Goal: Book appointment/travel/reservation

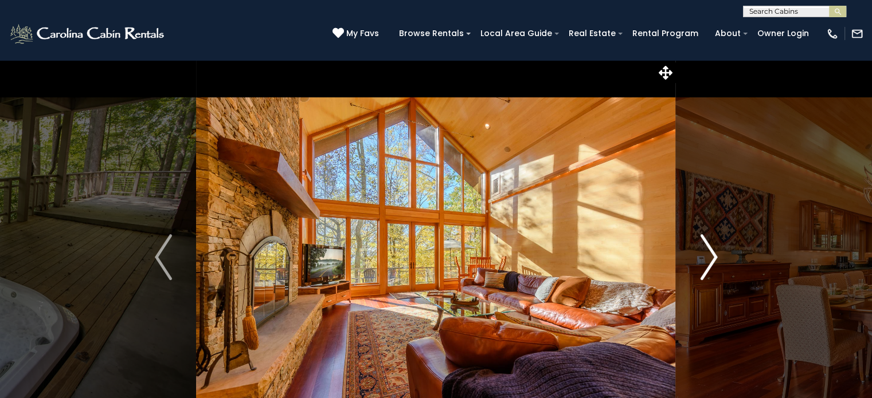
click at [713, 262] on img "Next" at bounding box center [708, 258] width 17 height 46
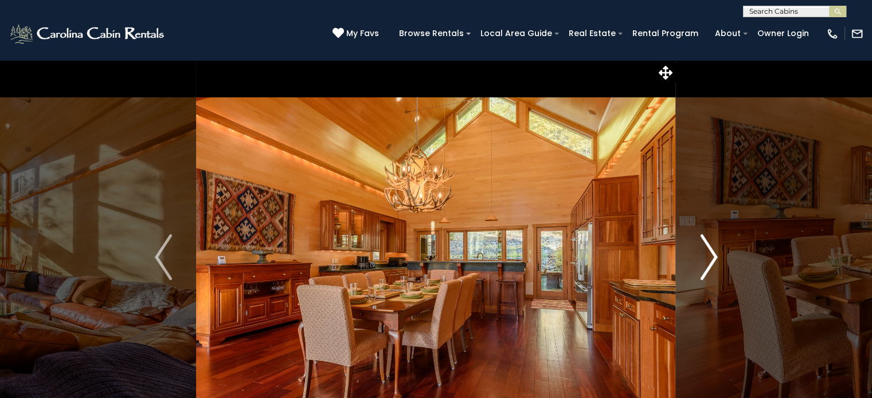
click at [713, 262] on img "Next" at bounding box center [708, 258] width 17 height 46
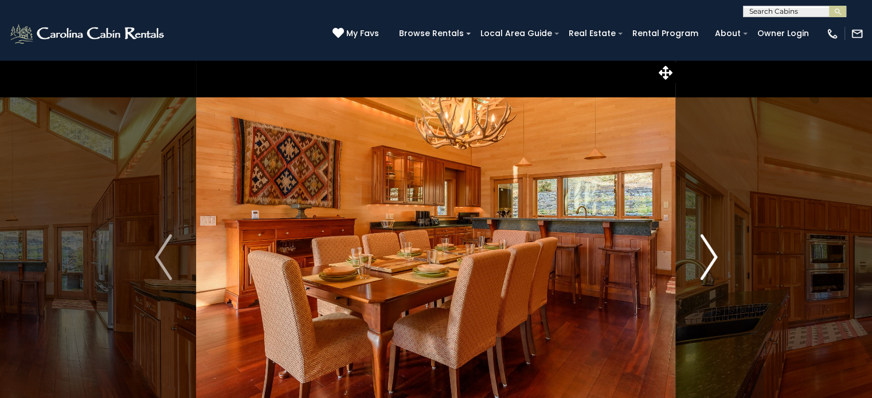
click at [713, 262] on img "Next" at bounding box center [708, 258] width 17 height 46
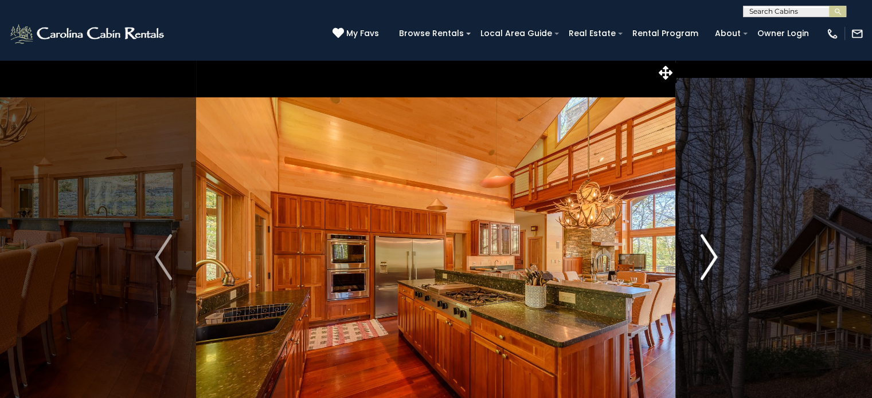
click at [713, 262] on img "Next" at bounding box center [708, 258] width 17 height 46
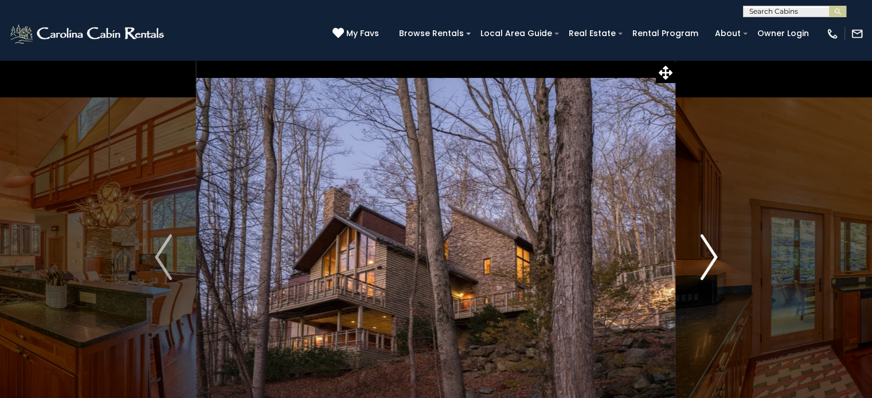
click at [713, 262] on img "Next" at bounding box center [708, 258] width 17 height 46
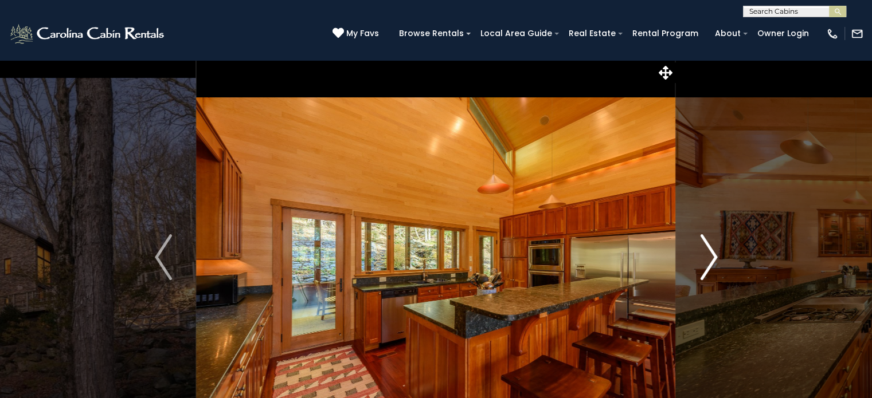
click at [713, 262] on img "Next" at bounding box center [708, 258] width 17 height 46
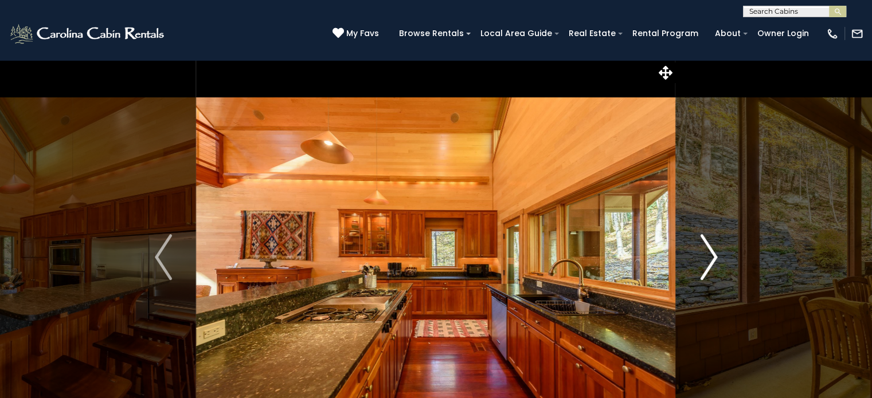
click at [713, 262] on img "Next" at bounding box center [708, 258] width 17 height 46
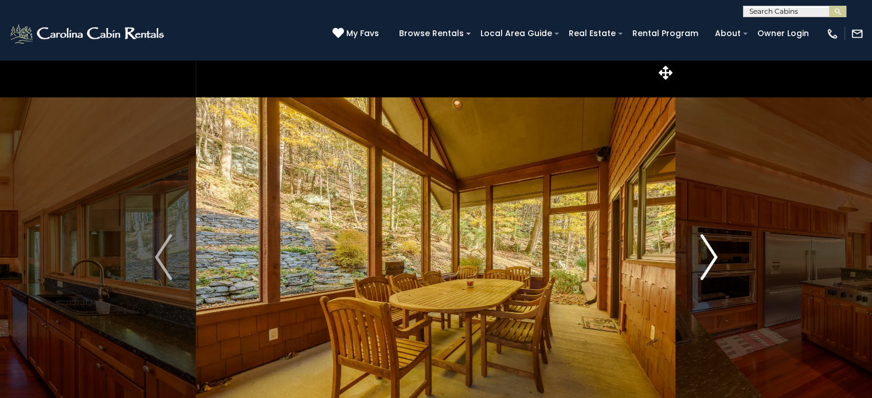
click at [713, 262] on img "Next" at bounding box center [708, 258] width 17 height 46
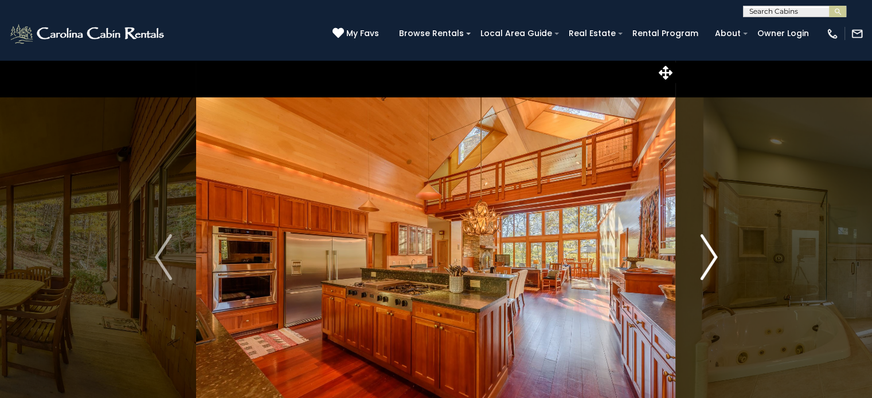
click at [713, 262] on img "Next" at bounding box center [708, 258] width 17 height 46
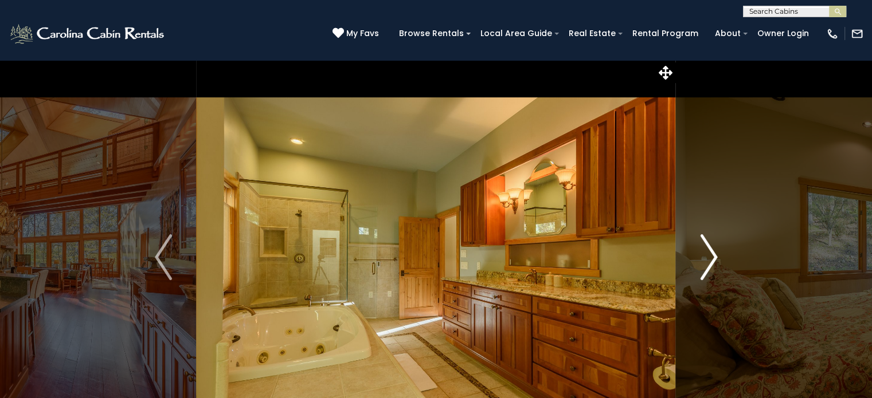
click at [713, 262] on img "Next" at bounding box center [708, 258] width 17 height 46
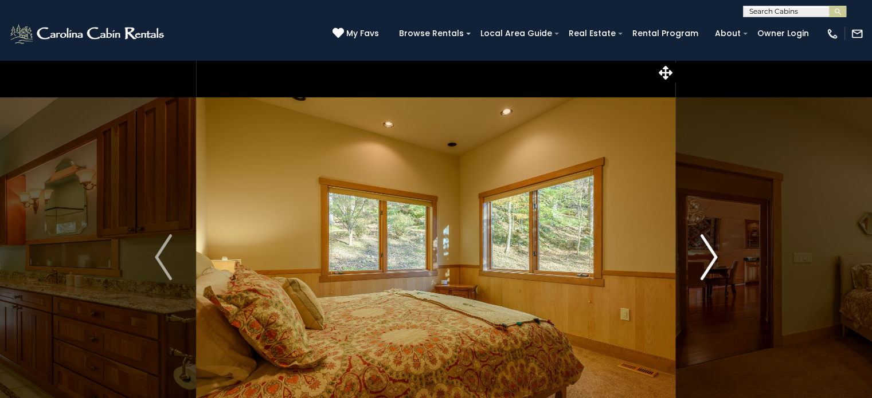
click at [713, 262] on img "Next" at bounding box center [708, 258] width 17 height 46
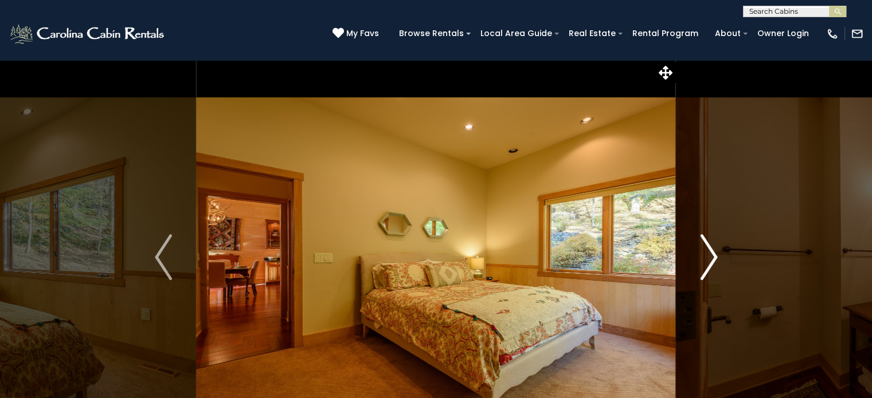
click at [713, 262] on img "Next" at bounding box center [708, 258] width 17 height 46
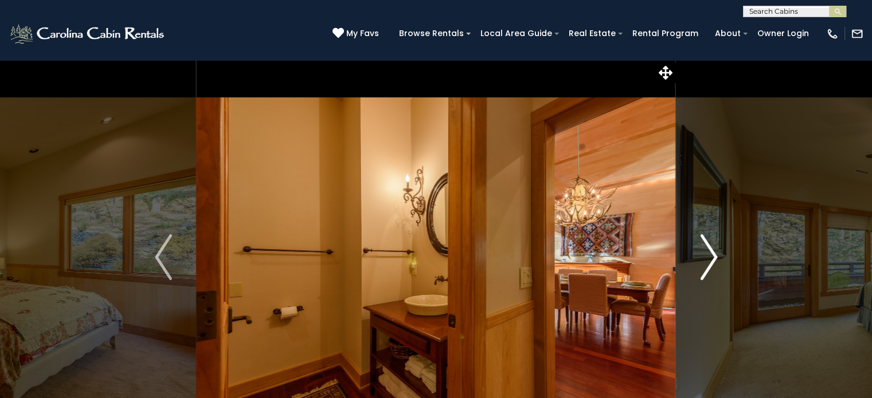
click at [713, 262] on img "Next" at bounding box center [708, 258] width 17 height 46
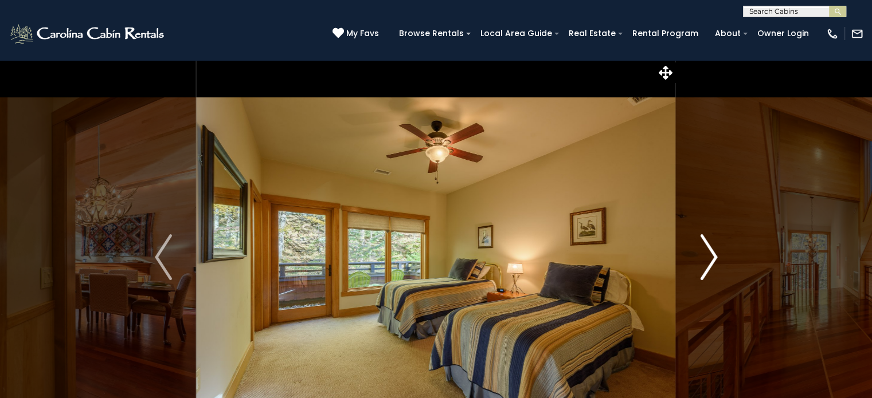
click at [713, 262] on img "Next" at bounding box center [708, 258] width 17 height 46
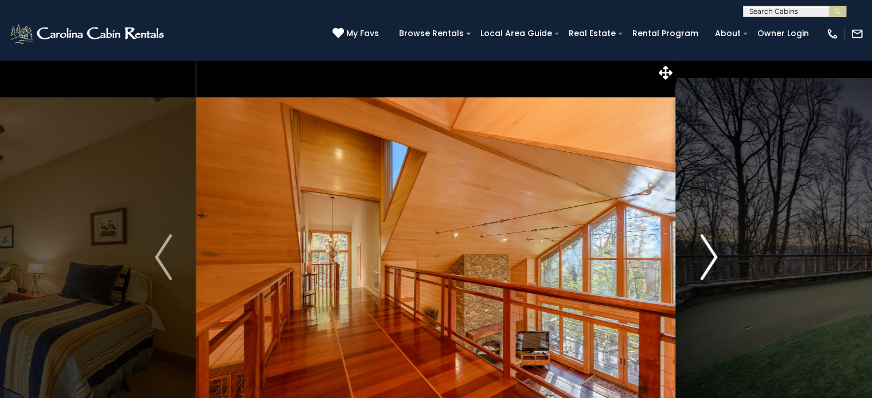
click at [713, 262] on img "Next" at bounding box center [708, 258] width 17 height 46
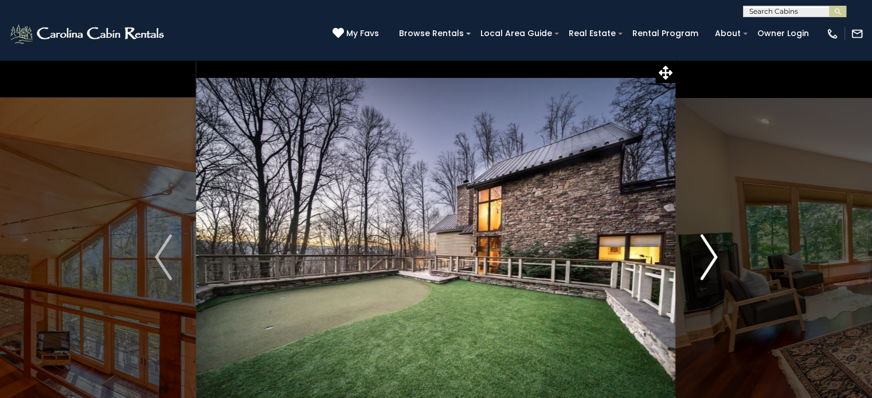
click at [713, 262] on img "Next" at bounding box center [708, 258] width 17 height 46
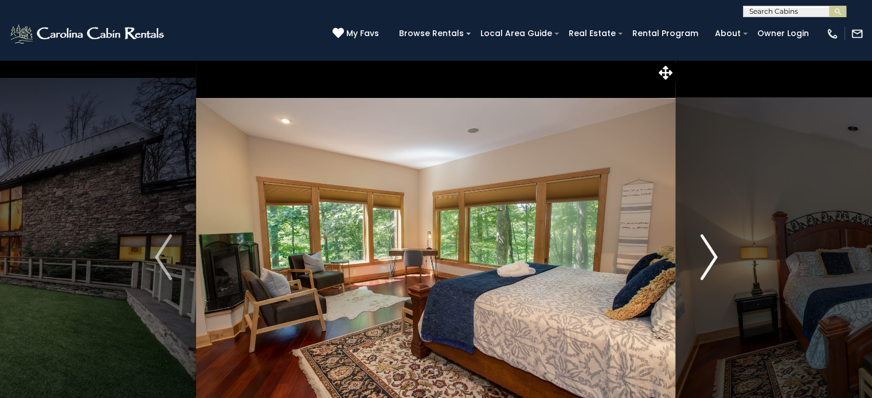
click at [713, 262] on img "Next" at bounding box center [708, 258] width 17 height 46
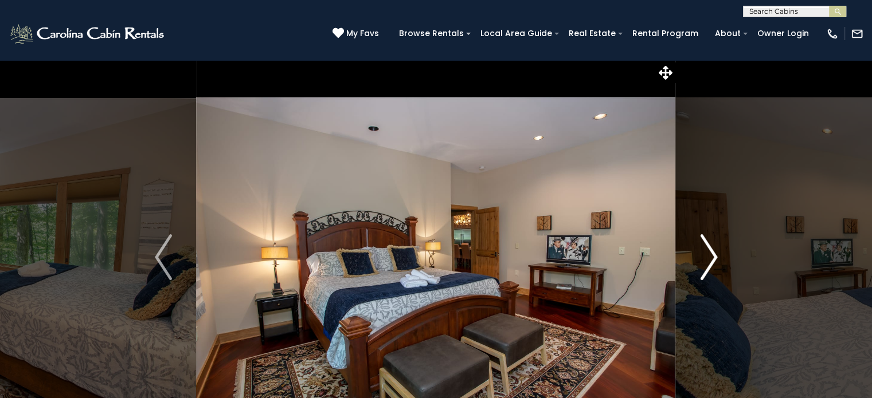
click at [713, 262] on img "Next" at bounding box center [708, 258] width 17 height 46
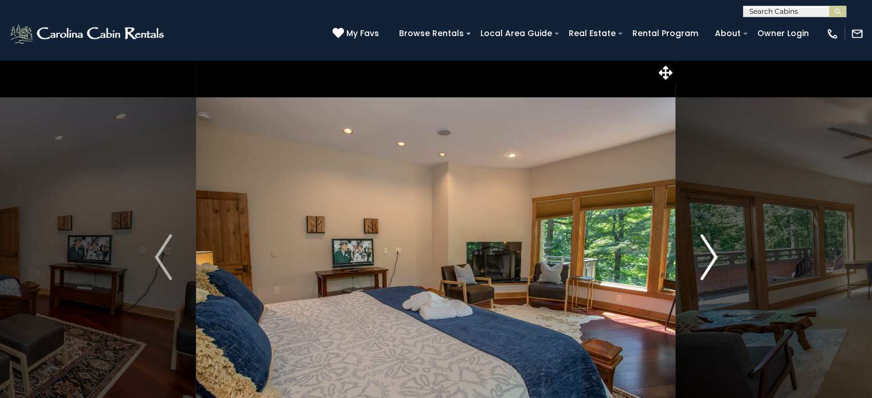
click at [713, 262] on img "Next" at bounding box center [708, 258] width 17 height 46
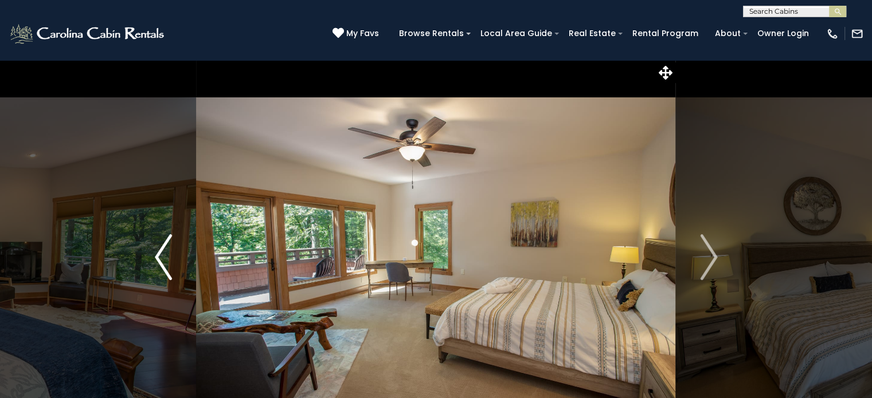
click at [154, 260] on button "Previous" at bounding box center [164, 258] width 66 height 396
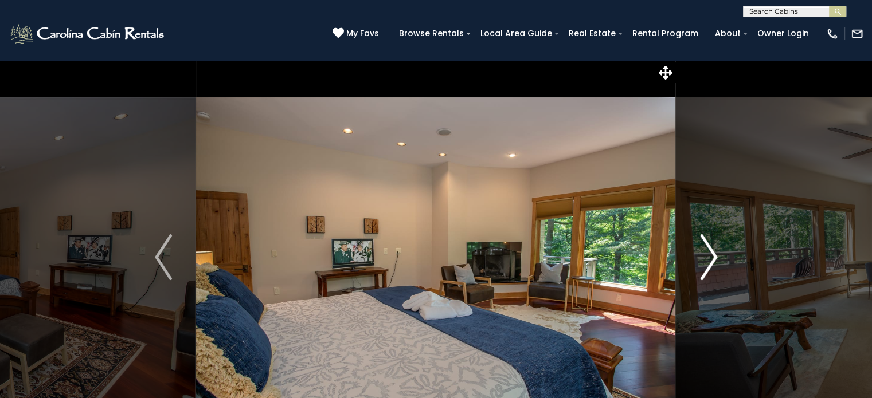
click at [716, 256] on img "Next" at bounding box center [708, 258] width 17 height 46
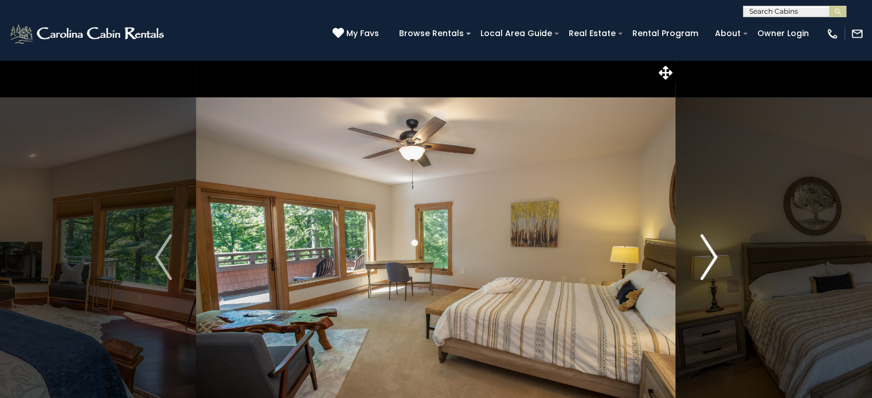
click at [716, 256] on img "Next" at bounding box center [708, 258] width 17 height 46
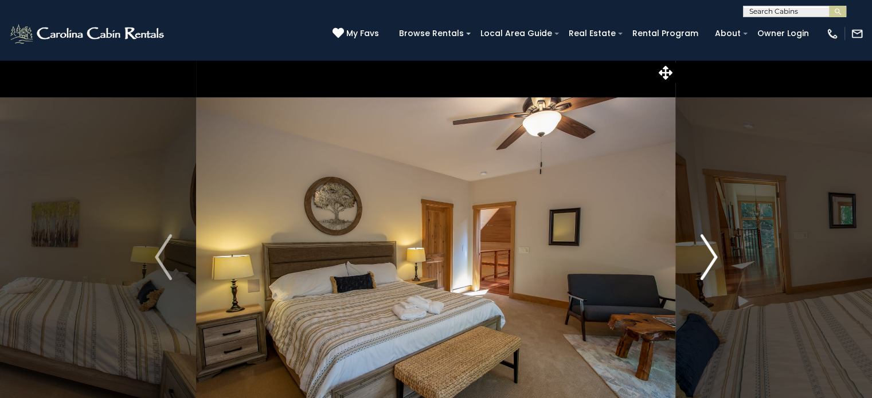
click at [716, 256] on img "Next" at bounding box center [708, 258] width 17 height 46
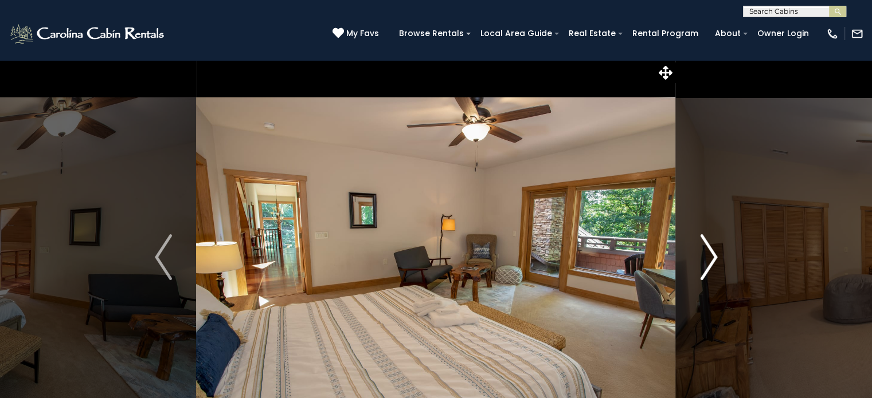
click at [716, 256] on img "Next" at bounding box center [708, 258] width 17 height 46
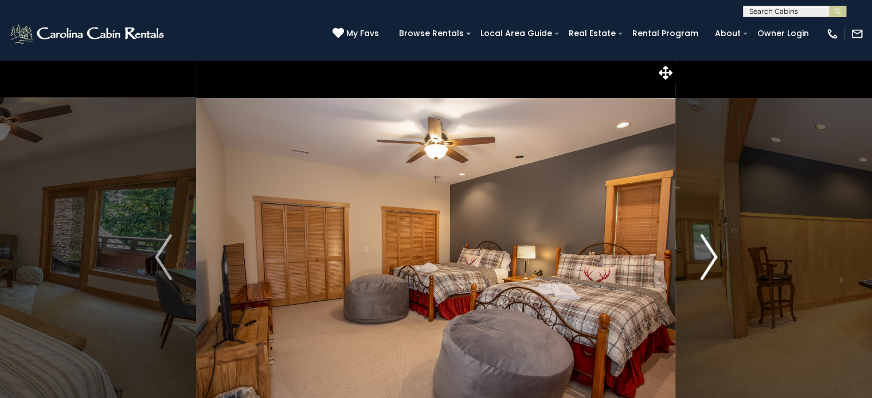
click at [716, 256] on img "Next" at bounding box center [708, 258] width 17 height 46
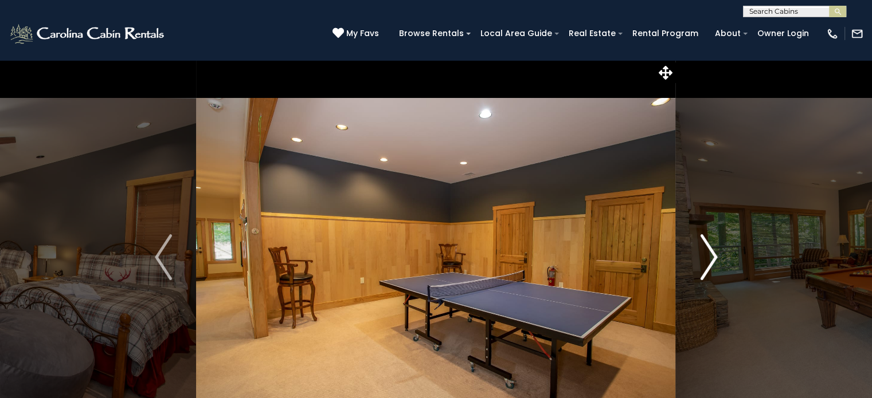
click at [716, 256] on img "Next" at bounding box center [708, 258] width 17 height 46
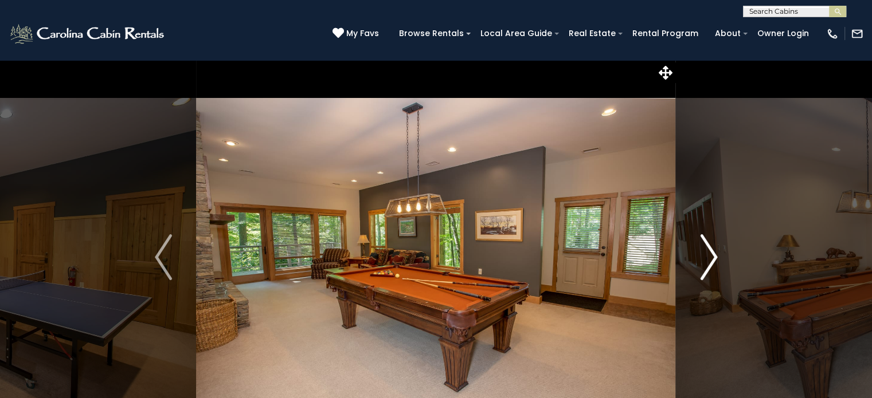
click at [716, 256] on img "Next" at bounding box center [708, 258] width 17 height 46
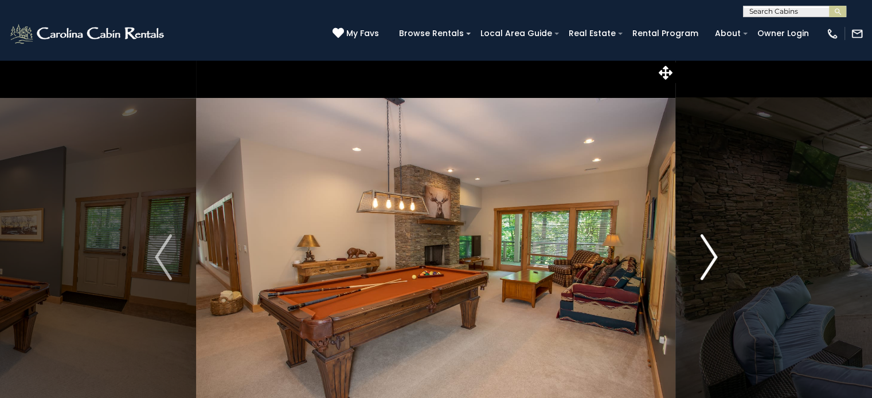
click at [716, 256] on img "Next" at bounding box center [708, 258] width 17 height 46
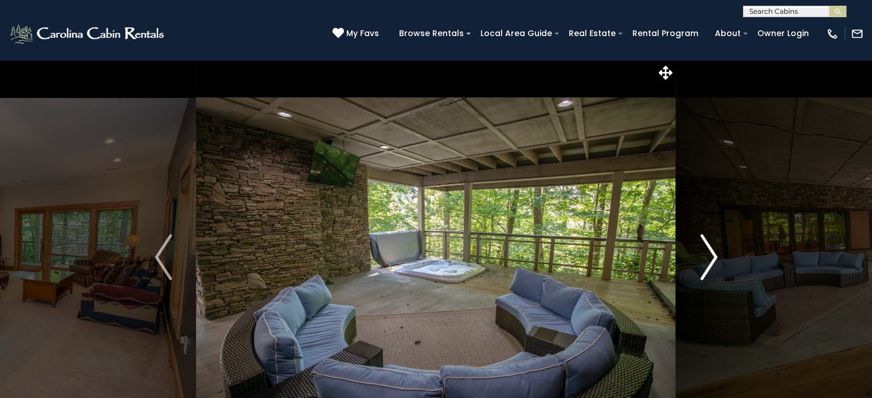
click at [716, 256] on img "Next" at bounding box center [708, 258] width 17 height 46
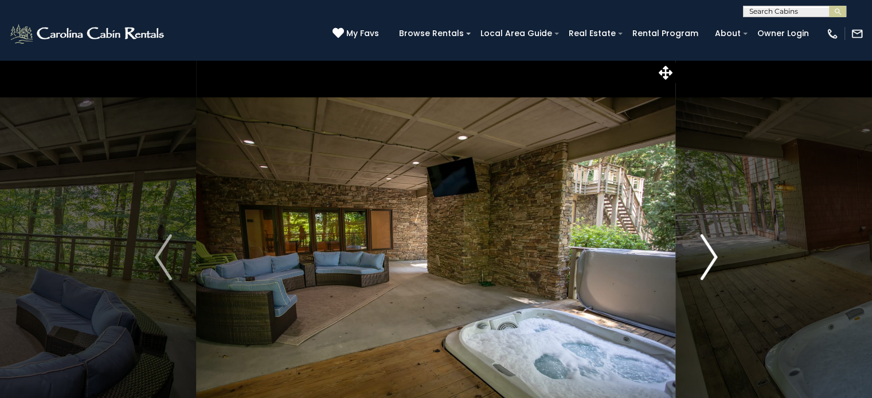
click at [716, 256] on img "Next" at bounding box center [708, 258] width 17 height 46
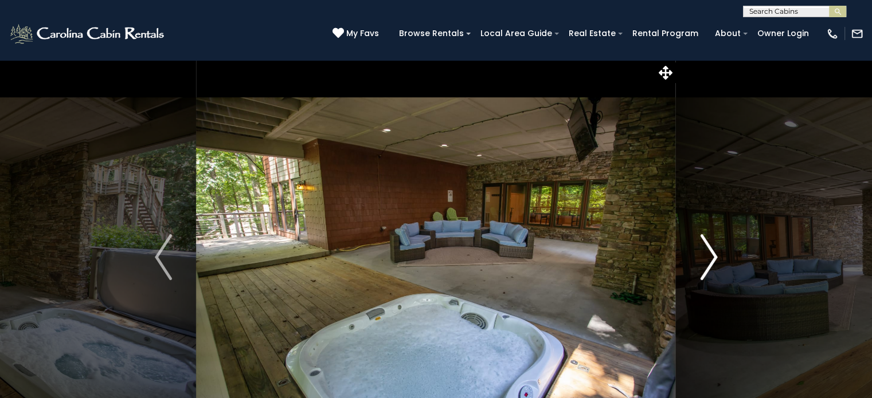
click at [716, 256] on img "Next" at bounding box center [708, 258] width 17 height 46
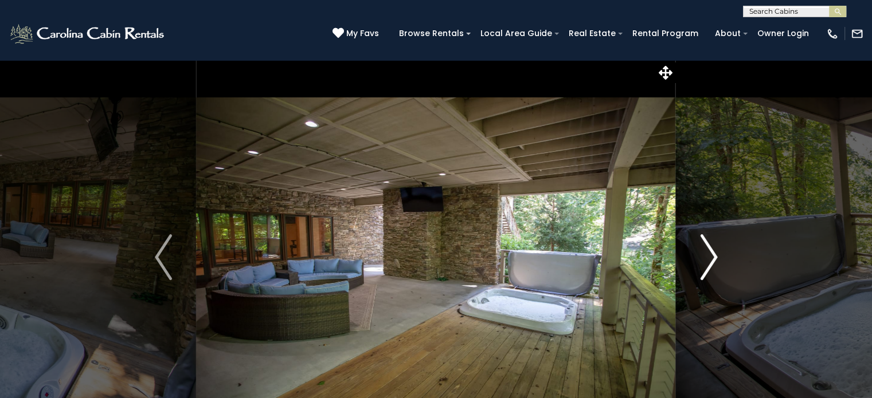
click at [716, 256] on img "Next" at bounding box center [708, 258] width 17 height 46
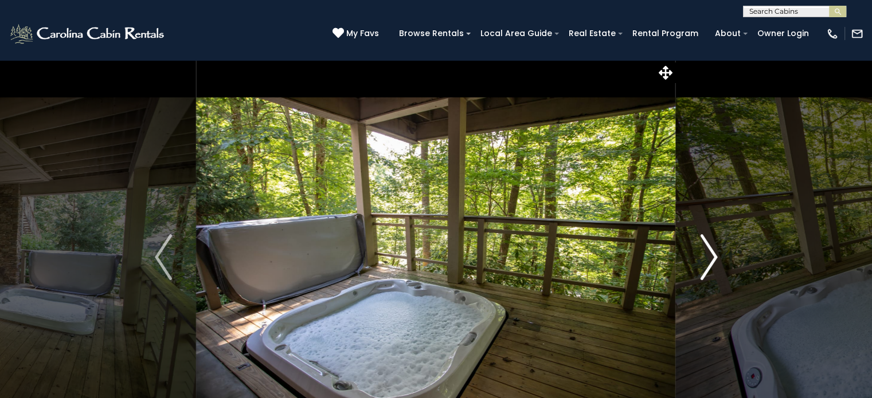
click at [716, 256] on img "Next" at bounding box center [708, 258] width 17 height 46
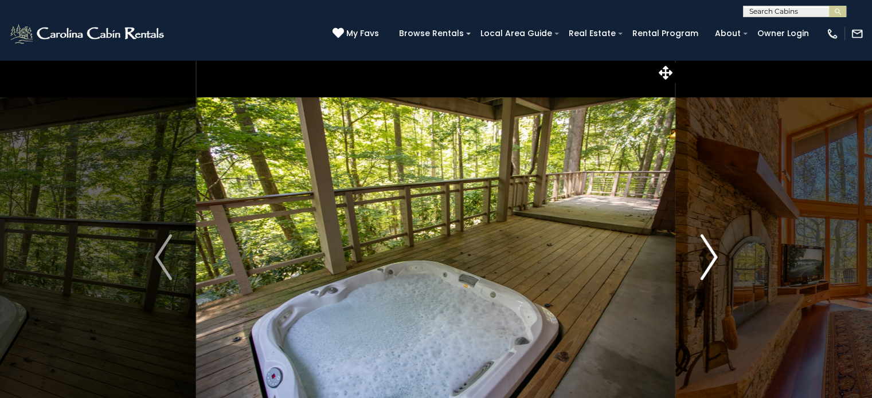
click at [716, 256] on img "Next" at bounding box center [708, 258] width 17 height 46
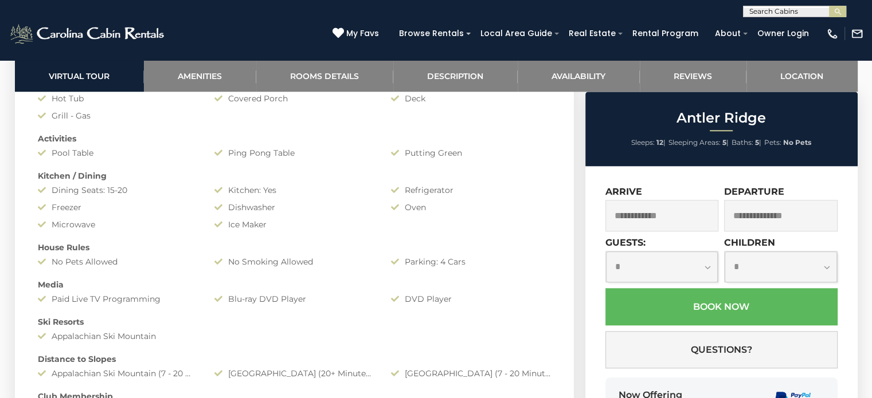
scroll to position [697, 0]
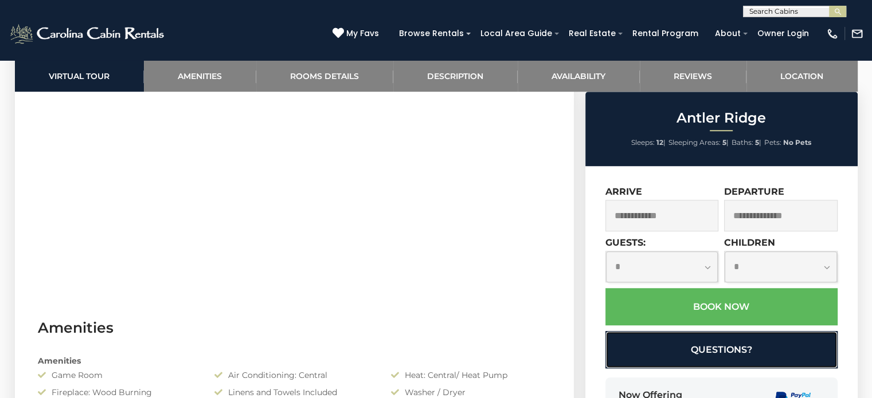
click at [711, 353] on button "Questions?" at bounding box center [721, 349] width 232 height 37
select select "*"
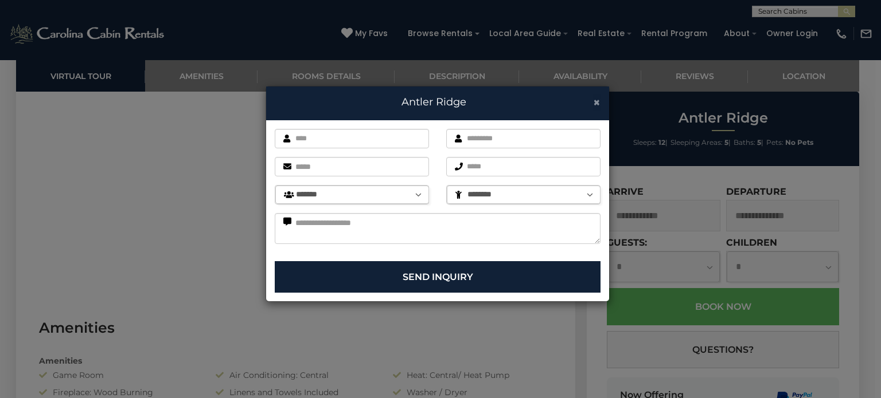
click at [595, 103] on span "×" at bounding box center [596, 102] width 7 height 14
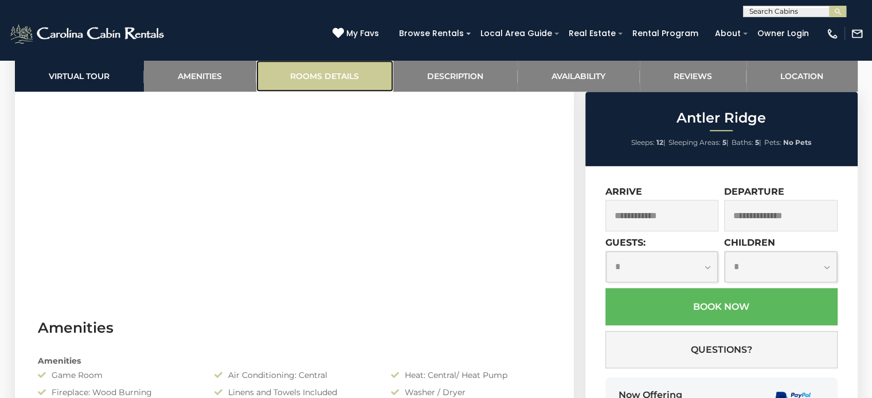
click at [347, 71] on link "Rooms Details" at bounding box center [324, 76] width 137 height 32
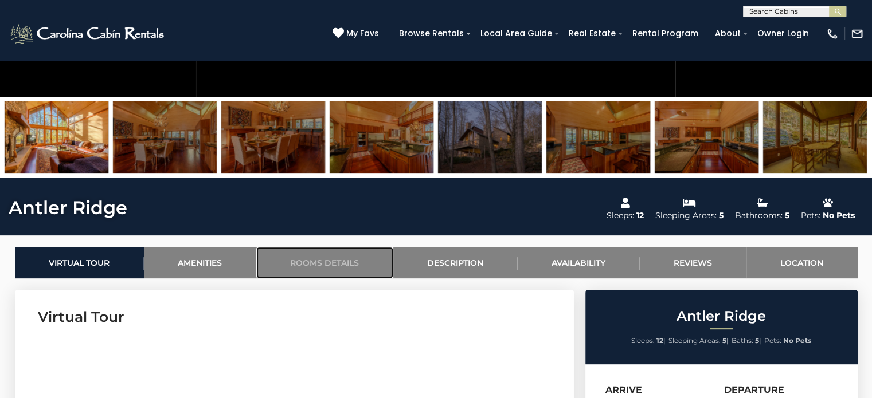
scroll to position [707, 0]
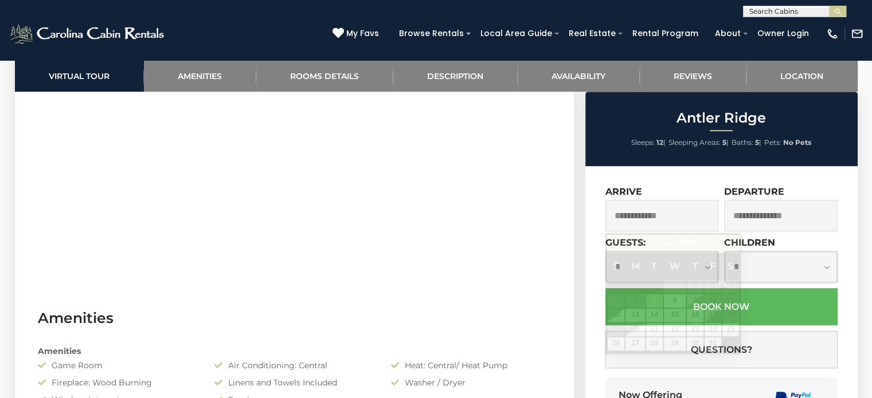
click at [666, 220] on input "text" at bounding box center [662, 216] width 114 height 32
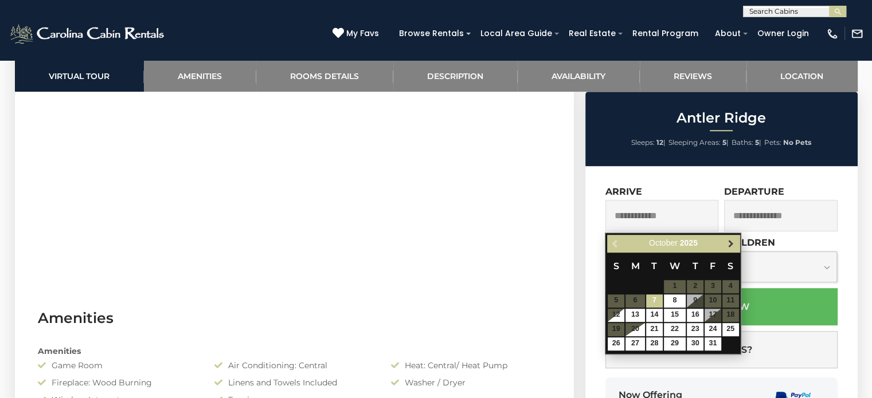
click at [734, 243] on span "Next" at bounding box center [730, 243] width 9 height 9
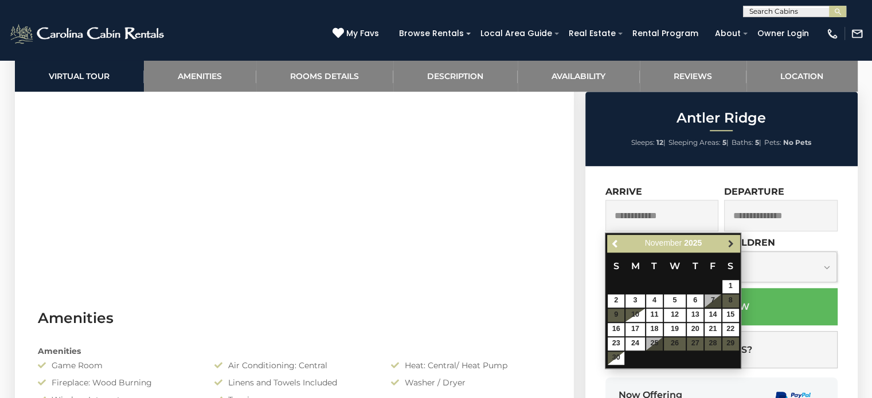
click at [732, 240] on span "Next" at bounding box center [730, 243] width 9 height 9
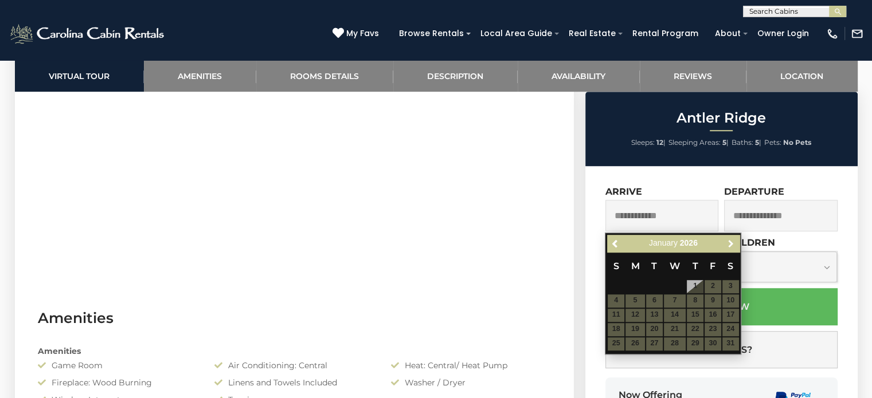
click at [732, 240] on span "Next" at bounding box center [730, 243] width 9 height 9
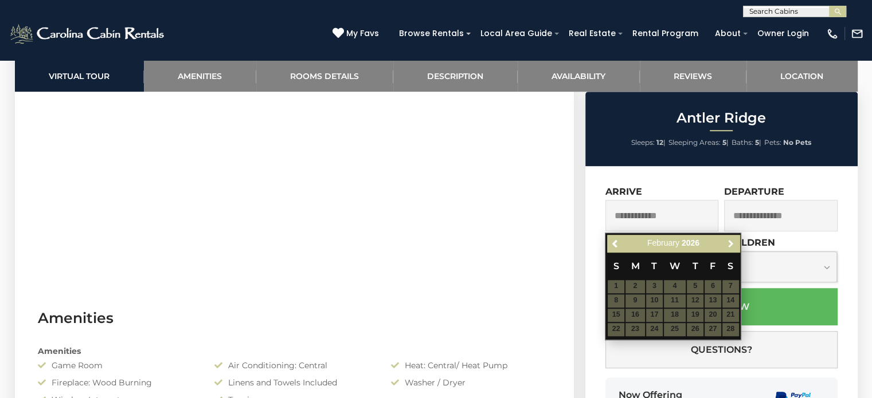
click at [732, 240] on span "Next" at bounding box center [730, 243] width 9 height 9
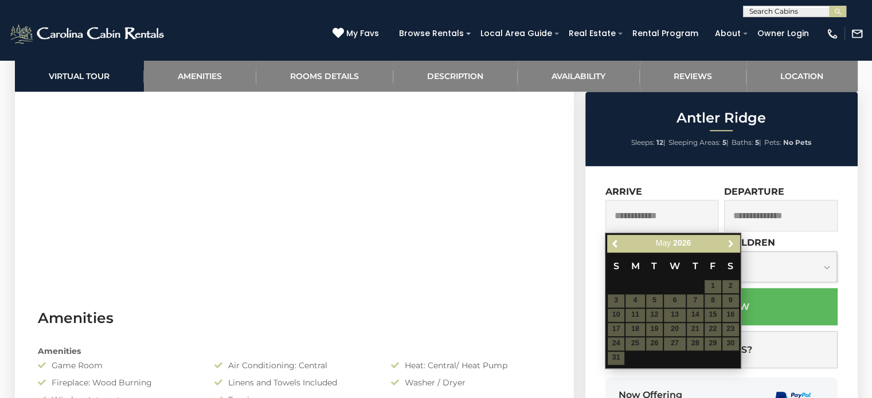
click at [732, 240] on span "Next" at bounding box center [730, 243] width 9 height 9
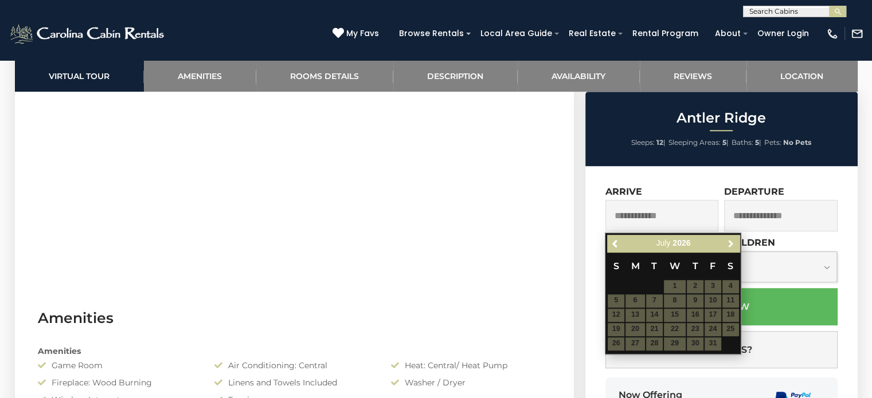
click at [732, 240] on span "Next" at bounding box center [730, 243] width 9 height 9
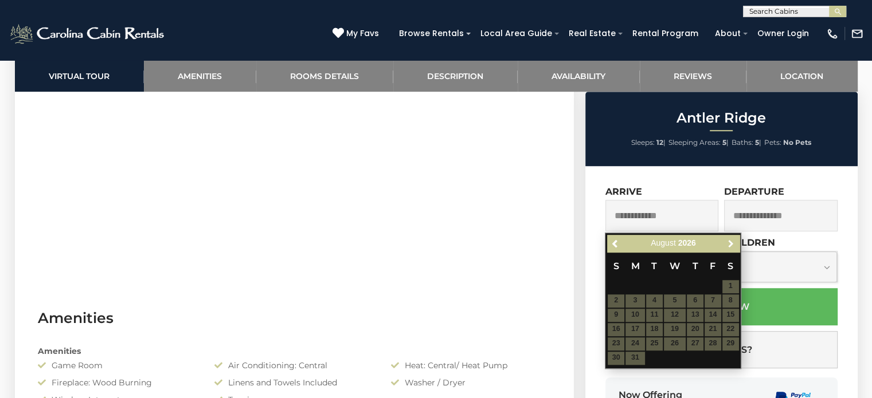
click at [732, 240] on span "Next" at bounding box center [730, 243] width 9 height 9
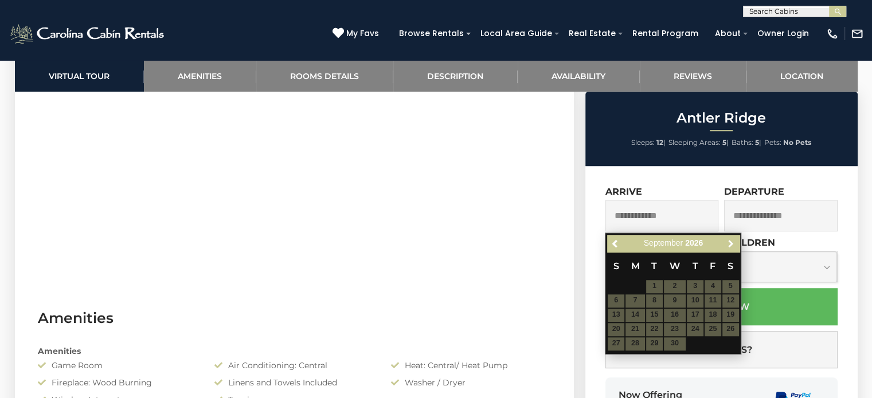
click at [732, 240] on span "Next" at bounding box center [730, 243] width 9 height 9
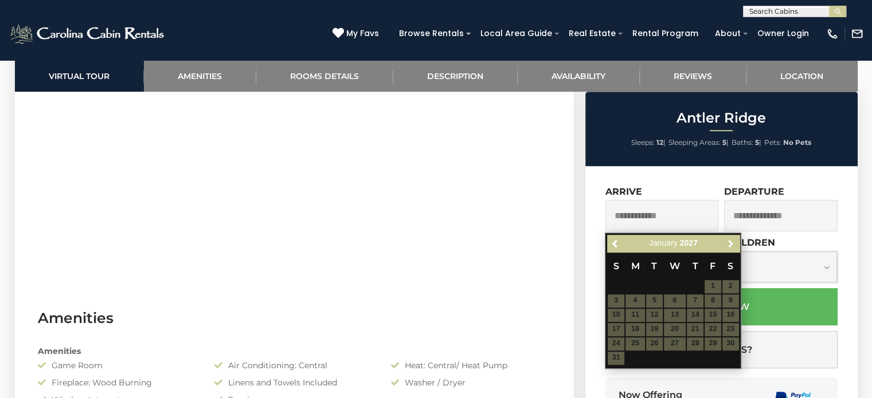
click at [732, 240] on span "Next" at bounding box center [730, 243] width 9 height 9
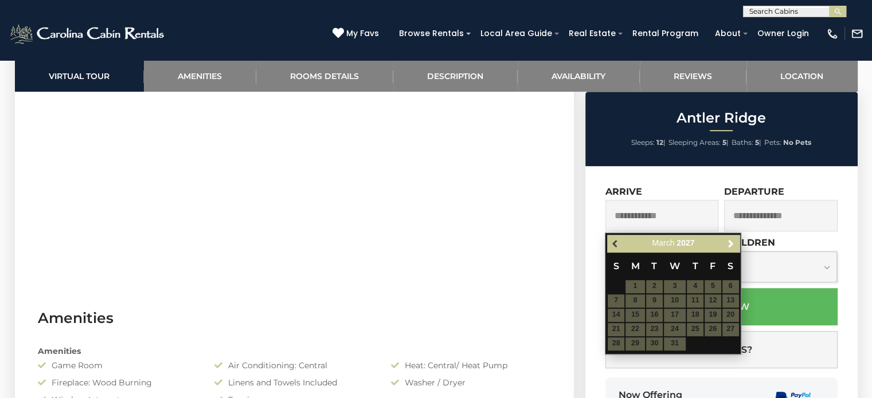
click at [613, 243] on span "Previous" at bounding box center [615, 243] width 9 height 9
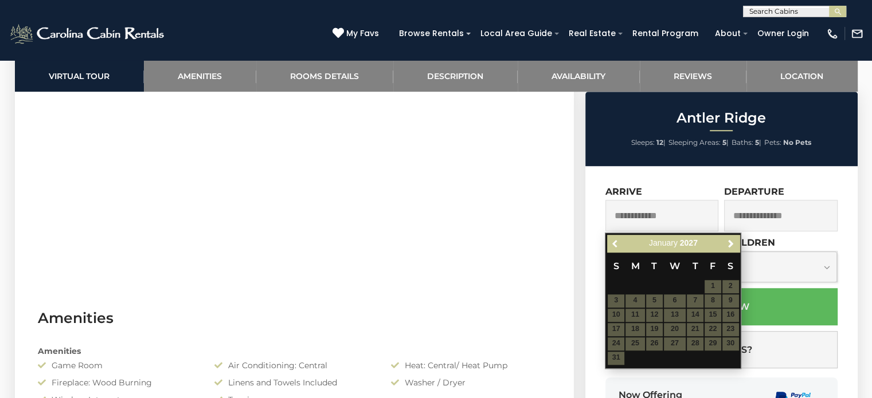
click at [613, 243] on span "Previous" at bounding box center [615, 243] width 9 height 9
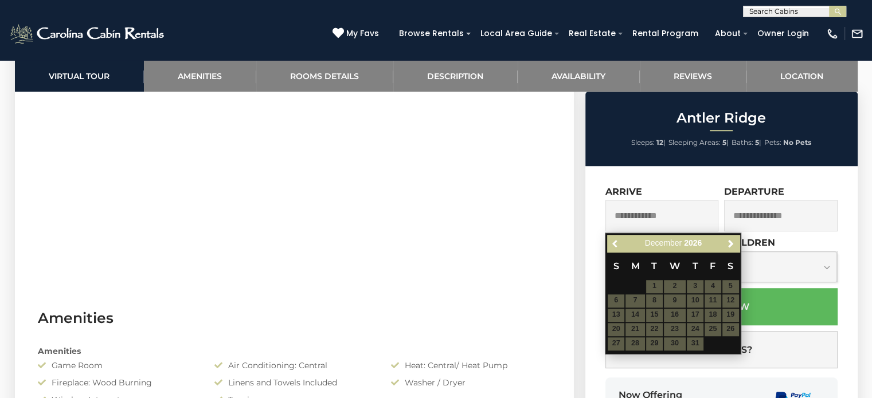
click at [613, 243] on span "Previous" at bounding box center [615, 243] width 9 height 9
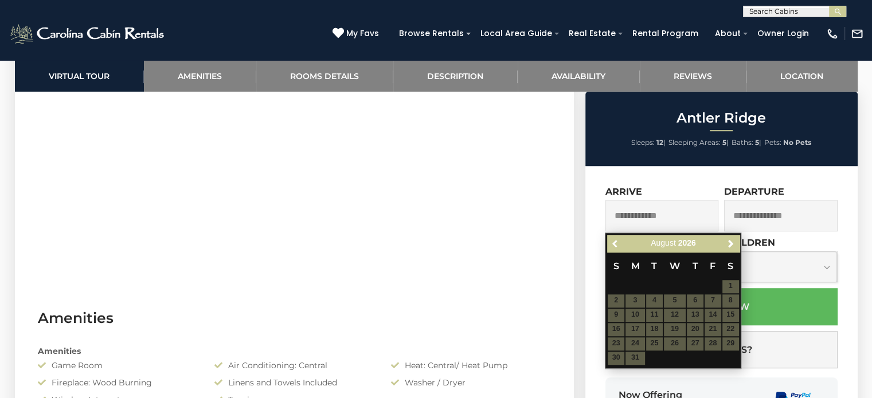
click at [613, 243] on span "Previous" at bounding box center [615, 243] width 9 height 9
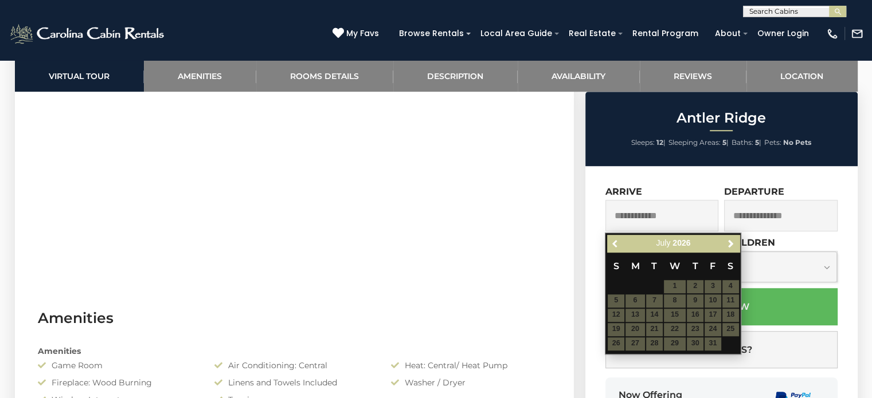
click at [613, 243] on span "Previous" at bounding box center [615, 243] width 9 height 9
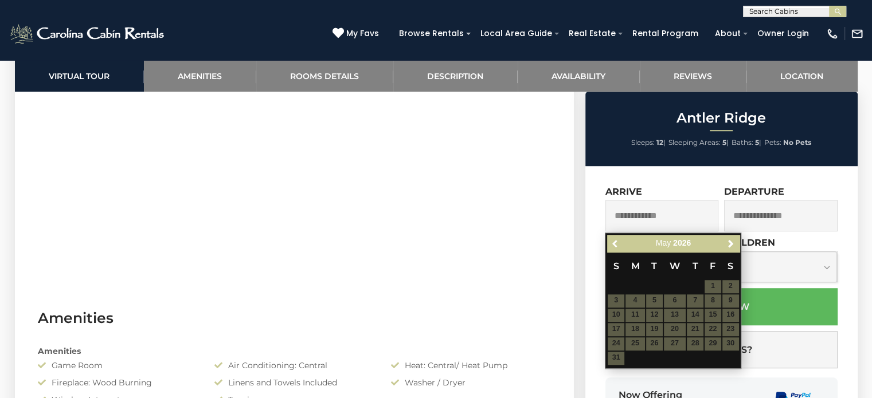
click at [613, 243] on span "Previous" at bounding box center [615, 243] width 9 height 9
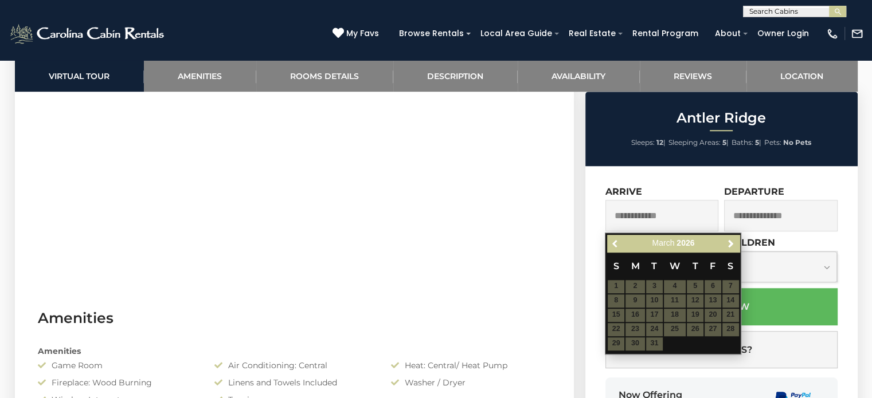
click at [613, 243] on span "Previous" at bounding box center [615, 243] width 9 height 9
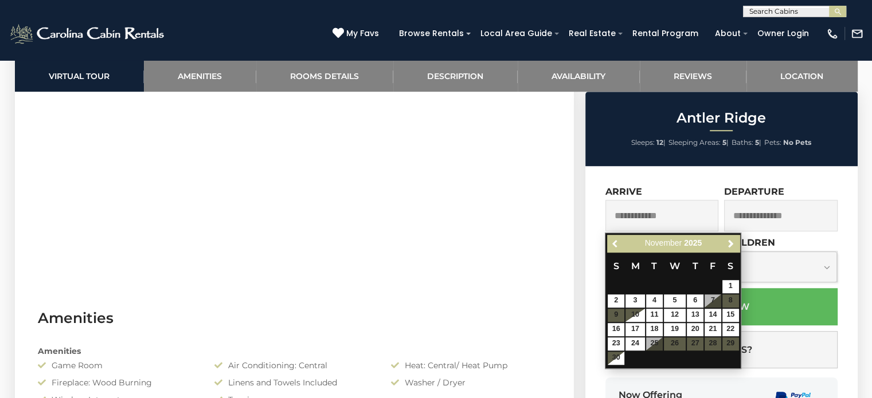
click at [613, 243] on span "Previous" at bounding box center [615, 243] width 9 height 9
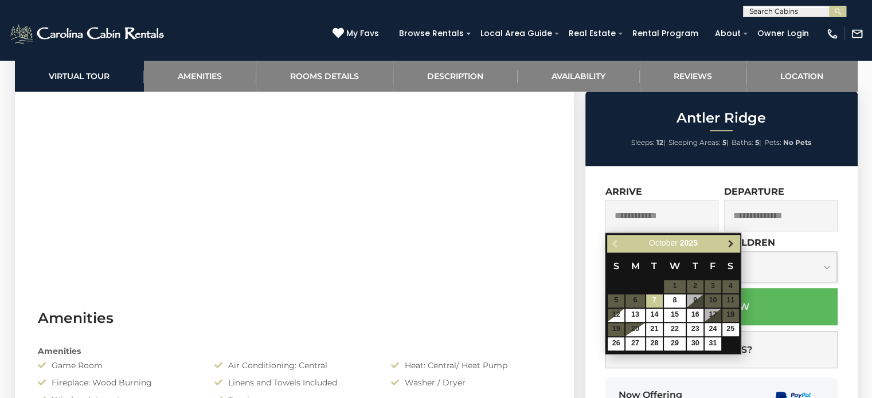
click at [733, 240] on span "Next" at bounding box center [730, 243] width 9 height 9
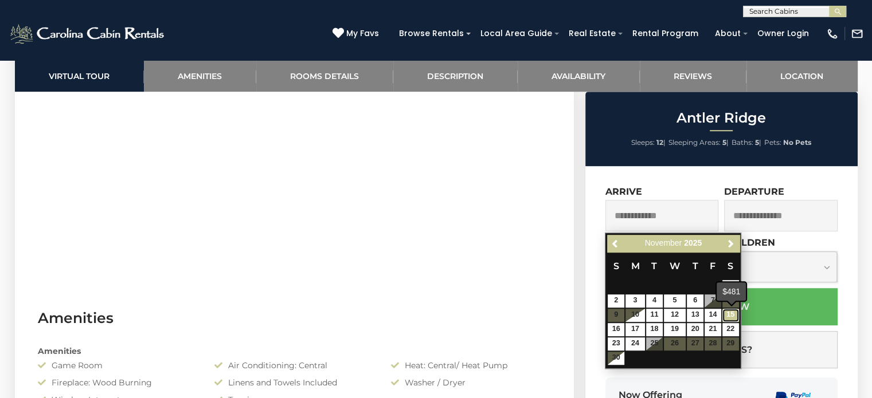
click at [733, 317] on link "15" at bounding box center [730, 315] width 17 height 13
type input "**********"
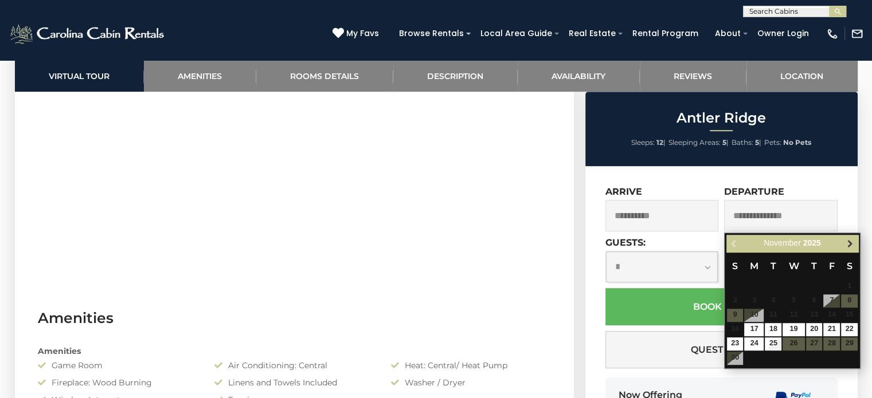
click at [847, 244] on span "Next" at bounding box center [849, 243] width 9 height 9
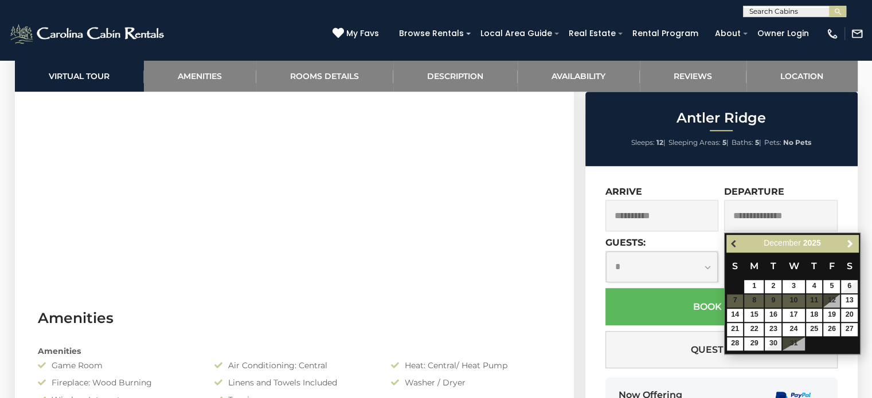
click at [736, 247] on span "Previous" at bounding box center [734, 243] width 9 height 9
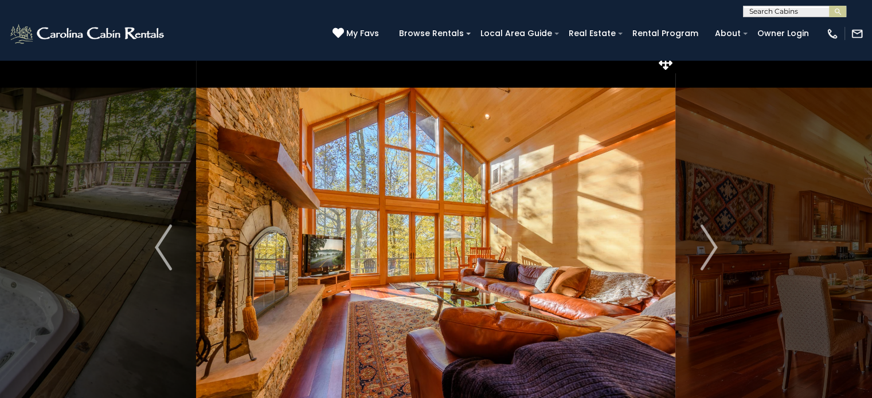
scroll to position [0, 0]
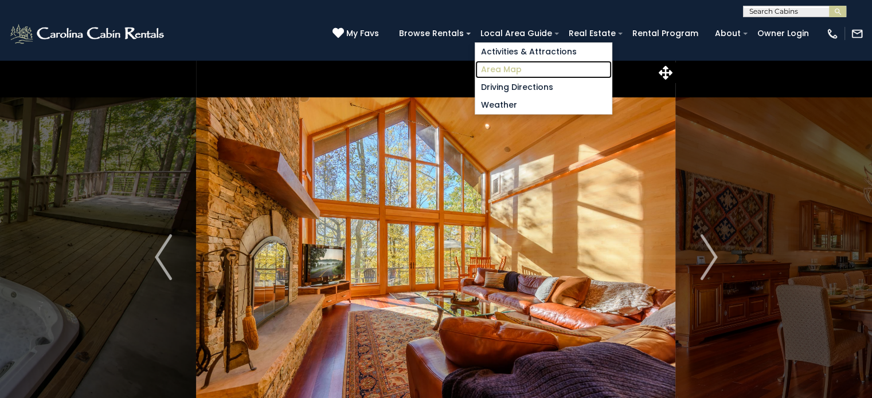
click at [523, 67] on link "Area Map" at bounding box center [543, 70] width 136 height 18
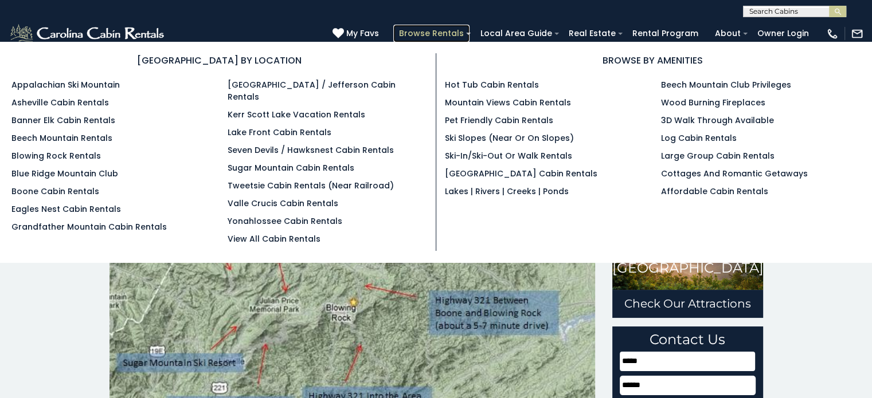
click at [439, 37] on link "Browse Rentals" at bounding box center [431, 34] width 76 height 18
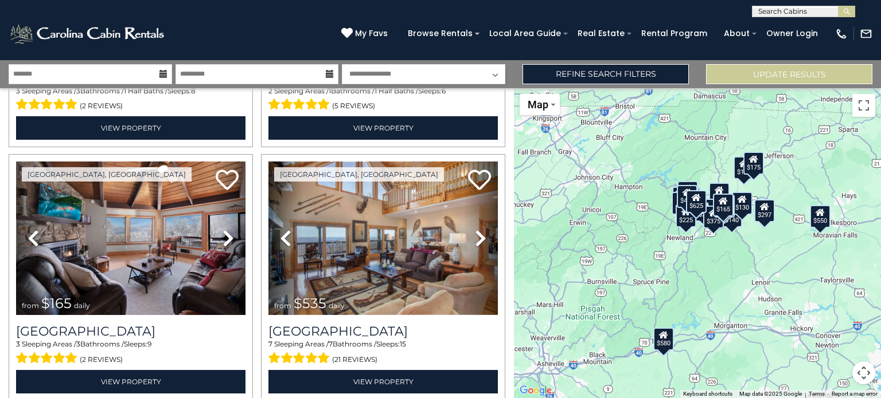
scroll to position [3014, 0]
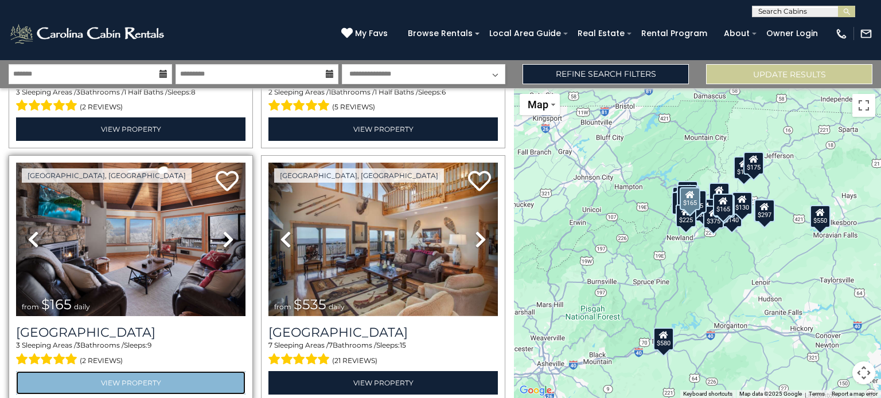
click at [149, 372] on link "View Property" at bounding box center [130, 384] width 229 height 24
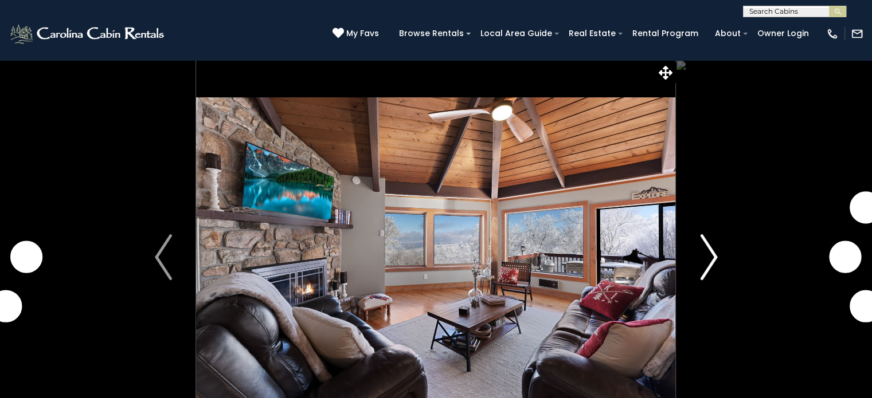
click at [718, 252] on button "Next" at bounding box center [709, 258] width 66 height 396
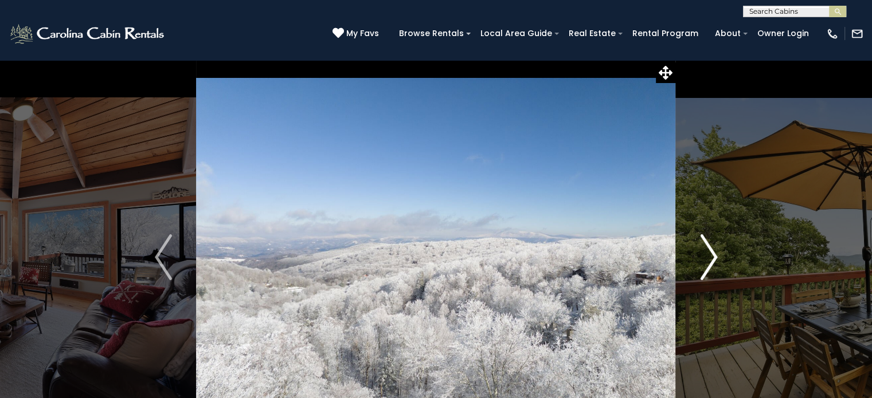
click at [718, 252] on button "Next" at bounding box center [709, 258] width 66 height 396
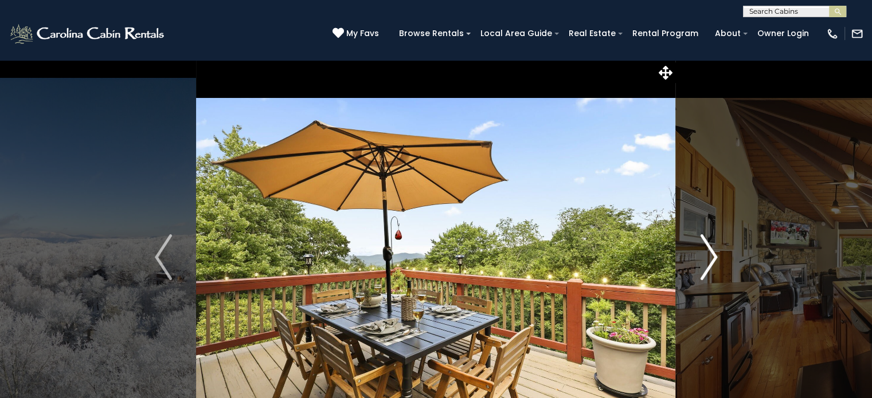
click at [718, 252] on button "Next" at bounding box center [709, 258] width 66 height 396
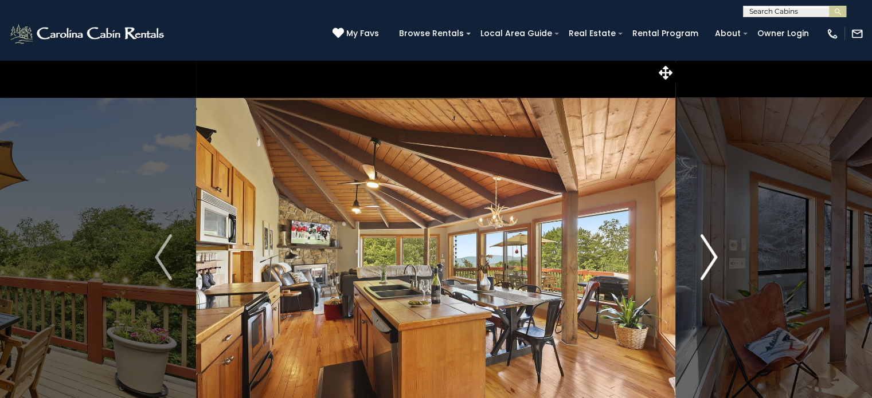
click at [716, 253] on img "Next" at bounding box center [708, 258] width 17 height 46
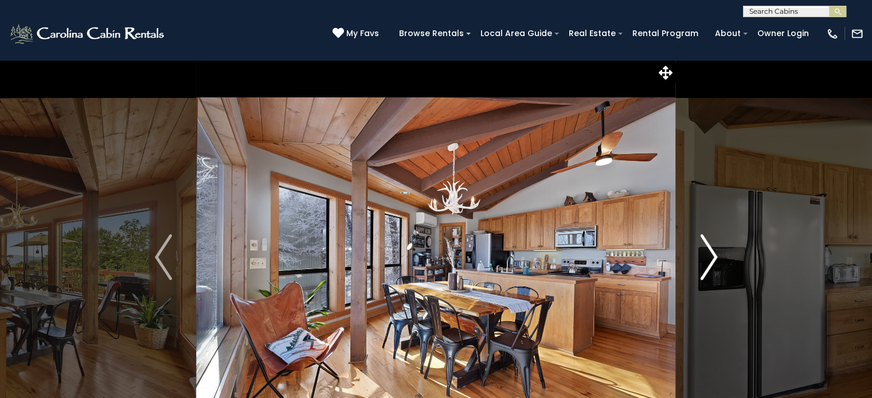
click at [716, 253] on img "Next" at bounding box center [708, 258] width 17 height 46
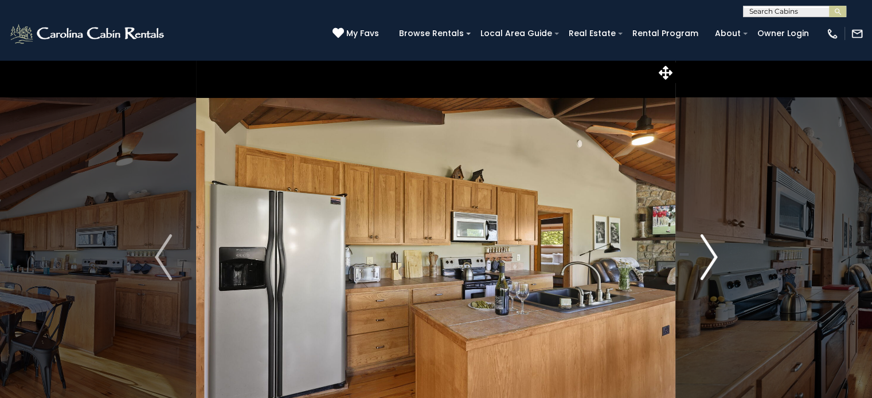
click at [716, 253] on img "Next" at bounding box center [708, 258] width 17 height 46
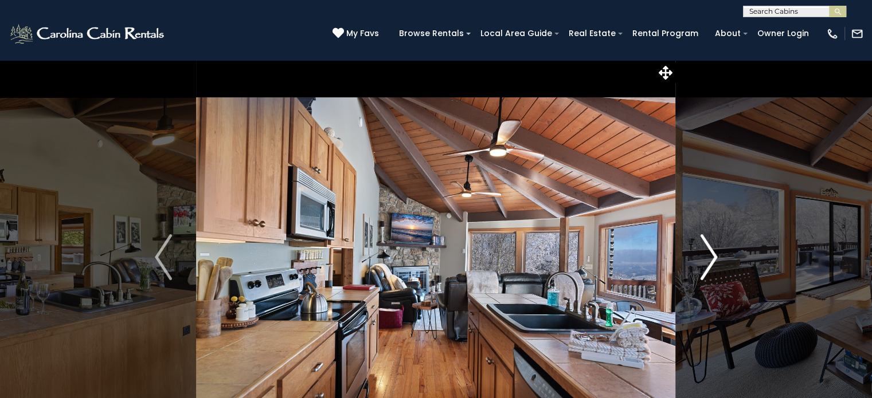
click at [716, 253] on img "Next" at bounding box center [708, 258] width 17 height 46
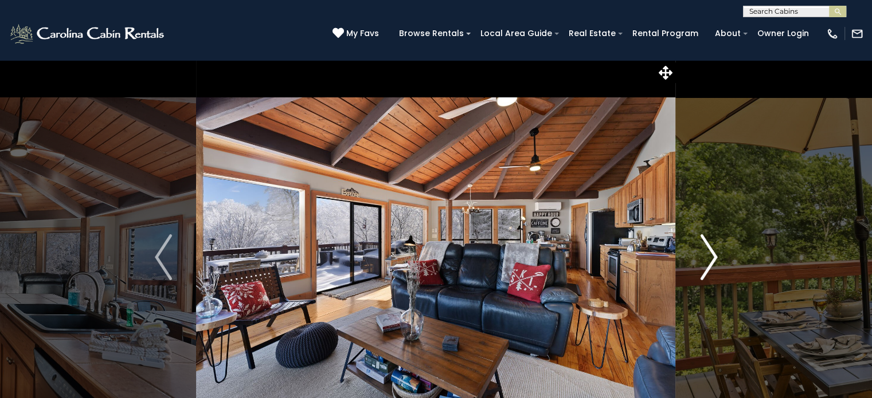
click at [716, 253] on img "Next" at bounding box center [708, 258] width 17 height 46
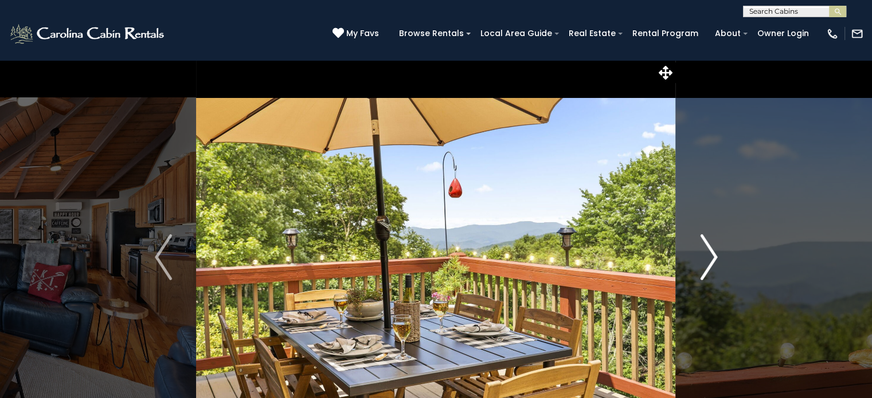
click at [716, 253] on img "Next" at bounding box center [708, 258] width 17 height 46
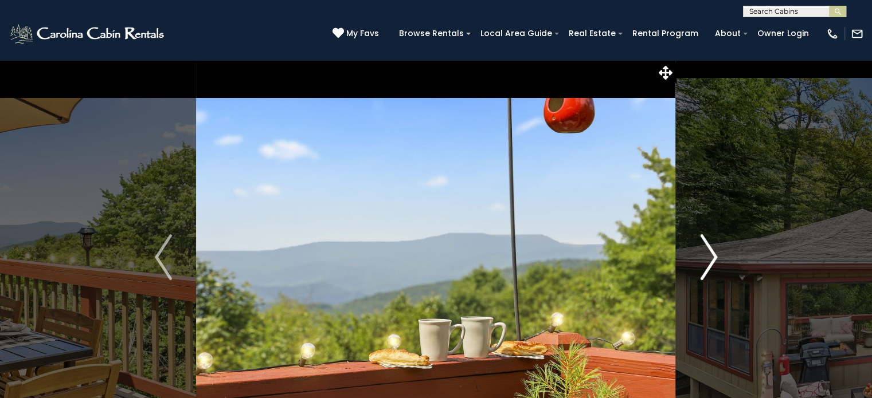
click at [716, 253] on img "Next" at bounding box center [708, 258] width 17 height 46
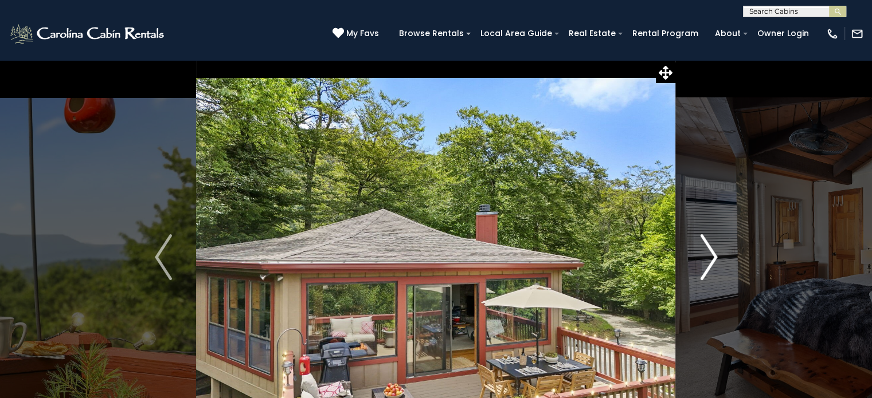
click at [716, 253] on img "Next" at bounding box center [708, 258] width 17 height 46
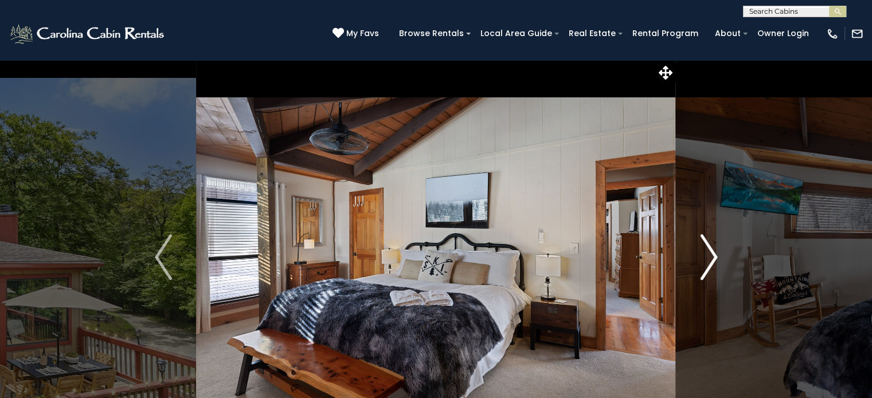
click at [716, 253] on img "Next" at bounding box center [708, 258] width 17 height 46
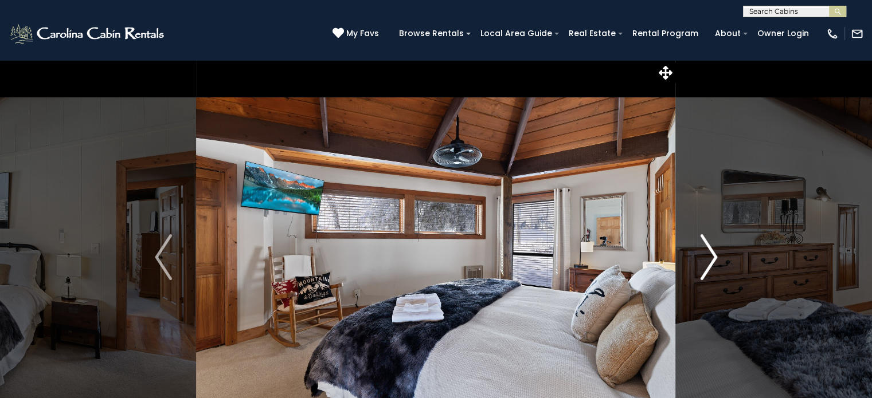
click at [716, 253] on img "Next" at bounding box center [708, 258] width 17 height 46
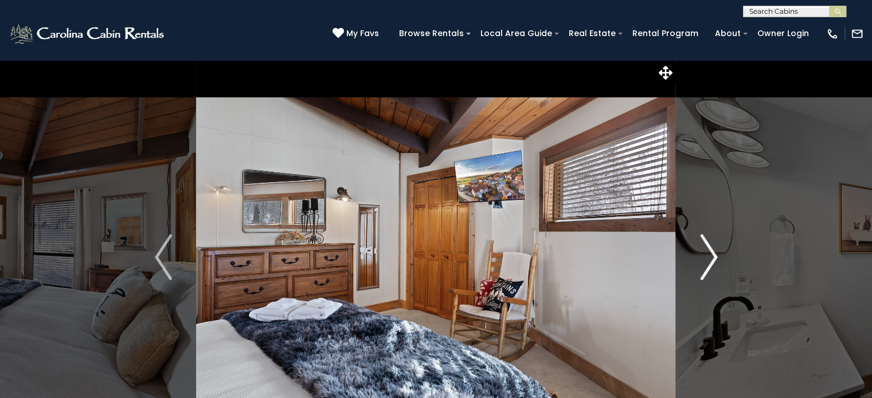
click at [716, 253] on img "Next" at bounding box center [708, 258] width 17 height 46
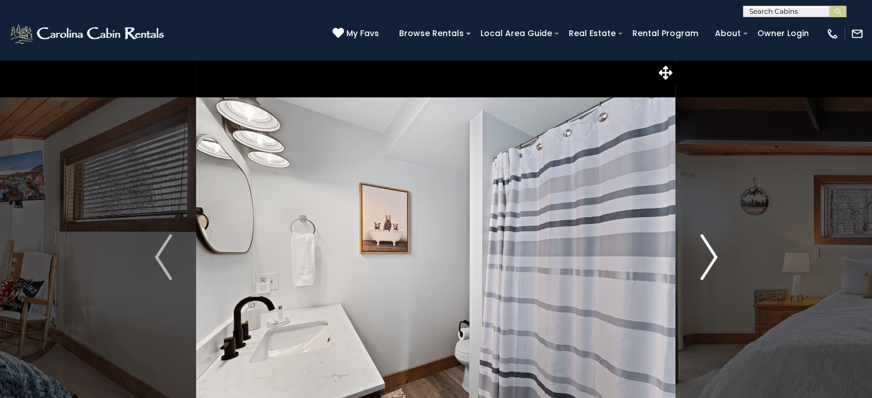
click at [716, 253] on img "Next" at bounding box center [708, 258] width 17 height 46
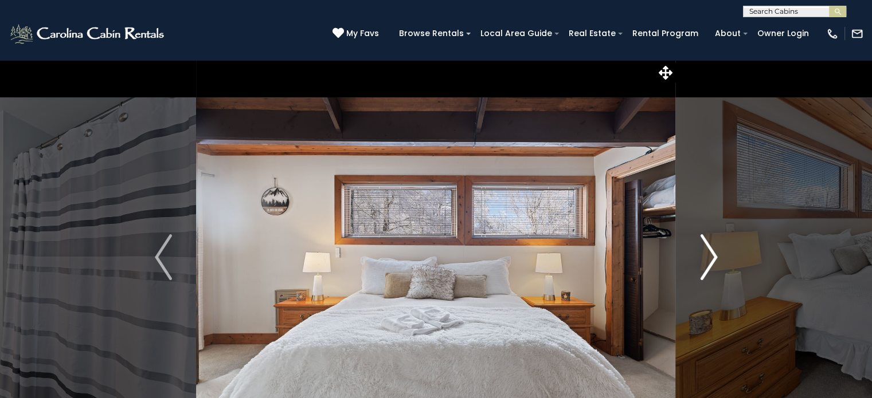
click at [716, 253] on img "Next" at bounding box center [708, 258] width 17 height 46
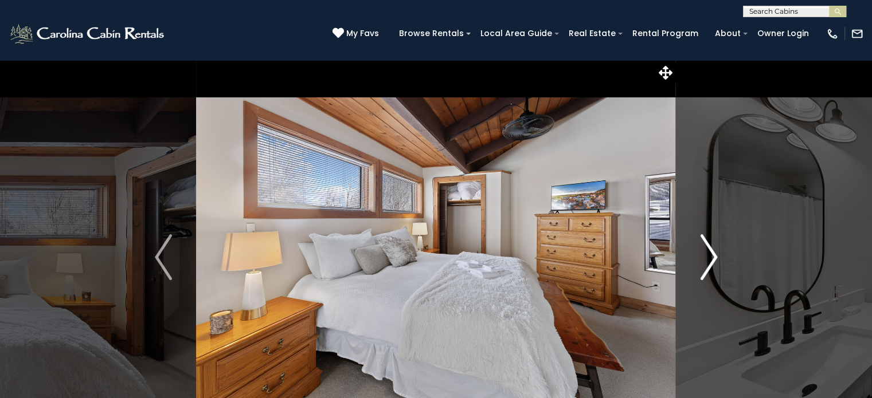
click at [716, 253] on img "Next" at bounding box center [708, 258] width 17 height 46
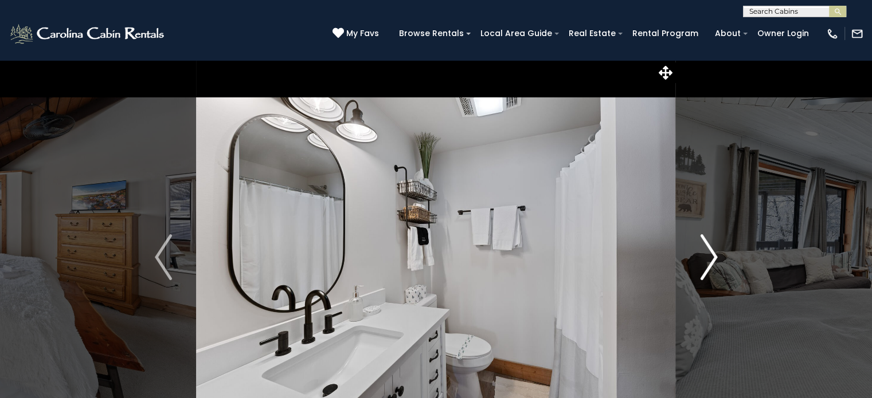
click at [716, 253] on img "Next" at bounding box center [708, 258] width 17 height 46
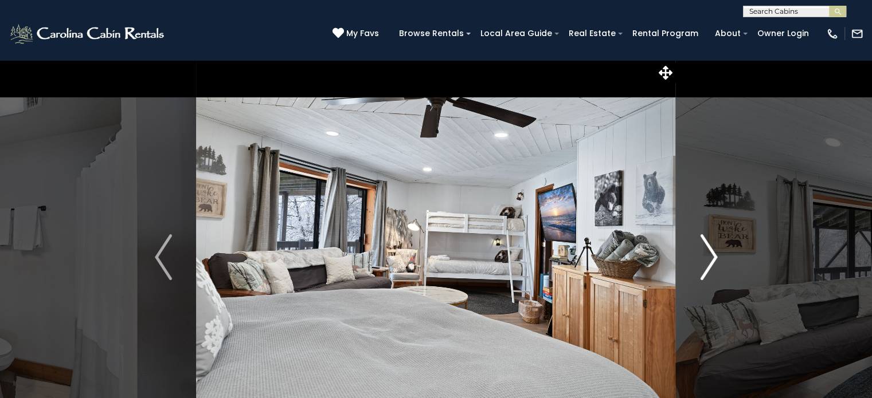
click at [716, 253] on img "Next" at bounding box center [708, 258] width 17 height 46
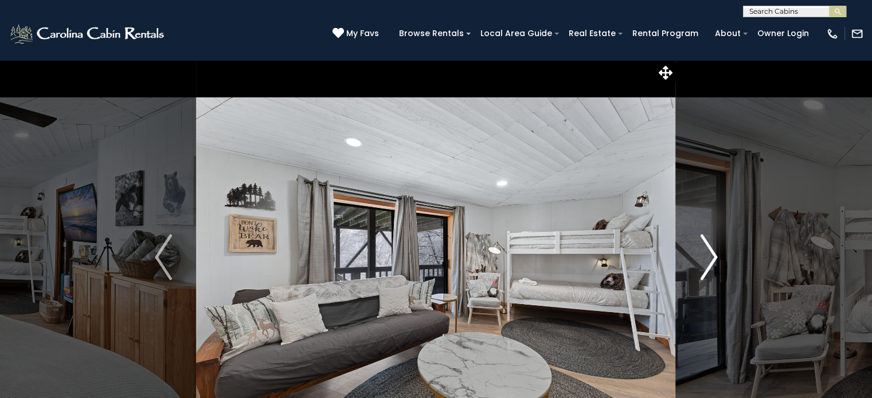
click at [716, 253] on img "Next" at bounding box center [708, 258] width 17 height 46
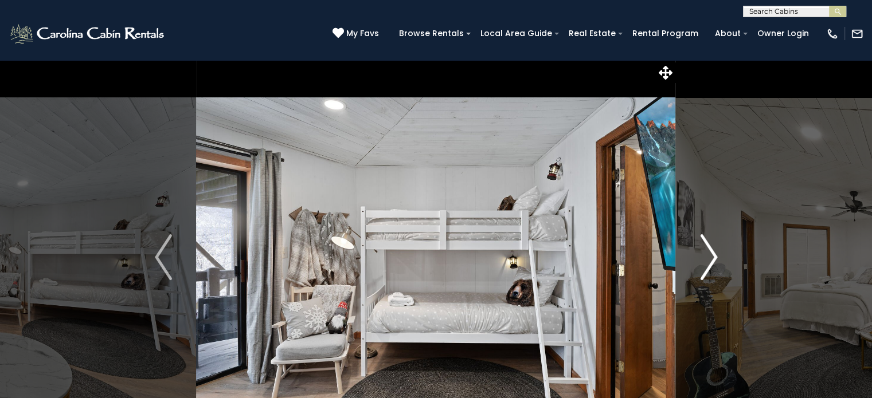
click at [716, 253] on img "Next" at bounding box center [708, 258] width 17 height 46
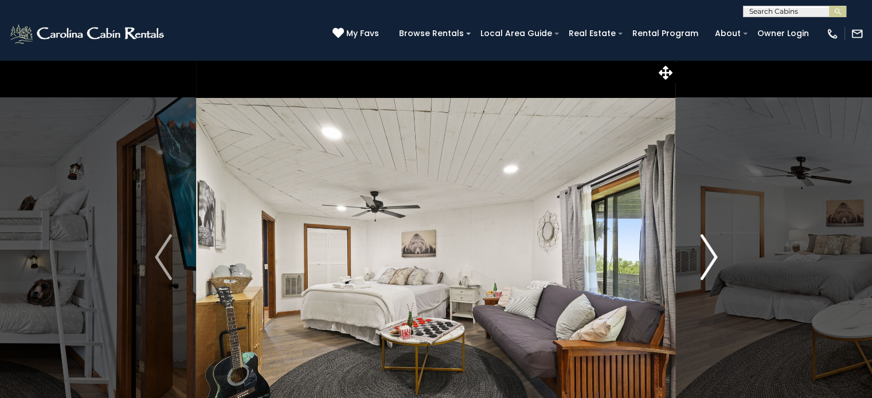
click at [716, 253] on img "Next" at bounding box center [708, 258] width 17 height 46
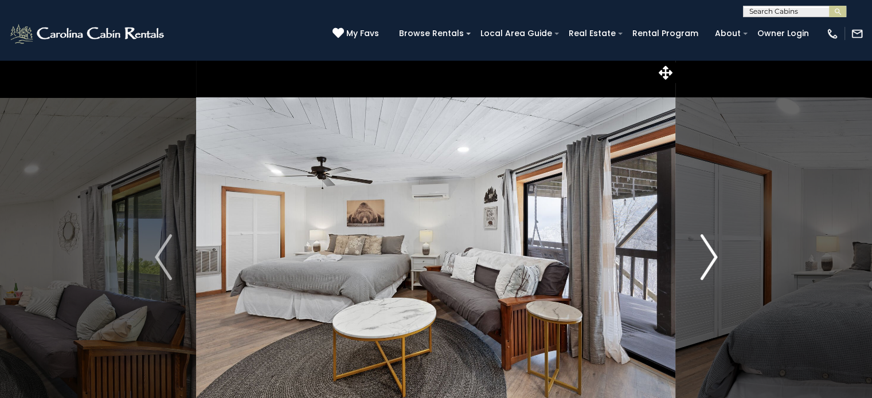
click at [716, 253] on img "Next" at bounding box center [708, 258] width 17 height 46
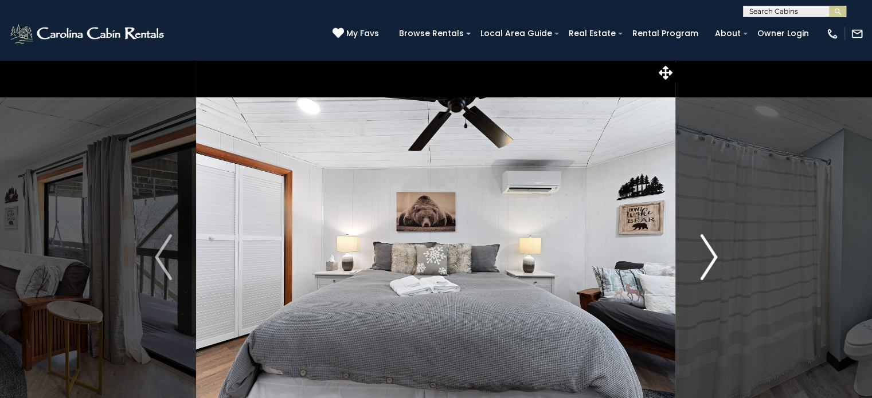
click at [716, 253] on img "Next" at bounding box center [708, 258] width 17 height 46
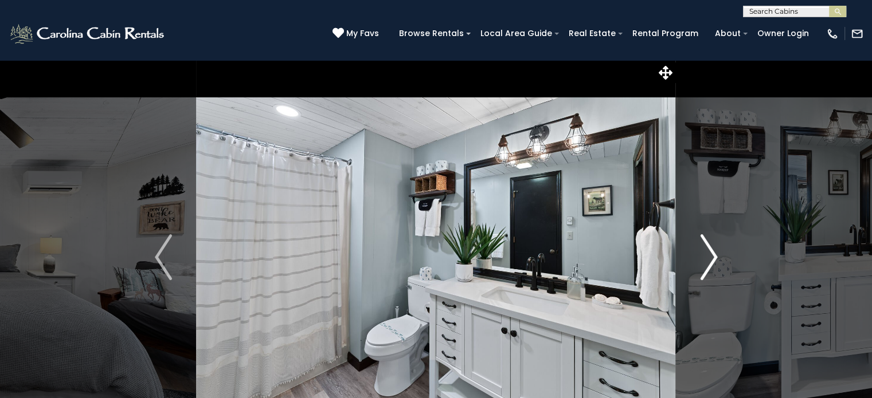
click at [716, 253] on img "Next" at bounding box center [708, 258] width 17 height 46
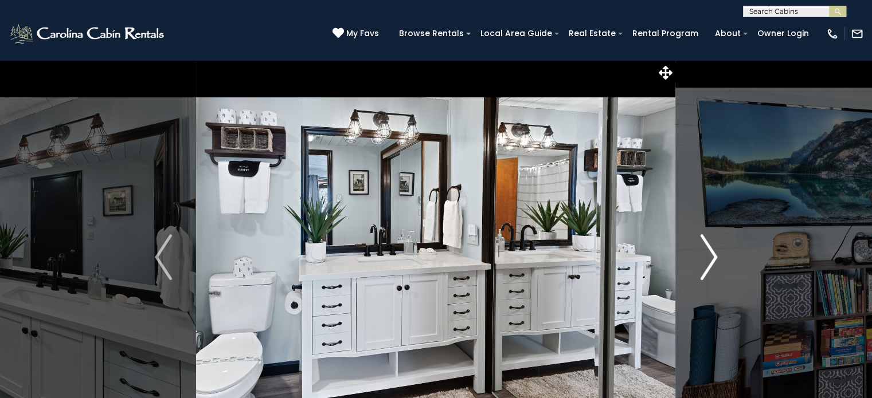
click at [716, 253] on img "Next" at bounding box center [708, 258] width 17 height 46
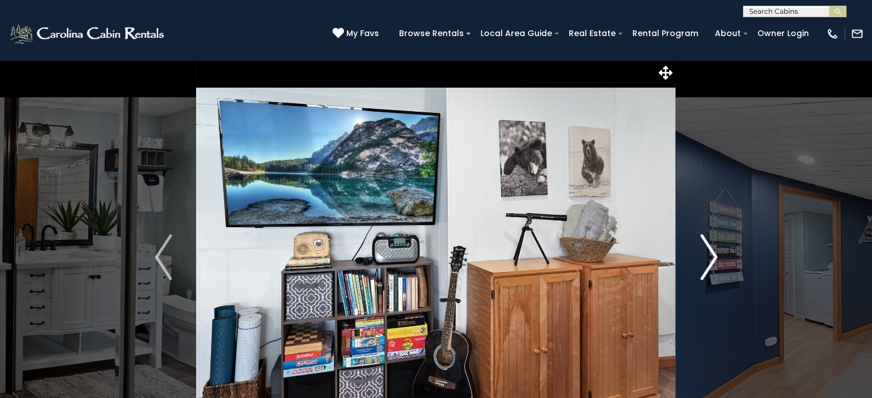
click at [716, 253] on img "Next" at bounding box center [708, 258] width 17 height 46
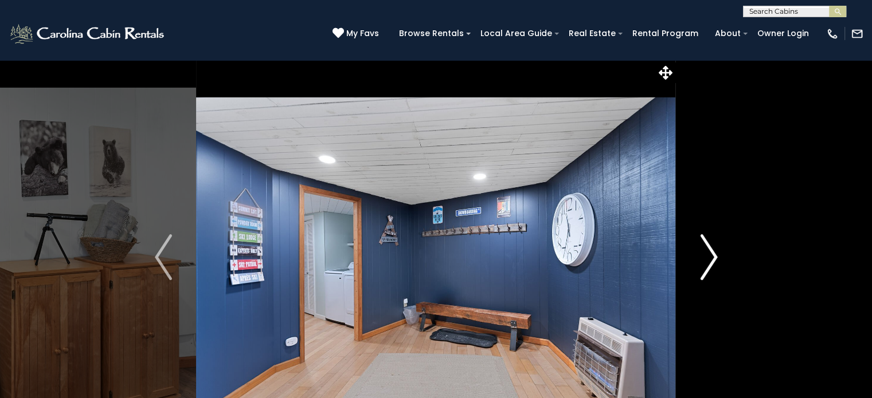
click at [716, 253] on img "Next" at bounding box center [708, 258] width 17 height 46
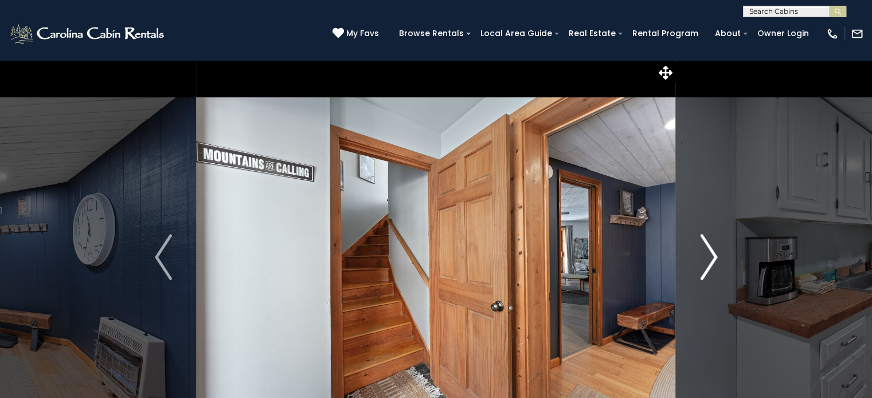
click at [716, 253] on img "Next" at bounding box center [708, 258] width 17 height 46
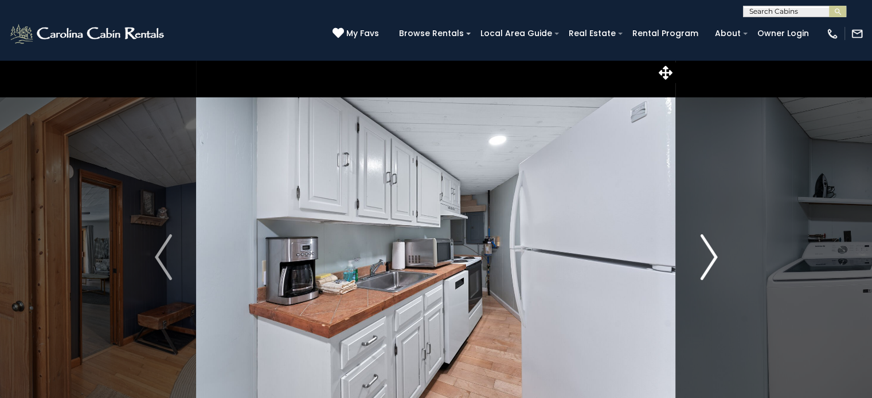
click at [716, 253] on img "Next" at bounding box center [708, 258] width 17 height 46
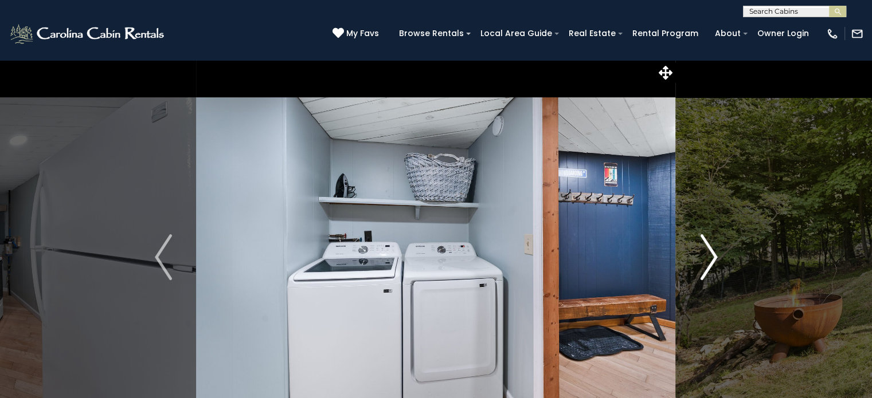
click at [713, 256] on img "Next" at bounding box center [708, 258] width 17 height 46
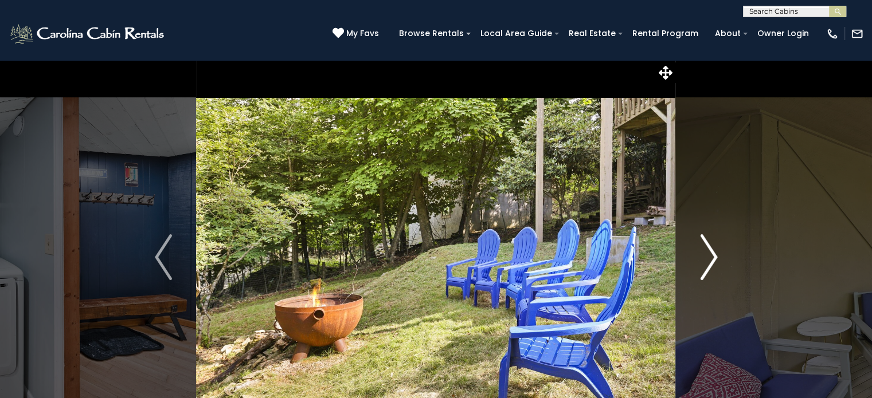
click at [713, 256] on img "Next" at bounding box center [708, 258] width 17 height 46
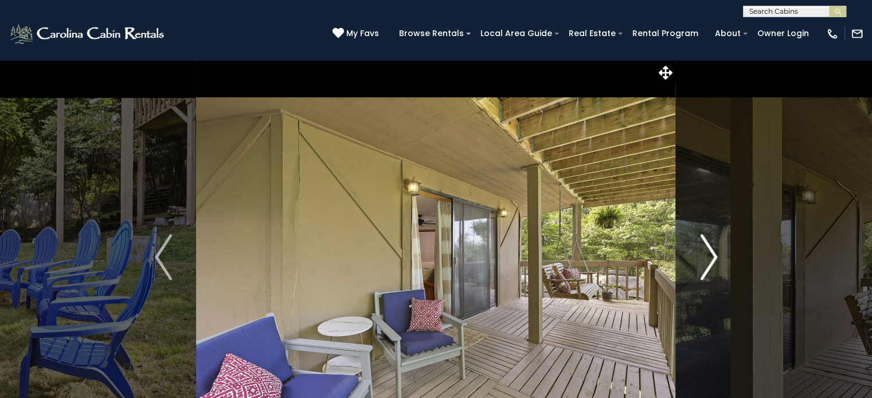
click at [713, 256] on img "Next" at bounding box center [708, 258] width 17 height 46
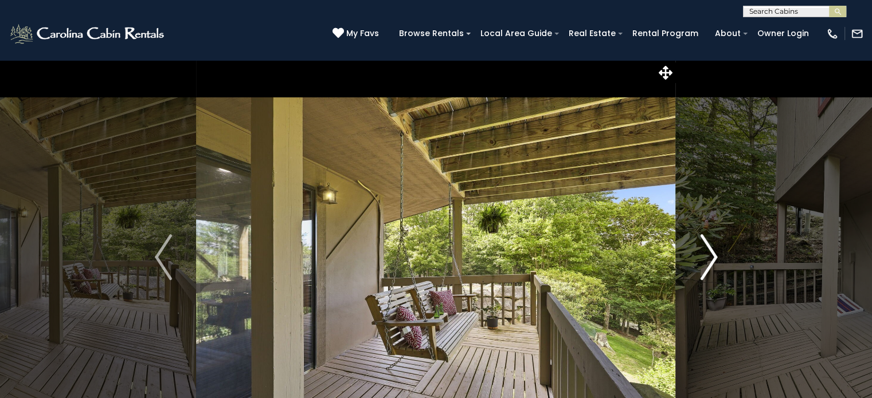
click at [713, 256] on img "Next" at bounding box center [708, 258] width 17 height 46
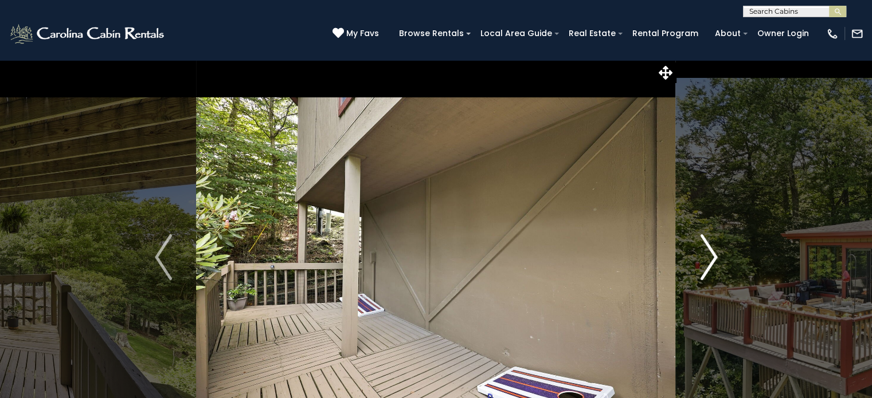
click at [713, 256] on img "Next" at bounding box center [708, 258] width 17 height 46
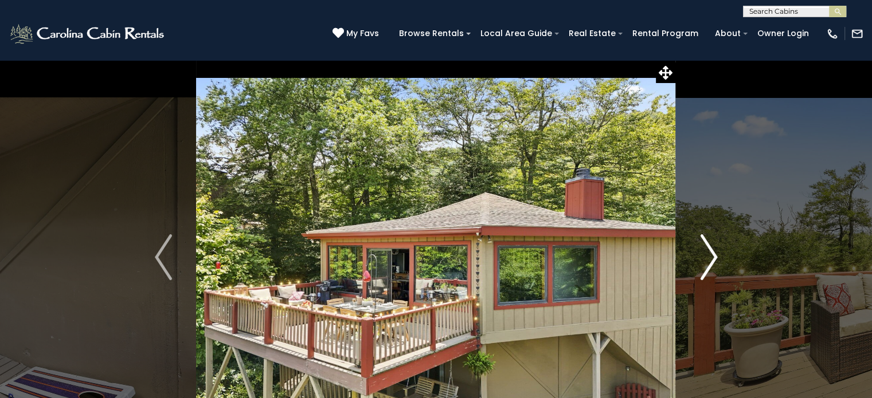
click at [713, 256] on img "Next" at bounding box center [708, 258] width 17 height 46
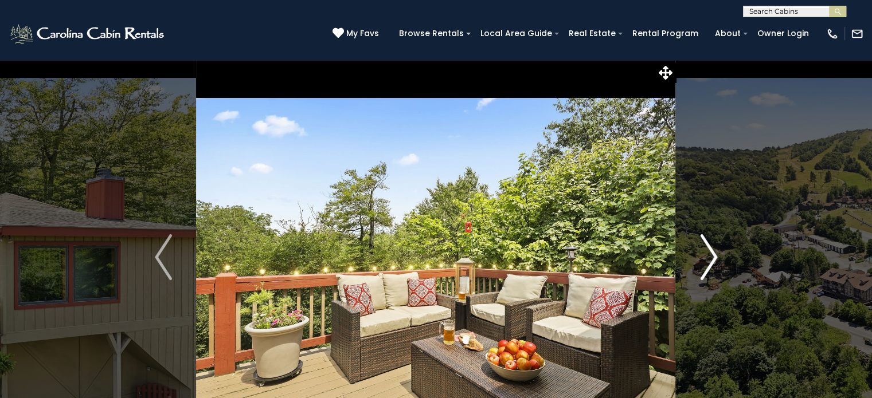
click at [713, 256] on img "Next" at bounding box center [708, 258] width 17 height 46
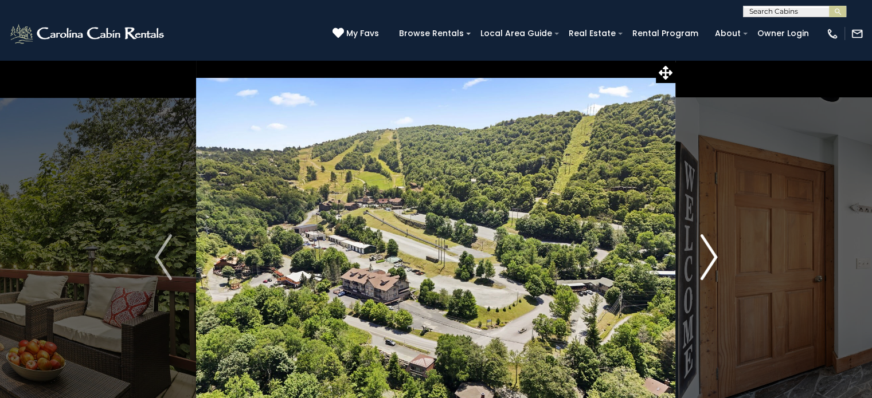
click at [713, 256] on img "Next" at bounding box center [708, 258] width 17 height 46
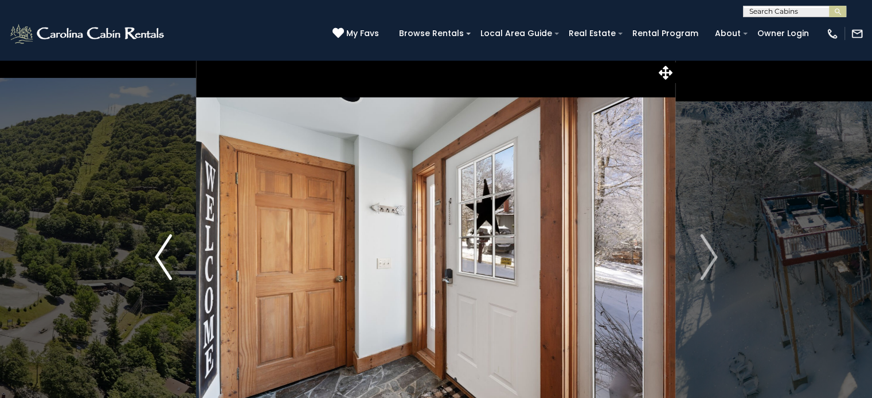
click at [157, 257] on img "Previous" at bounding box center [163, 258] width 17 height 46
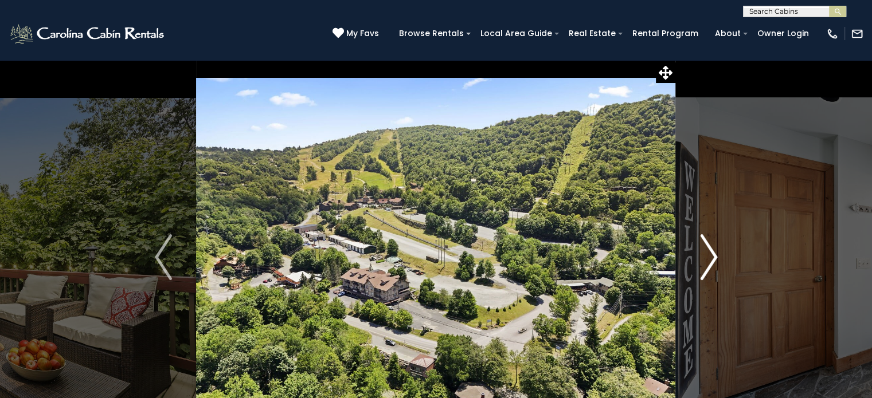
click at [716, 253] on img "Next" at bounding box center [708, 258] width 17 height 46
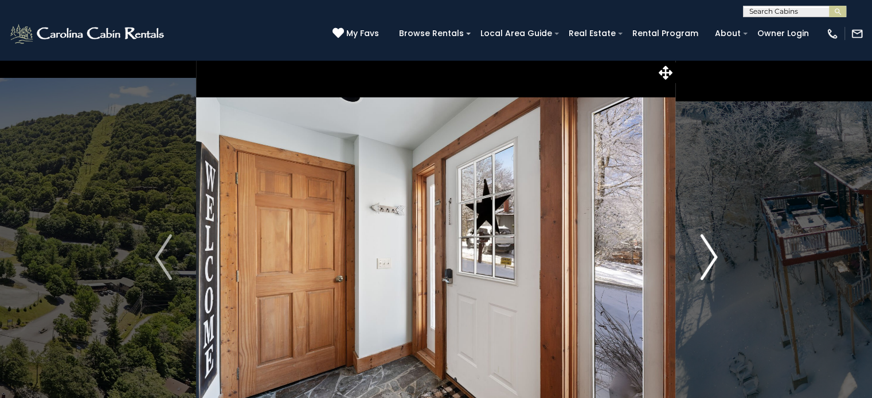
click at [716, 253] on img "Next" at bounding box center [708, 258] width 17 height 46
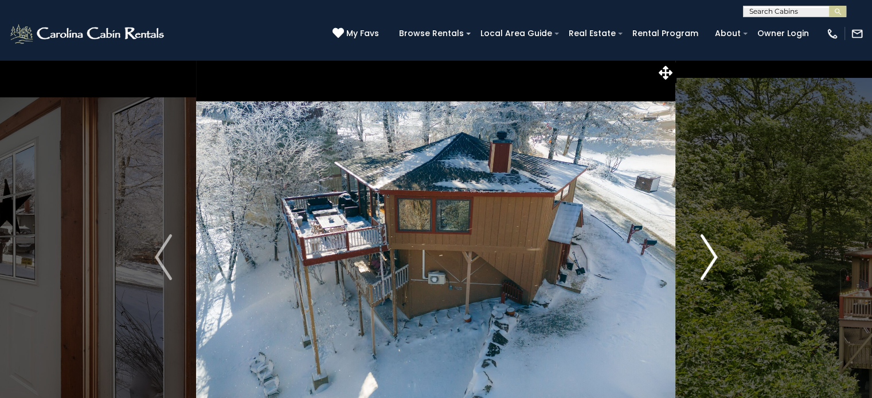
click at [716, 253] on img "Next" at bounding box center [708, 258] width 17 height 46
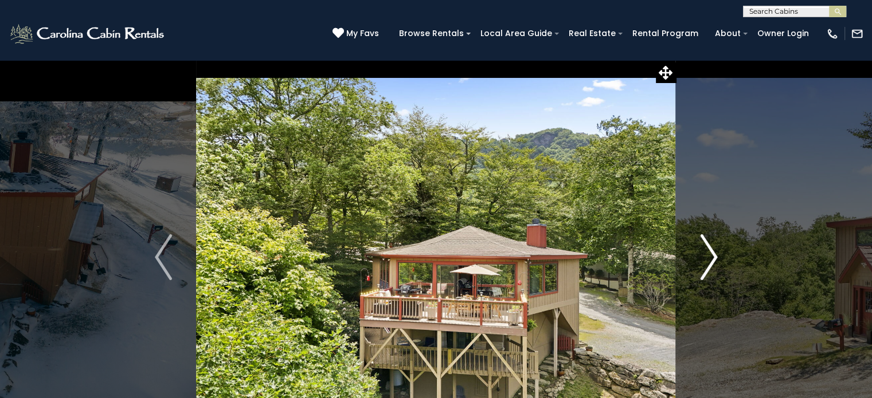
click at [716, 253] on img "Next" at bounding box center [708, 258] width 17 height 46
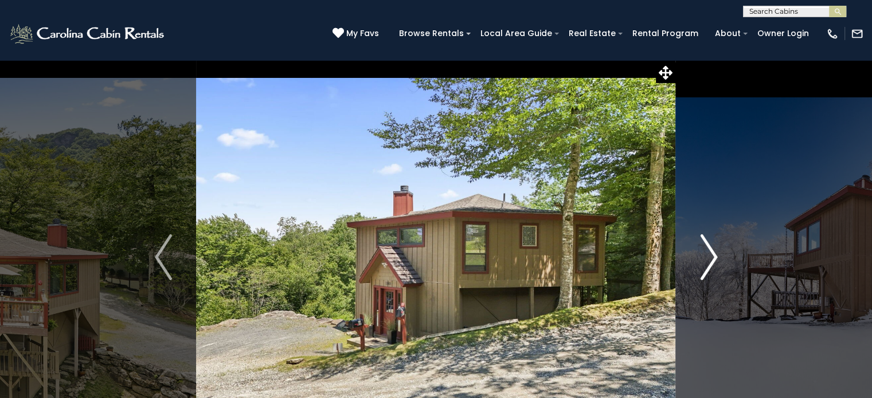
click at [716, 253] on img "Next" at bounding box center [708, 258] width 17 height 46
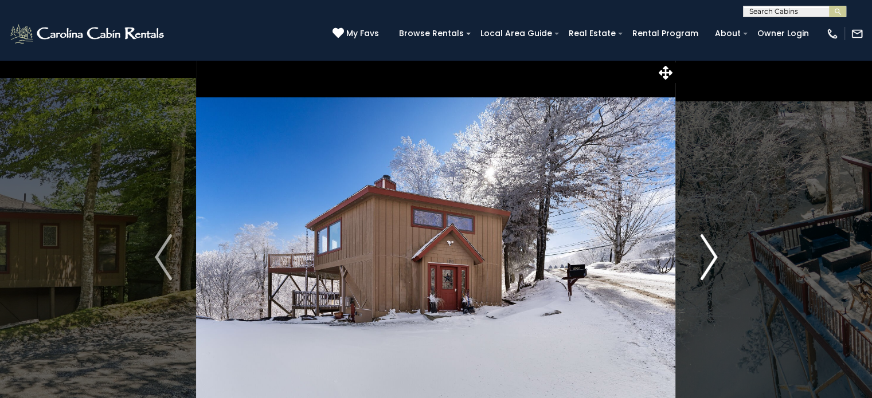
click at [716, 253] on img "Next" at bounding box center [708, 258] width 17 height 46
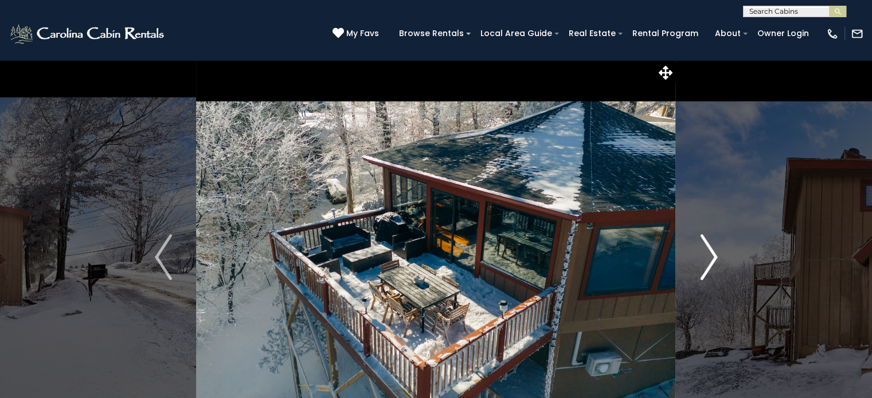
click at [716, 253] on img "Next" at bounding box center [708, 258] width 17 height 46
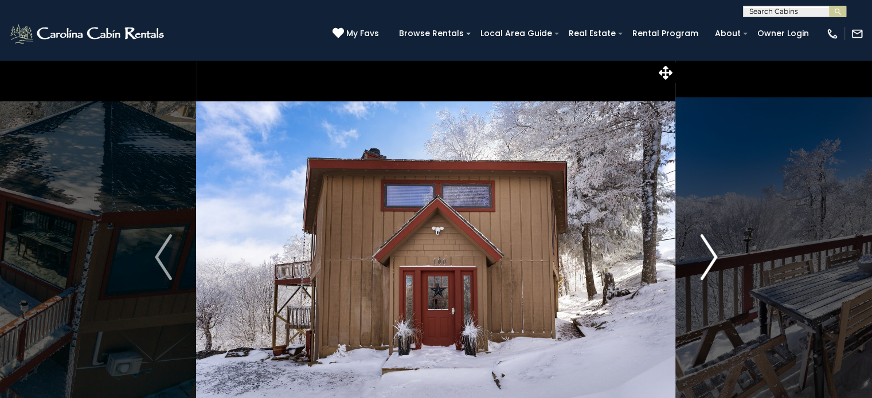
click at [716, 253] on img "Next" at bounding box center [708, 258] width 17 height 46
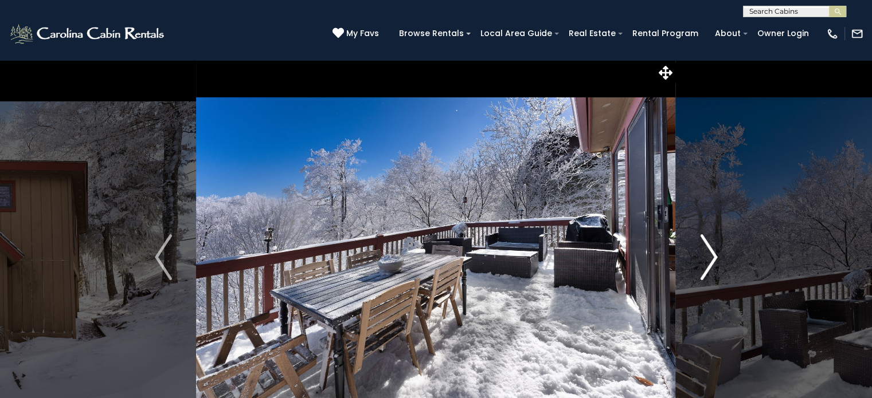
click at [716, 253] on img "Next" at bounding box center [708, 258] width 17 height 46
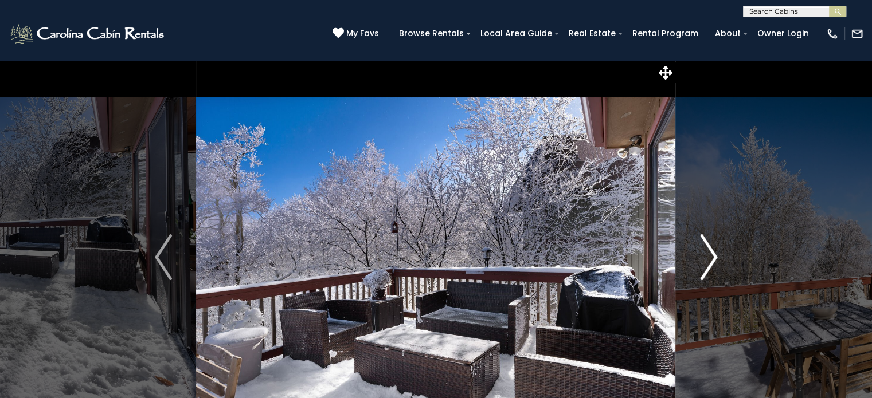
click at [716, 253] on img "Next" at bounding box center [708, 258] width 17 height 46
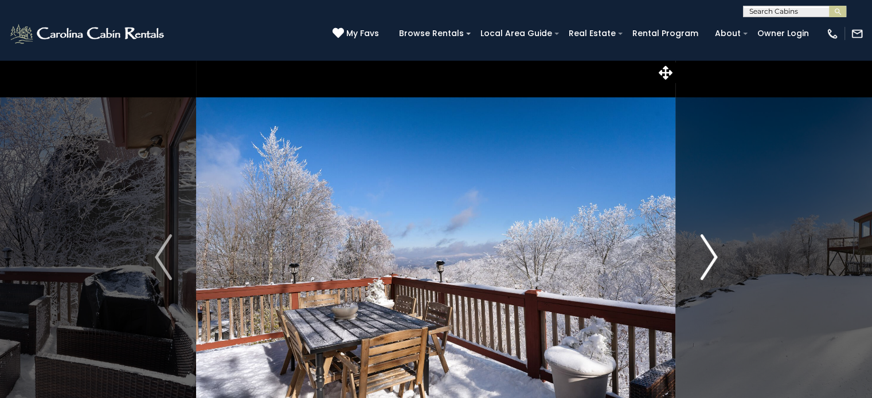
click at [716, 253] on img "Next" at bounding box center [708, 258] width 17 height 46
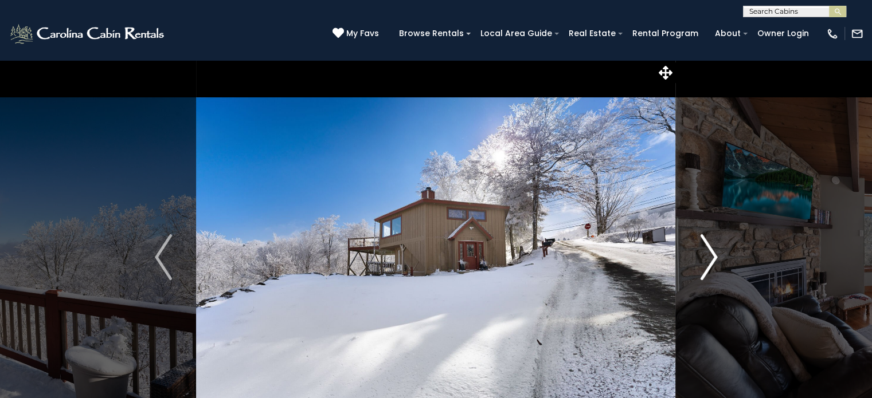
click at [716, 253] on img "Next" at bounding box center [708, 258] width 17 height 46
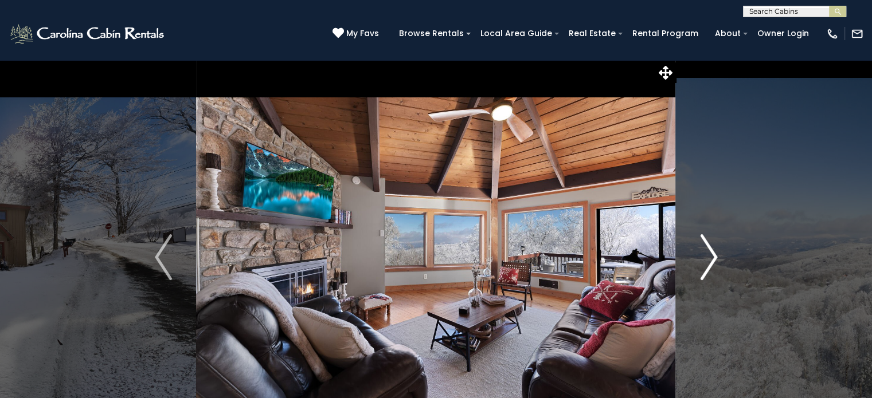
click at [716, 253] on img "Next" at bounding box center [708, 258] width 17 height 46
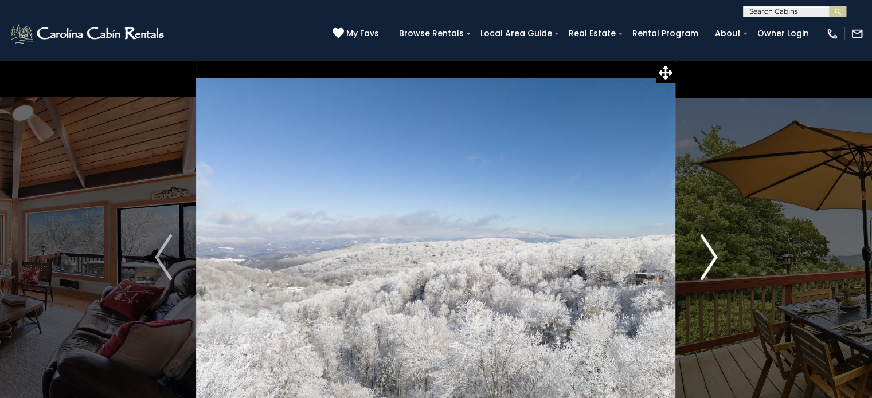
click at [716, 253] on img "Next" at bounding box center [708, 258] width 17 height 46
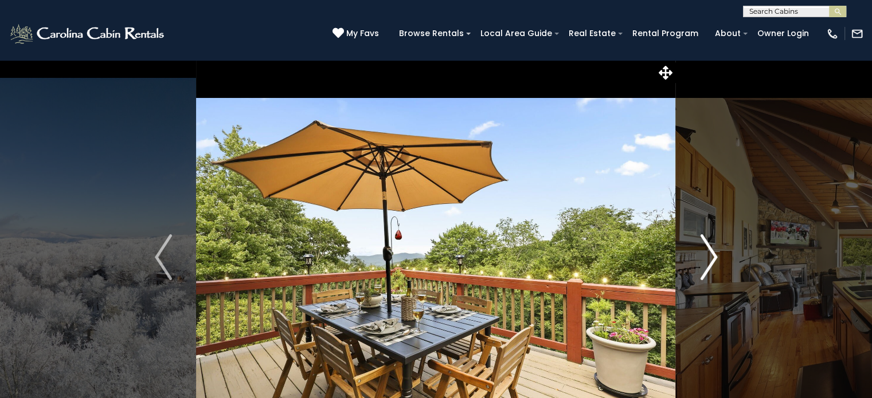
click at [716, 253] on img "Next" at bounding box center [708, 258] width 17 height 46
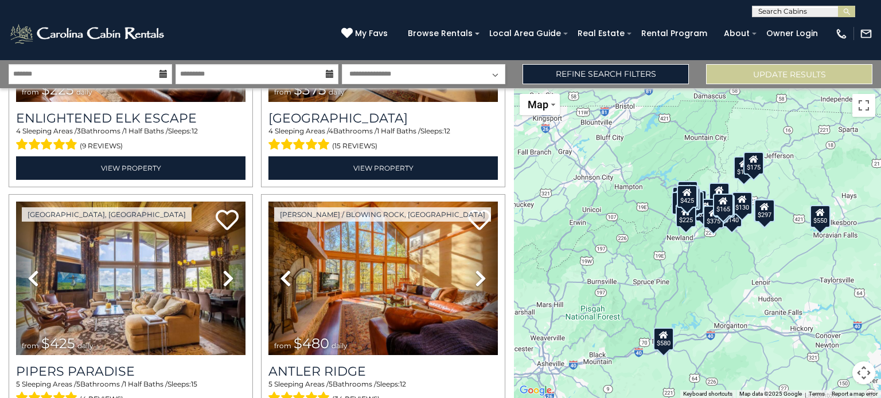
scroll to position [3564, 0]
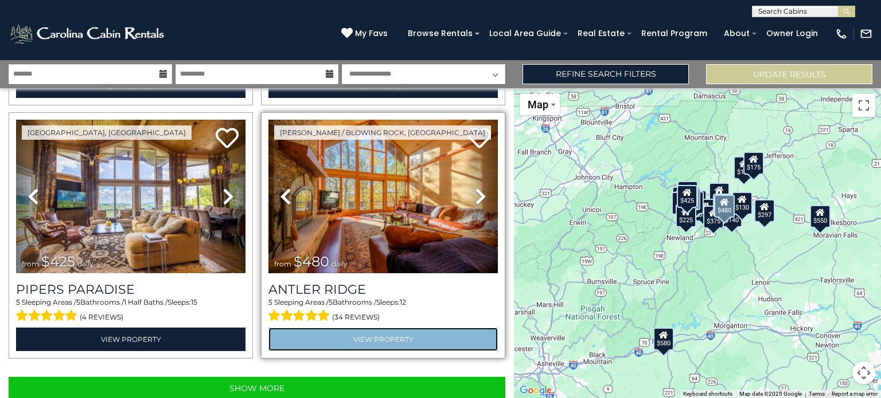
click at [364, 328] on link "View Property" at bounding box center [382, 340] width 229 height 24
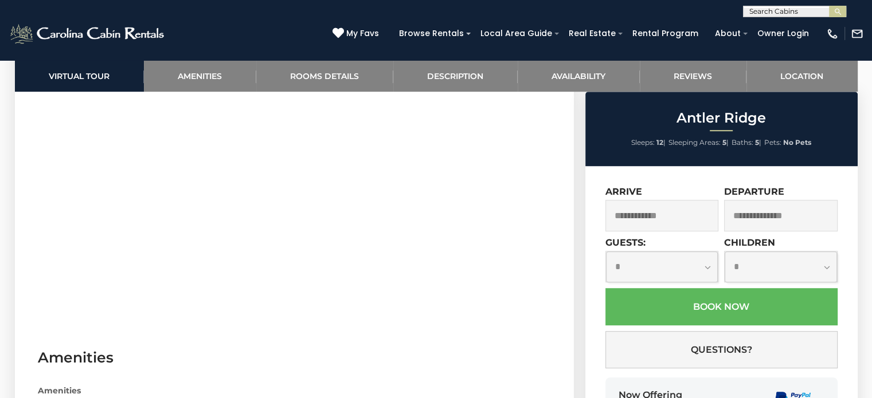
scroll to position [673, 0]
click at [654, 222] on input "text" at bounding box center [662, 216] width 114 height 32
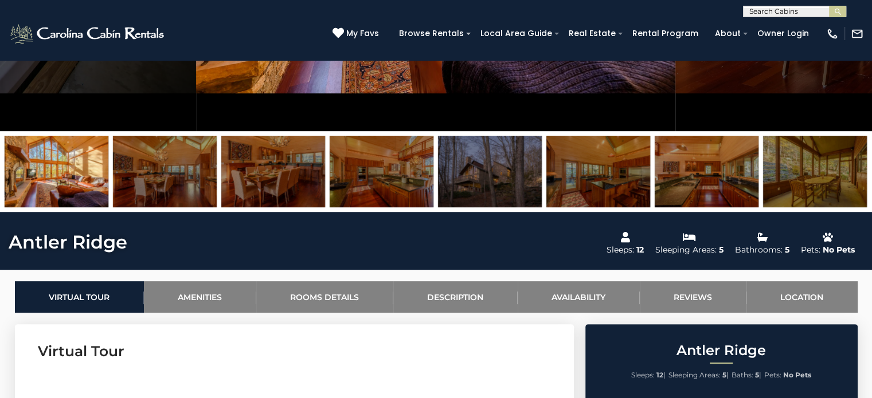
scroll to position [0, 0]
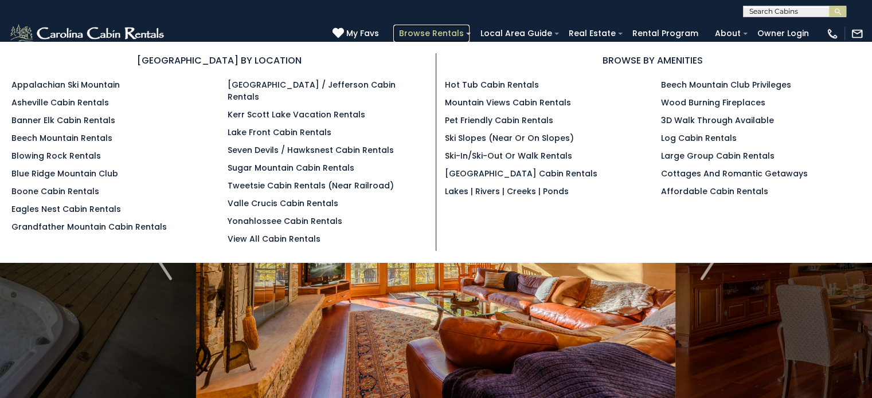
click at [447, 31] on link "Browse Rentals" at bounding box center [431, 34] width 76 height 18
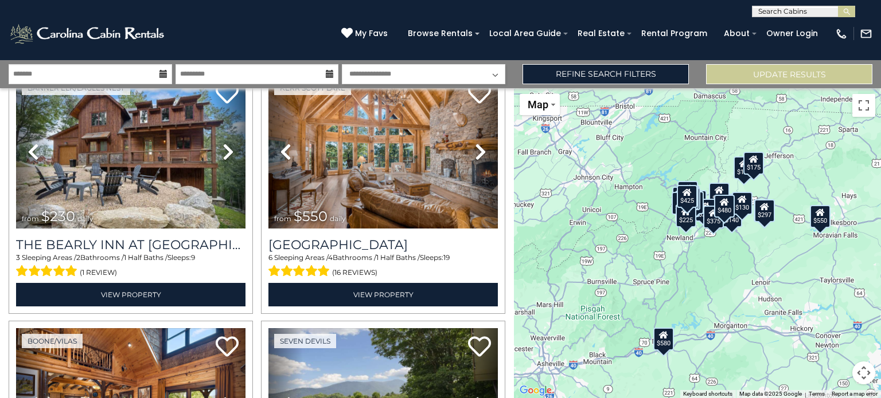
scroll to position [1583, 0]
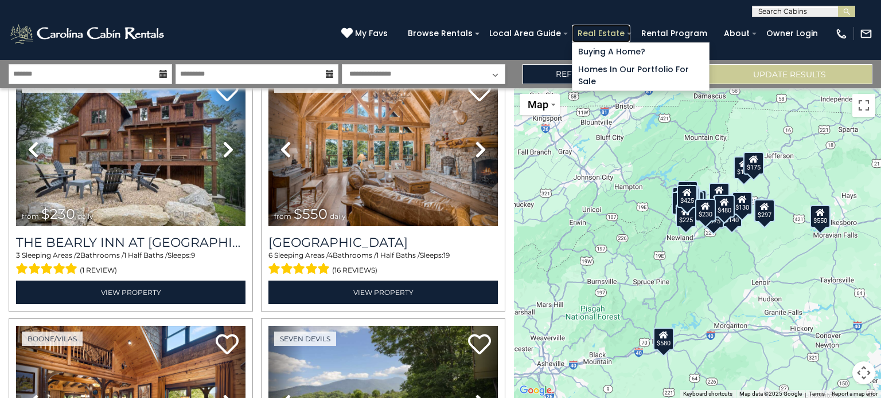
click at [630, 27] on link "Real Estate" at bounding box center [601, 34] width 58 height 18
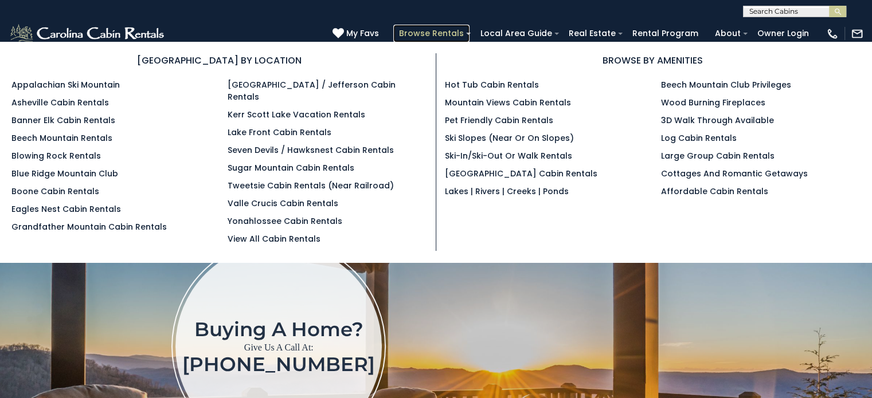
click at [466, 32] on link "Browse Rentals" at bounding box center [431, 34] width 76 height 18
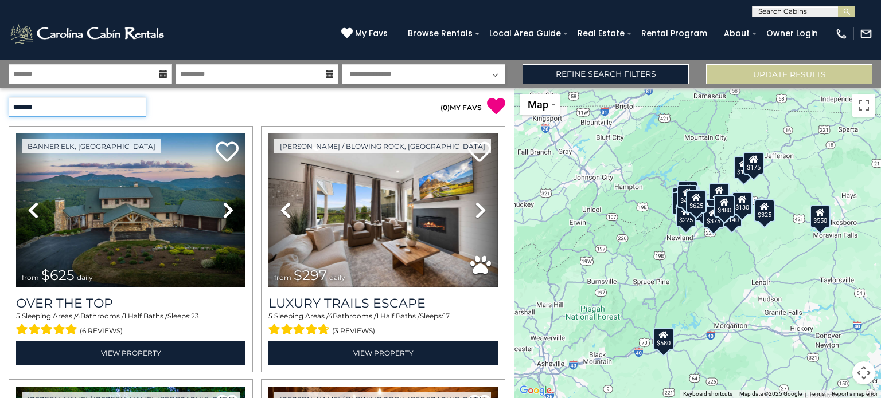
click at [134, 108] on select "**********" at bounding box center [78, 107] width 138 height 20
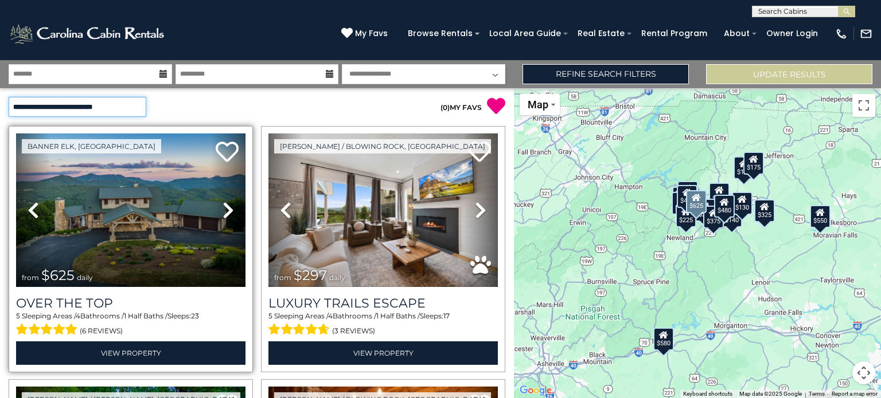
click at [9, 97] on select "**********" at bounding box center [78, 107] width 138 height 20
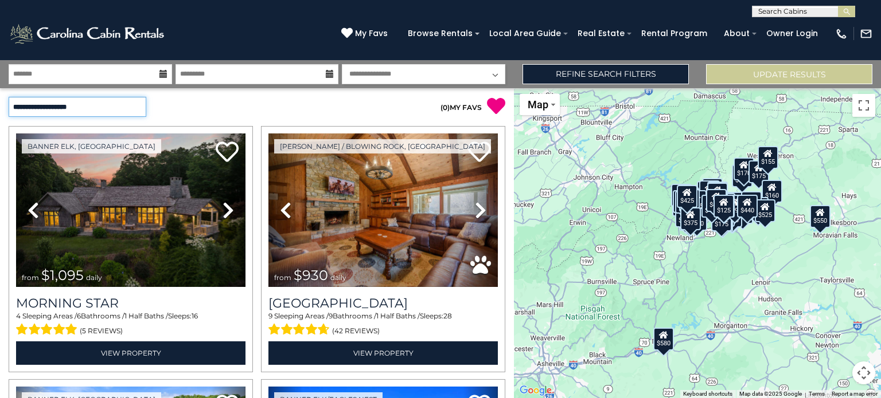
click at [135, 107] on select "**********" at bounding box center [78, 107] width 138 height 20
select select "**********"
click at [9, 97] on select "**********" at bounding box center [78, 107] width 138 height 20
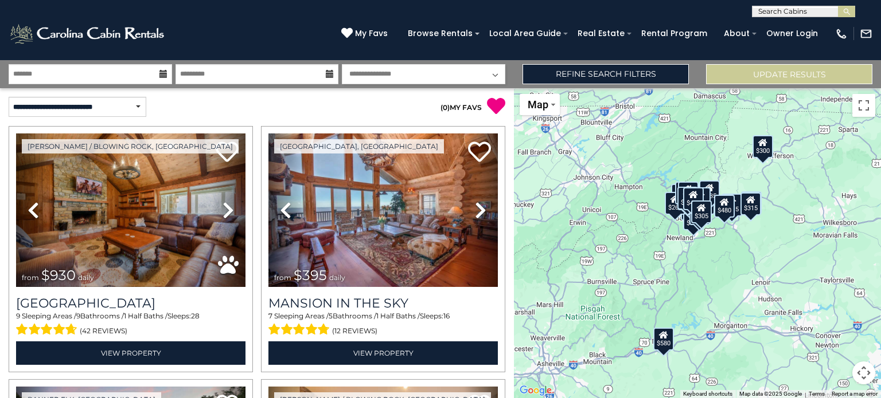
click at [276, 111] on p "( 0 ) MY FAVS" at bounding box center [381, 106] width 248 height 19
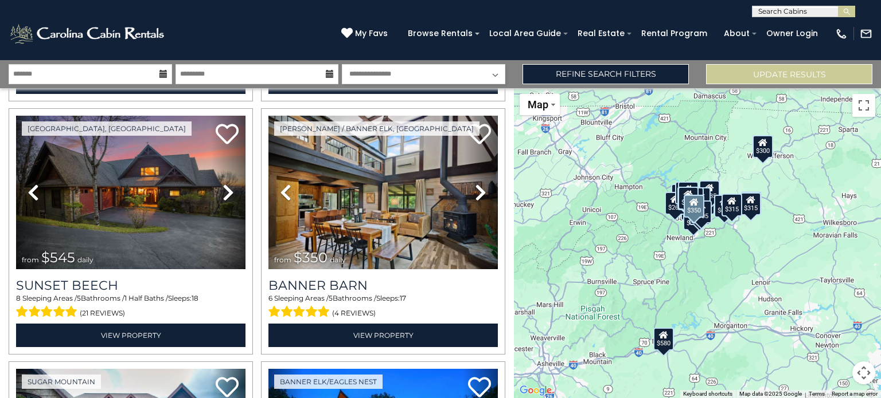
scroll to position [1101, 0]
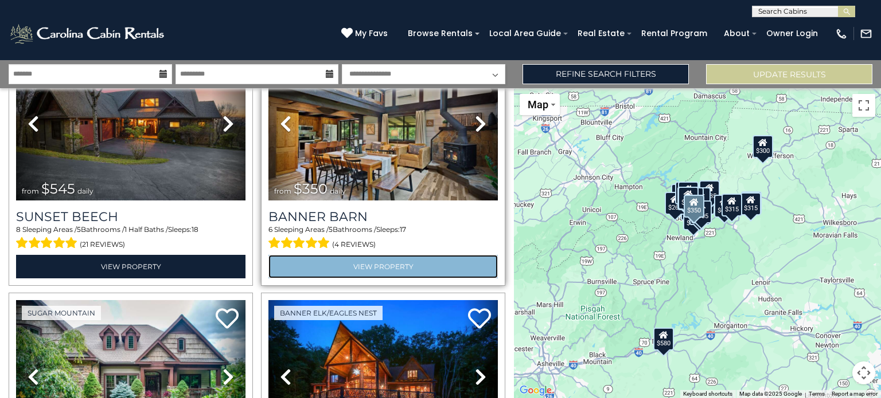
click at [376, 255] on link "View Property" at bounding box center [382, 267] width 229 height 24
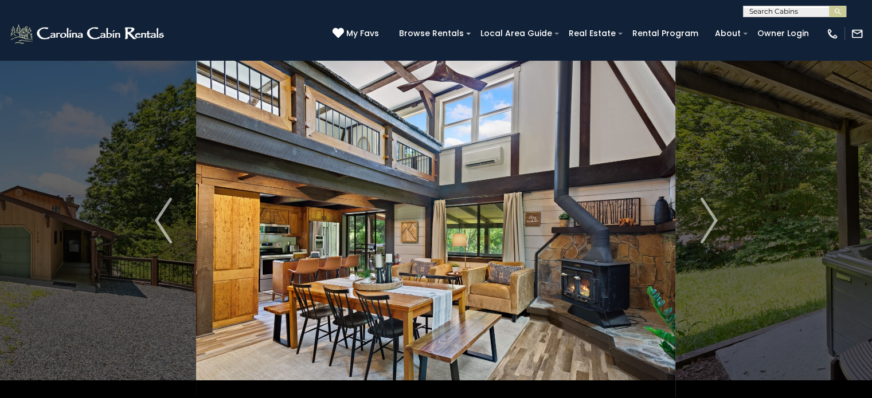
scroll to position [53, 0]
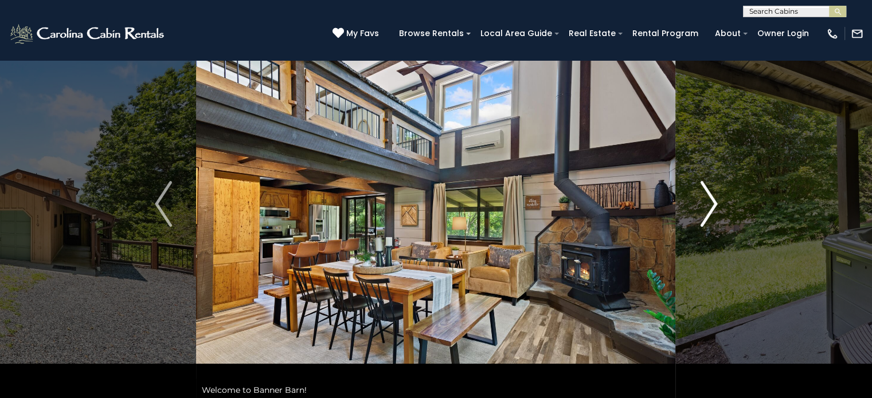
click at [712, 201] on img "Next" at bounding box center [708, 204] width 17 height 46
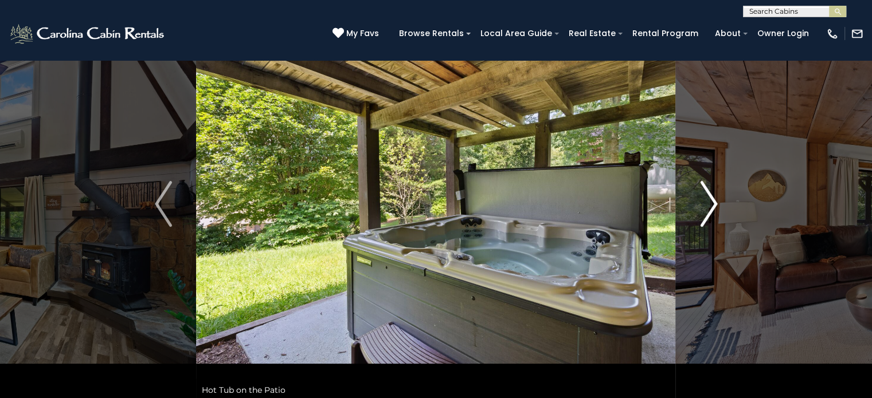
click at [712, 201] on img "Next" at bounding box center [708, 204] width 17 height 46
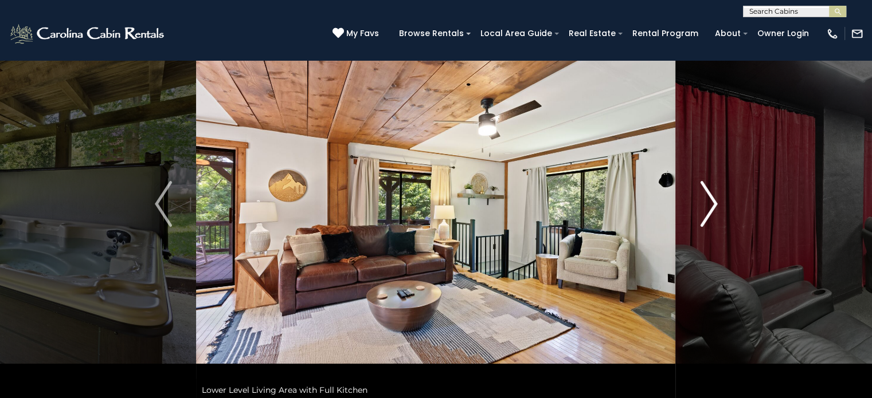
click at [712, 201] on img "Next" at bounding box center [708, 204] width 17 height 46
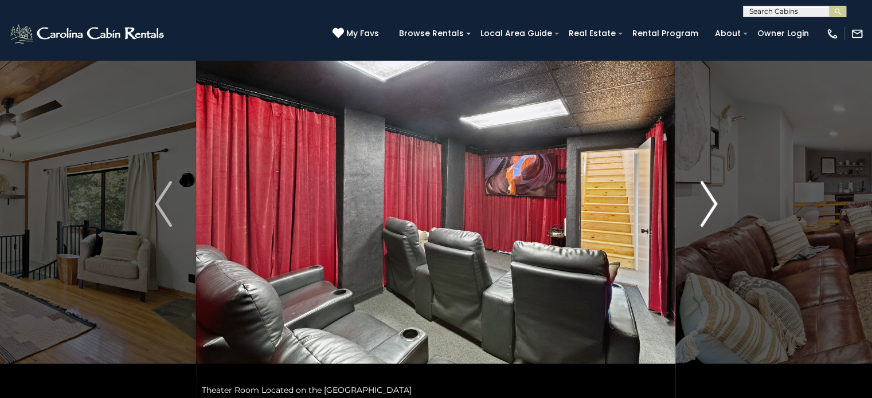
click at [712, 201] on img "Next" at bounding box center [708, 204] width 17 height 46
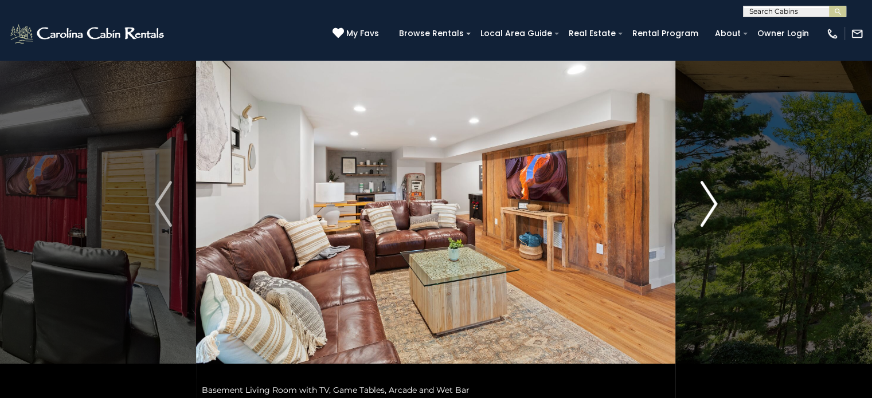
click at [712, 201] on img "Next" at bounding box center [708, 204] width 17 height 46
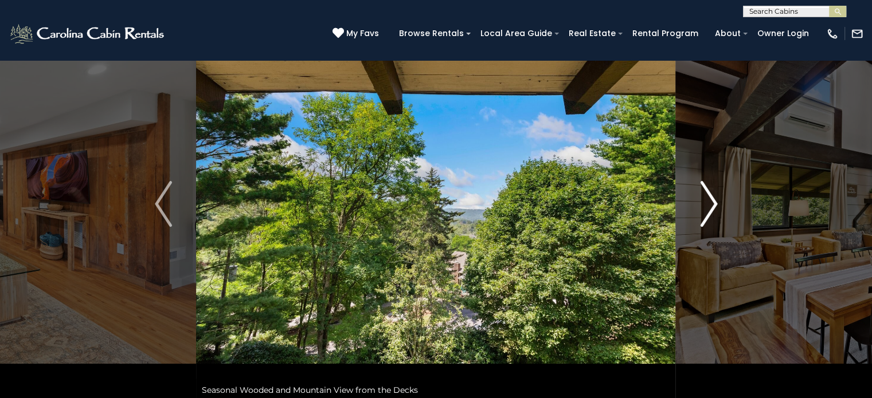
click at [712, 201] on img "Next" at bounding box center [708, 204] width 17 height 46
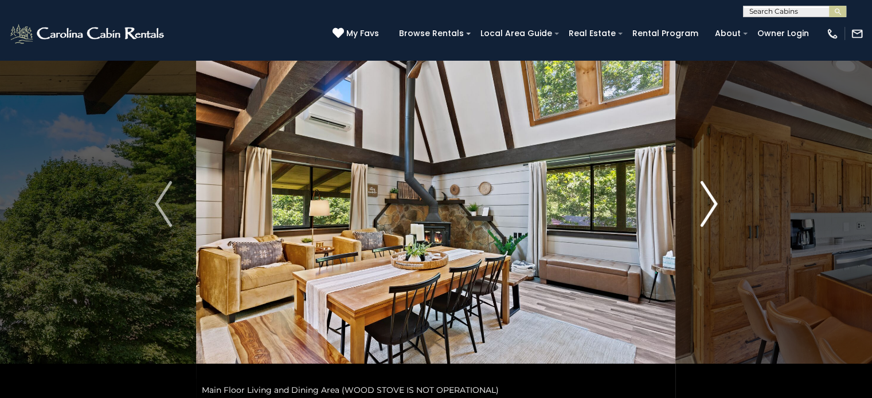
click at [714, 203] on img "Next" at bounding box center [708, 204] width 17 height 46
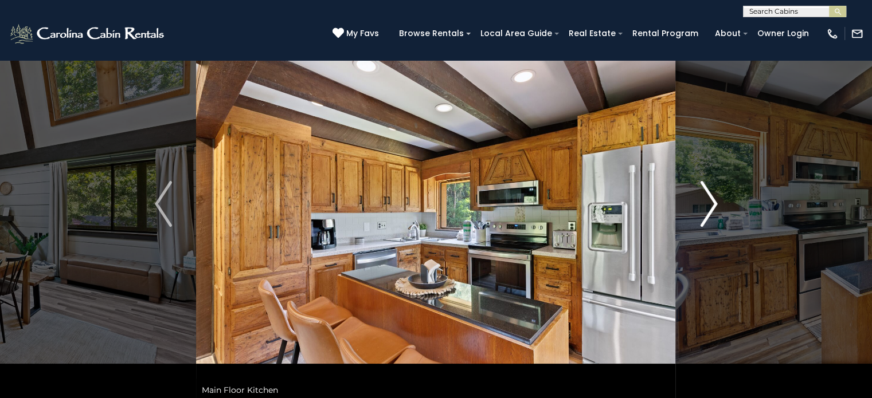
click at [714, 203] on img "Next" at bounding box center [708, 204] width 17 height 46
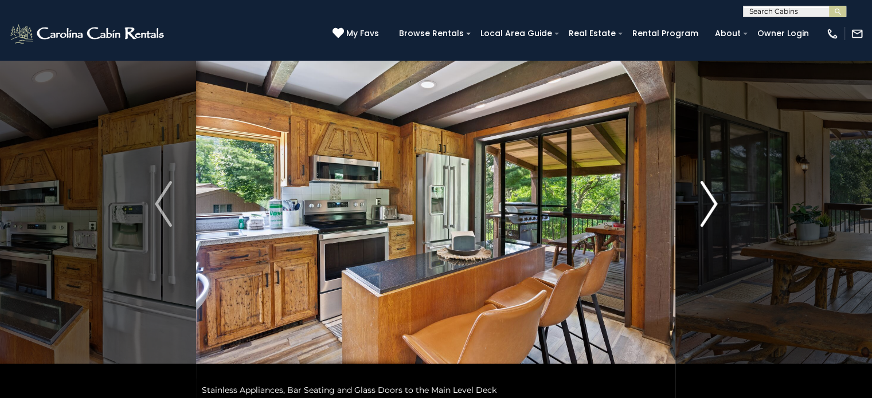
click at [714, 203] on img "Next" at bounding box center [708, 204] width 17 height 46
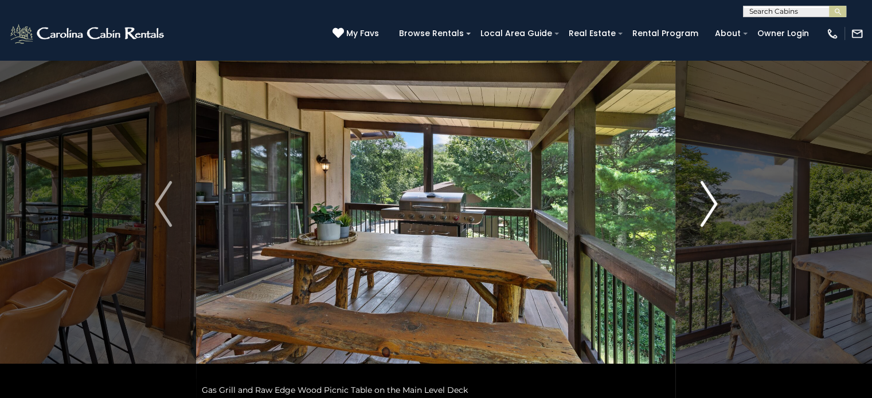
click at [714, 203] on img "Next" at bounding box center [708, 204] width 17 height 46
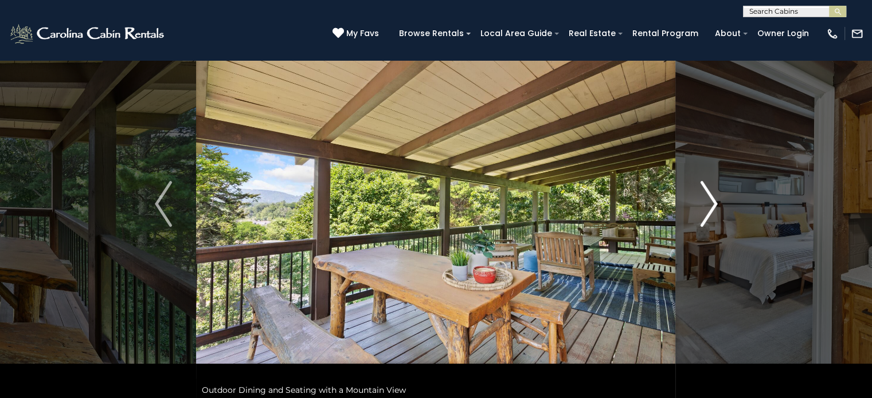
click at [714, 203] on img "Next" at bounding box center [708, 204] width 17 height 46
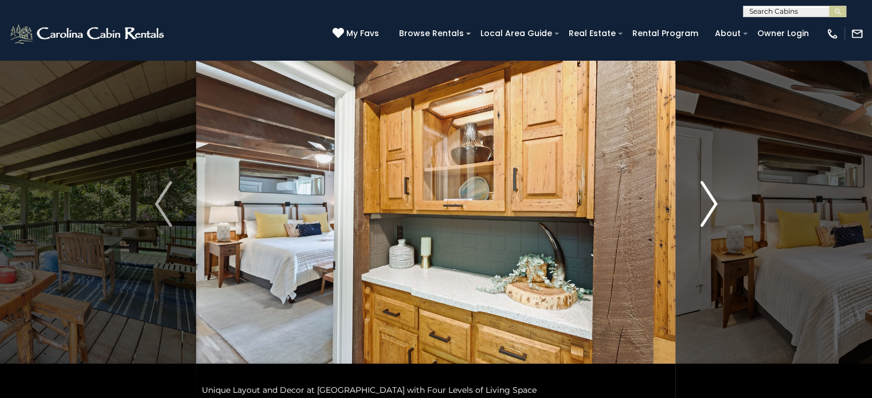
click at [714, 203] on img "Next" at bounding box center [708, 204] width 17 height 46
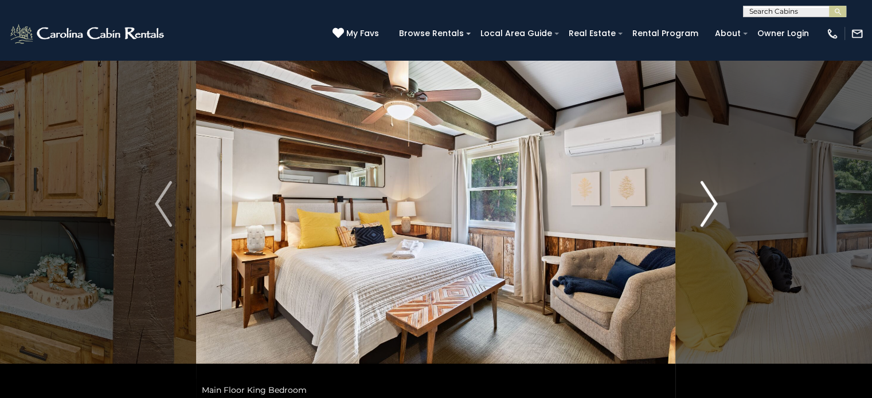
click at [714, 203] on img "Next" at bounding box center [708, 204] width 17 height 46
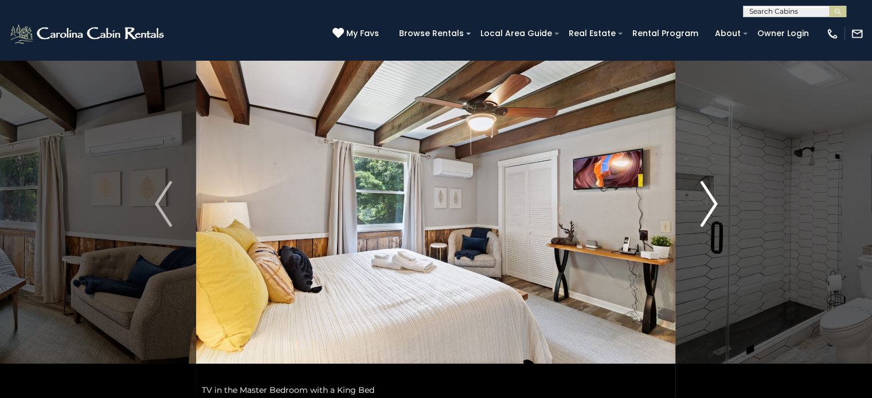
click at [714, 203] on img "Next" at bounding box center [708, 204] width 17 height 46
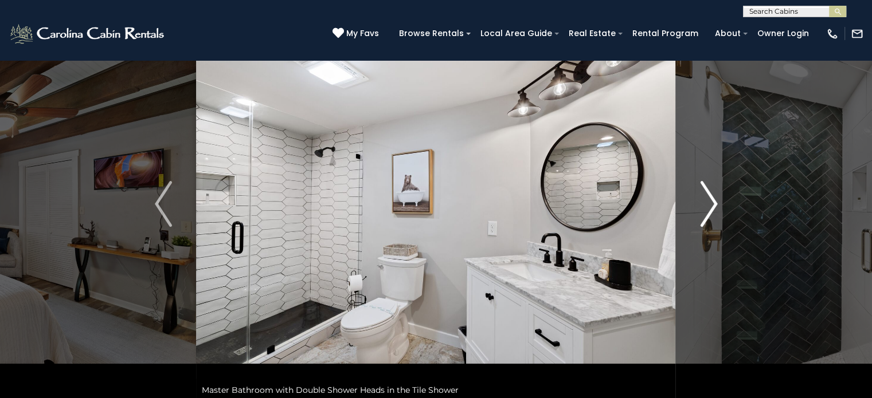
click at [714, 203] on img "Next" at bounding box center [708, 204] width 17 height 46
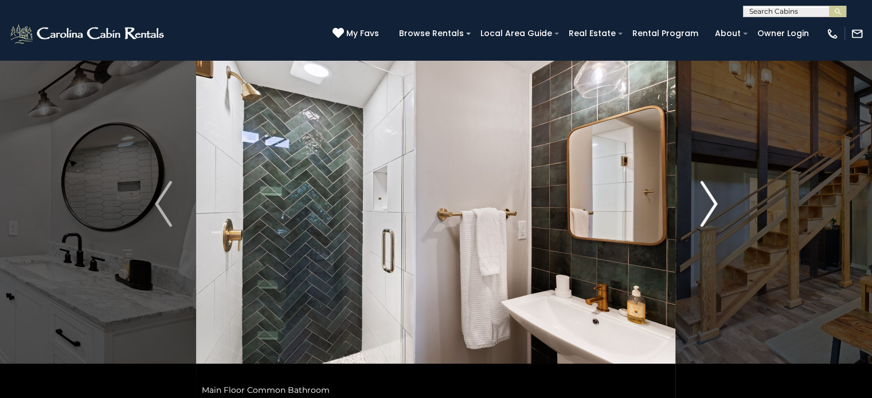
click at [714, 203] on img "Next" at bounding box center [708, 204] width 17 height 46
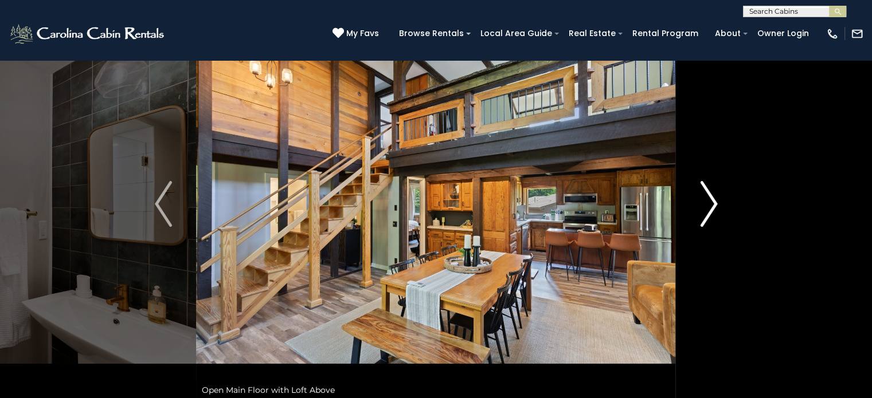
click at [714, 203] on img "Next" at bounding box center [708, 204] width 17 height 46
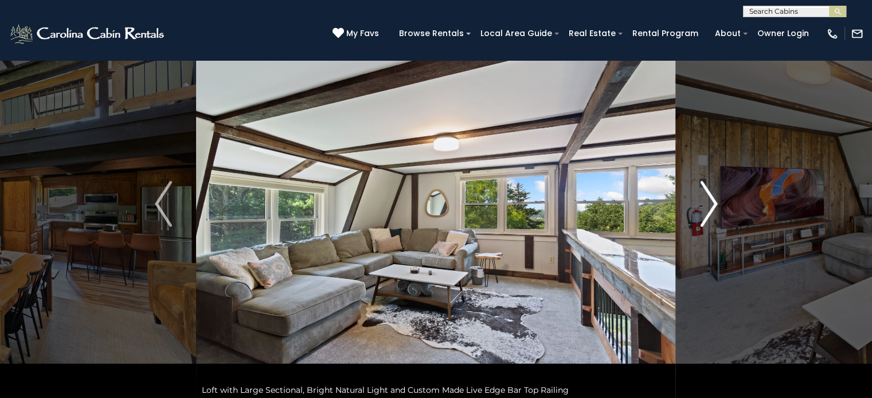
click at [714, 203] on img "Next" at bounding box center [708, 204] width 17 height 46
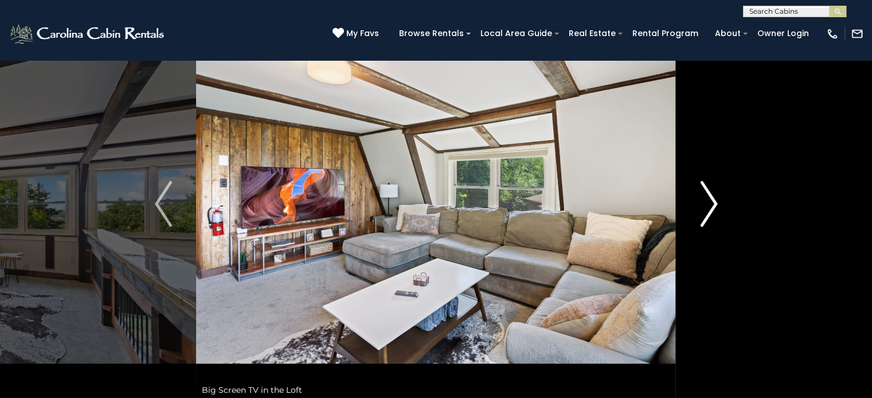
click at [714, 203] on img "Next" at bounding box center [708, 204] width 17 height 46
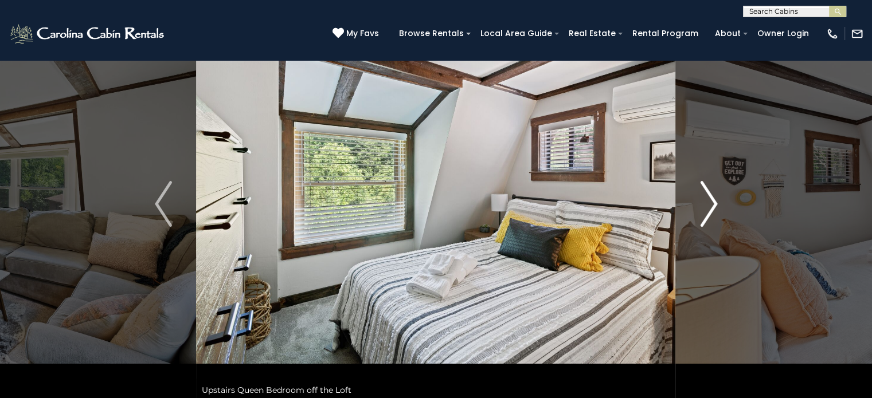
click at [714, 203] on img "Next" at bounding box center [708, 204] width 17 height 46
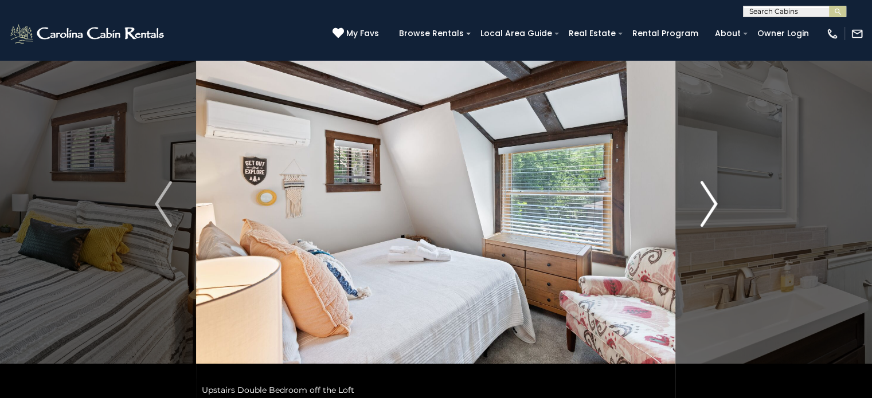
click at [714, 203] on img "Next" at bounding box center [708, 204] width 17 height 46
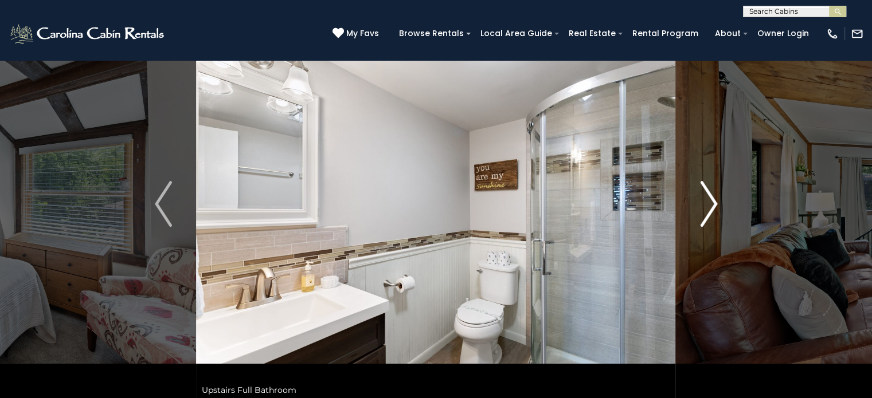
click at [714, 203] on img "Next" at bounding box center [708, 204] width 17 height 46
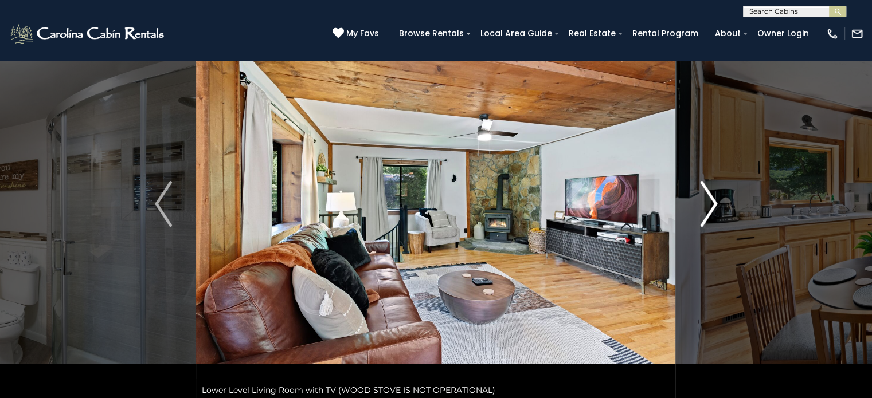
click at [714, 203] on img "Next" at bounding box center [708, 204] width 17 height 46
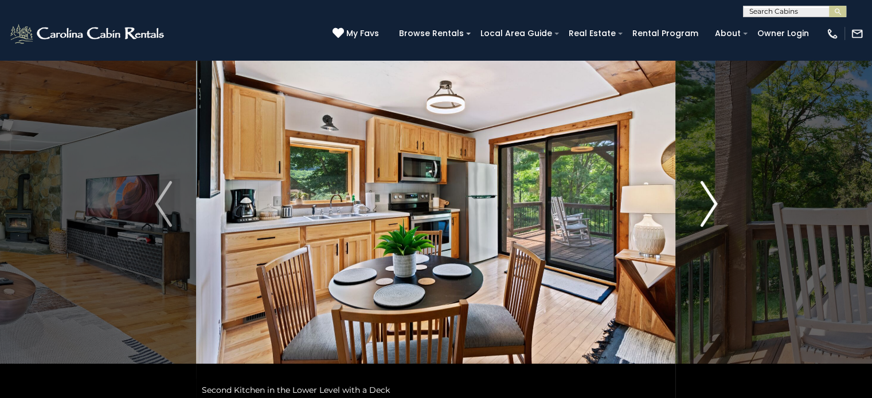
click at [713, 205] on img "Next" at bounding box center [708, 204] width 17 height 46
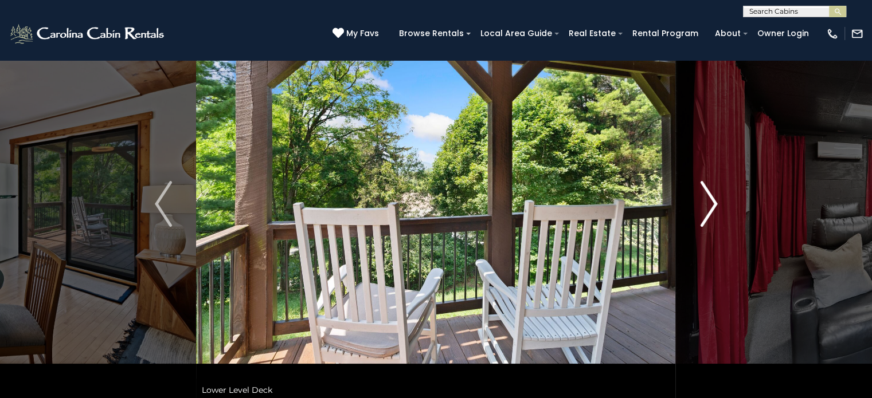
click at [713, 205] on img "Next" at bounding box center [708, 204] width 17 height 46
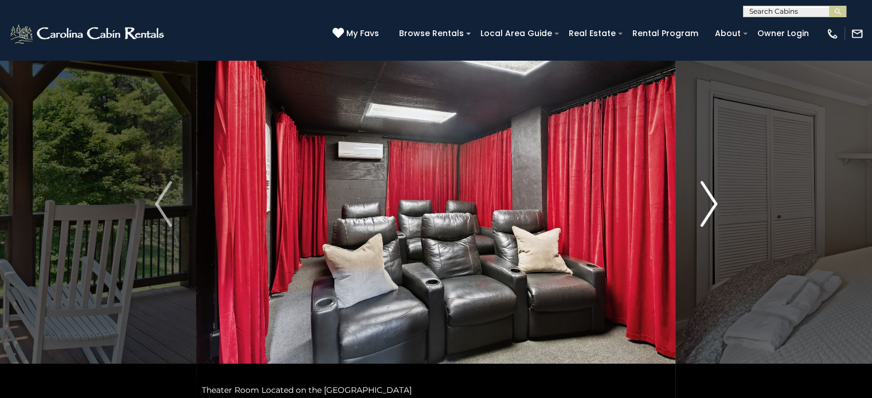
click at [713, 205] on img "Next" at bounding box center [708, 204] width 17 height 46
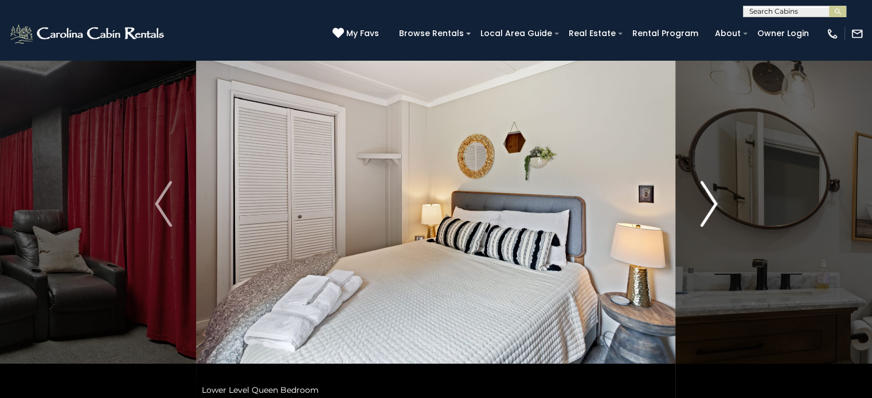
click at [713, 205] on img "Next" at bounding box center [708, 204] width 17 height 46
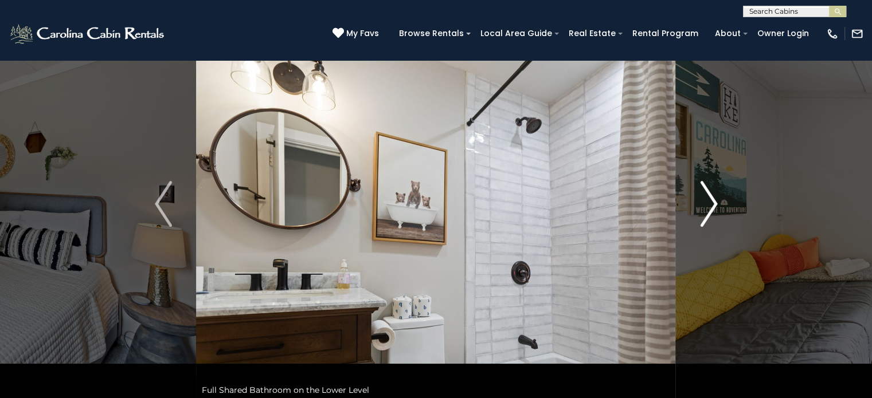
click at [713, 205] on img "Next" at bounding box center [708, 204] width 17 height 46
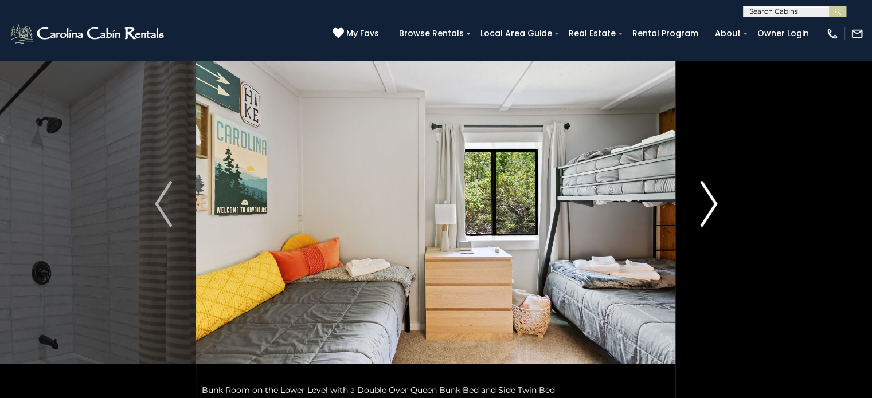
click at [713, 205] on img "Next" at bounding box center [708, 204] width 17 height 46
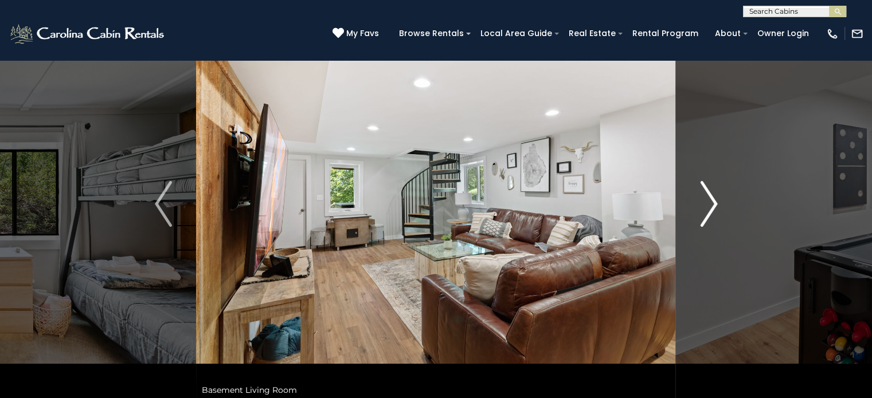
click at [713, 205] on img "Next" at bounding box center [708, 204] width 17 height 46
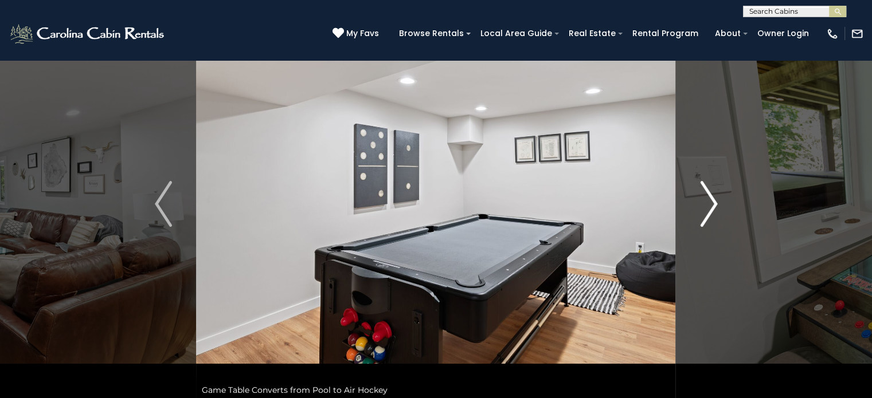
click at [713, 205] on img "Next" at bounding box center [708, 204] width 17 height 46
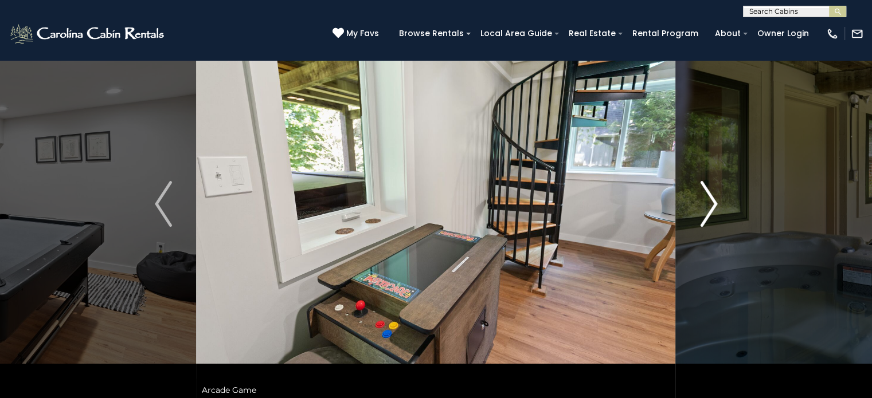
click at [713, 205] on img "Next" at bounding box center [708, 204] width 17 height 46
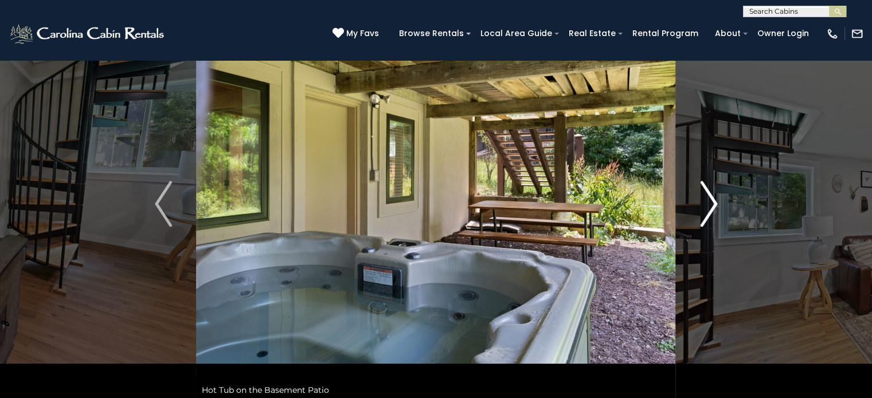
click at [713, 205] on img "Next" at bounding box center [708, 204] width 17 height 46
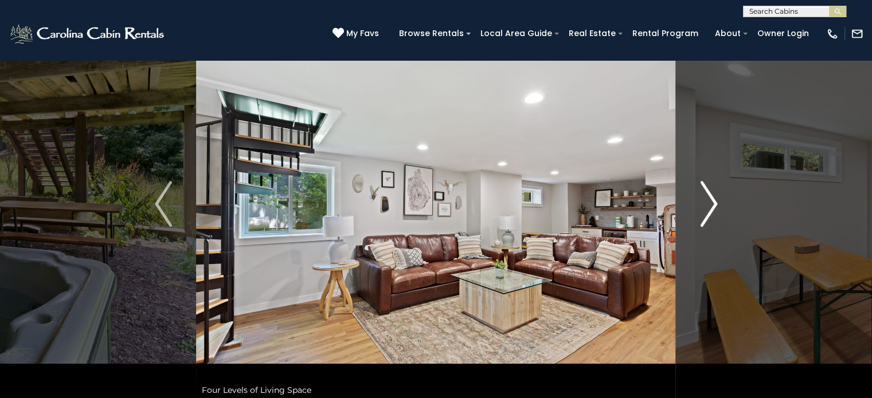
click at [713, 205] on img "Next" at bounding box center [708, 204] width 17 height 46
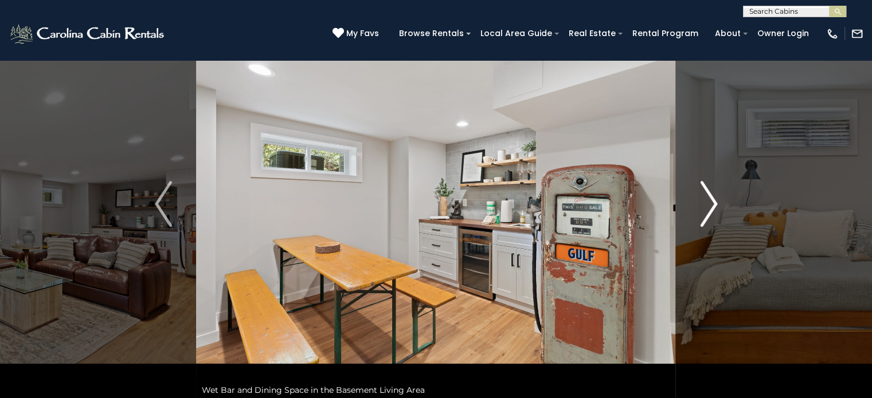
click at [713, 205] on img "Next" at bounding box center [708, 204] width 17 height 46
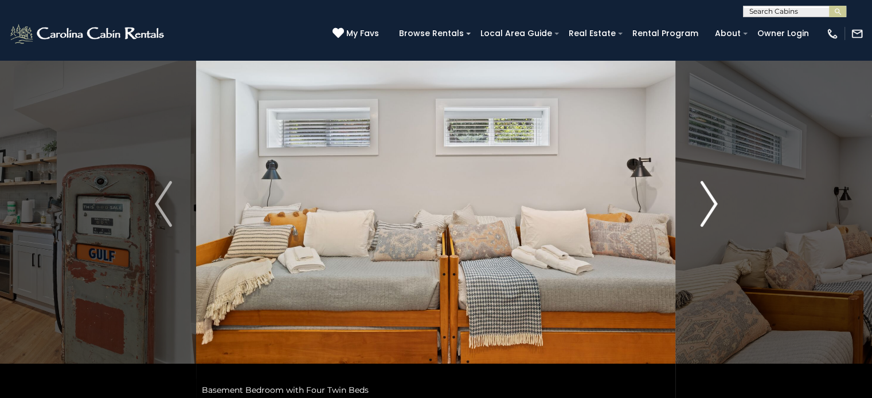
click at [713, 205] on img "Next" at bounding box center [708, 204] width 17 height 46
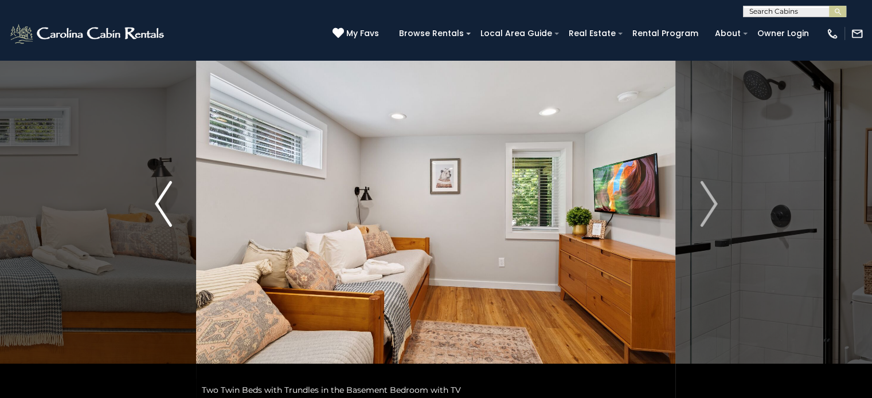
click at [158, 202] on img "Previous" at bounding box center [163, 204] width 17 height 46
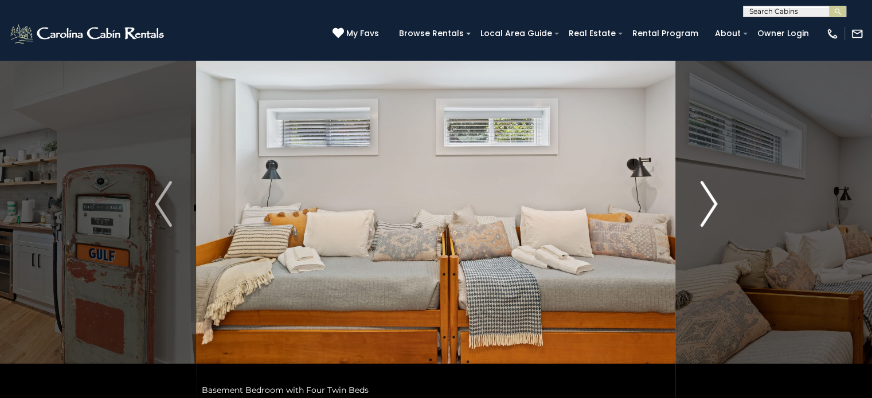
click at [713, 207] on img "Next" at bounding box center [708, 204] width 17 height 46
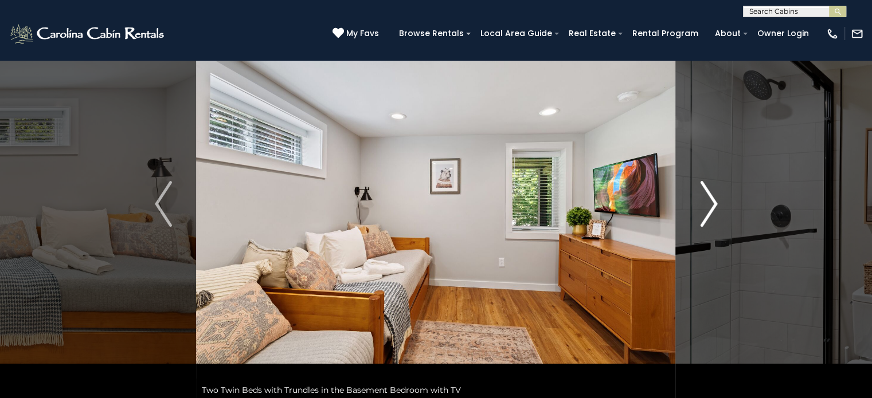
click at [713, 207] on img "Next" at bounding box center [708, 204] width 17 height 46
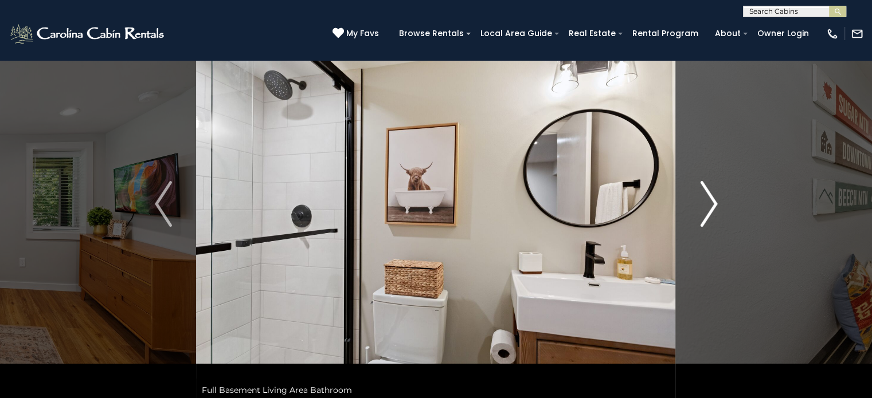
click at [713, 207] on img "Next" at bounding box center [708, 204] width 17 height 46
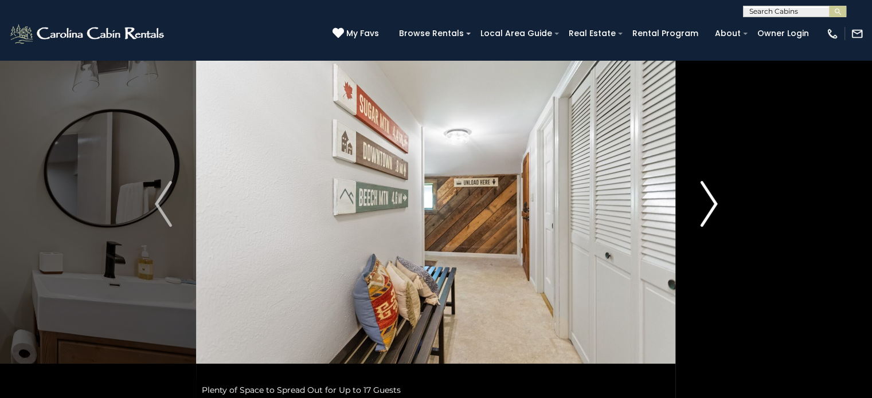
click at [713, 207] on img "Next" at bounding box center [708, 204] width 17 height 46
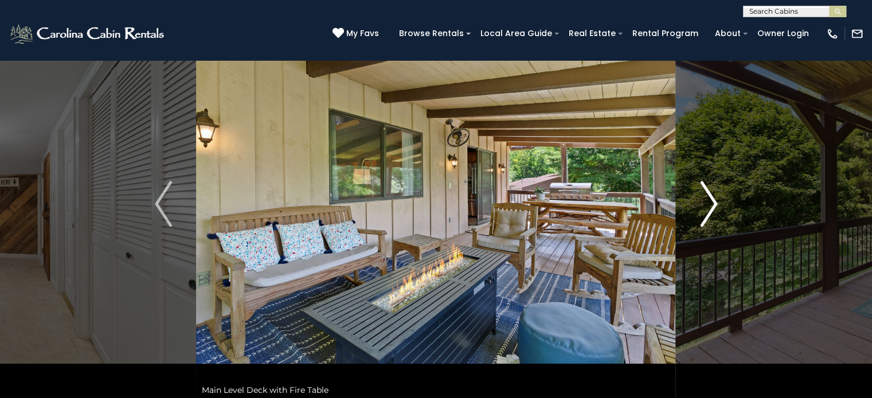
click at [713, 207] on img "Next" at bounding box center [708, 204] width 17 height 46
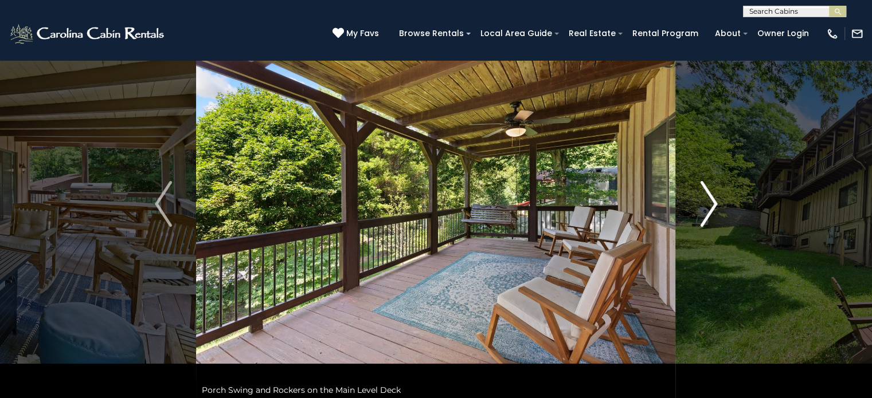
click at [713, 207] on img "Next" at bounding box center [708, 204] width 17 height 46
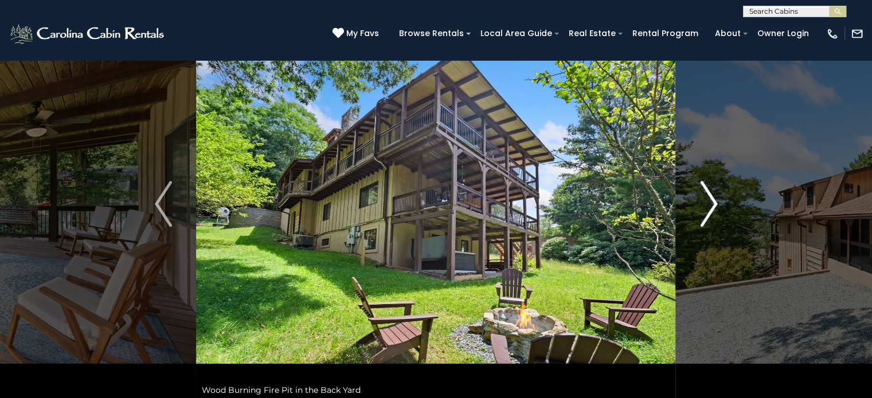
click at [713, 207] on img "Next" at bounding box center [708, 204] width 17 height 46
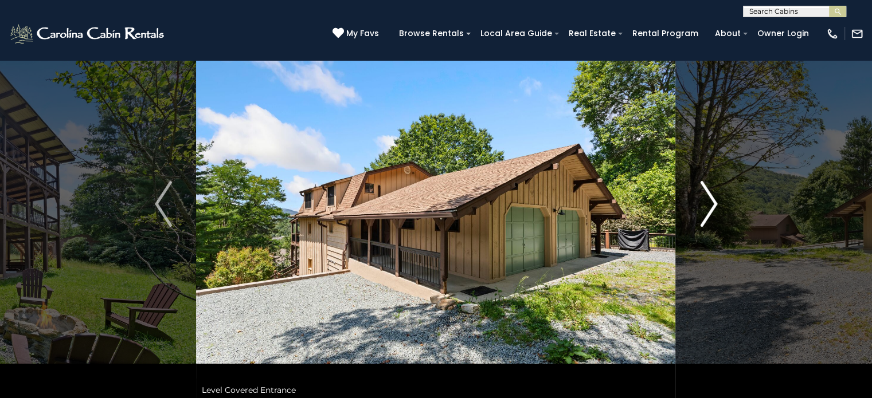
click at [713, 207] on img "Next" at bounding box center [708, 204] width 17 height 46
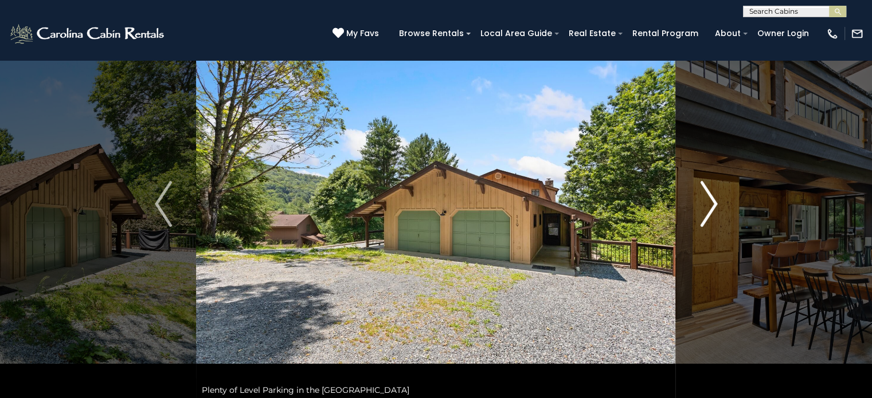
click at [713, 207] on img "Next" at bounding box center [708, 204] width 17 height 46
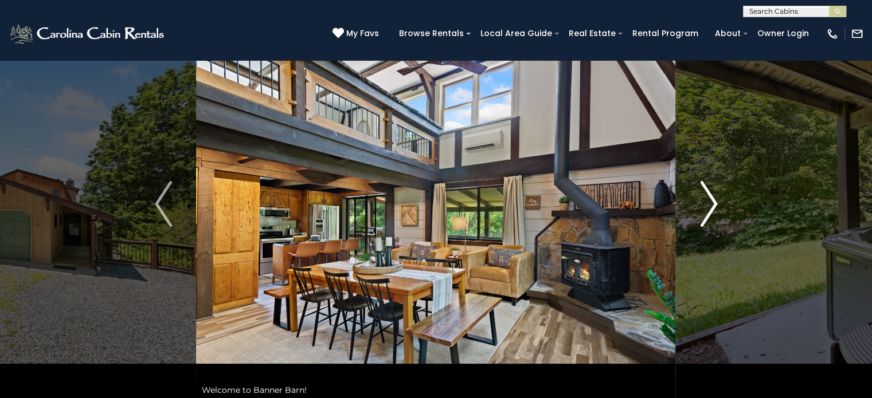
click at [713, 207] on img "Next" at bounding box center [708, 204] width 17 height 46
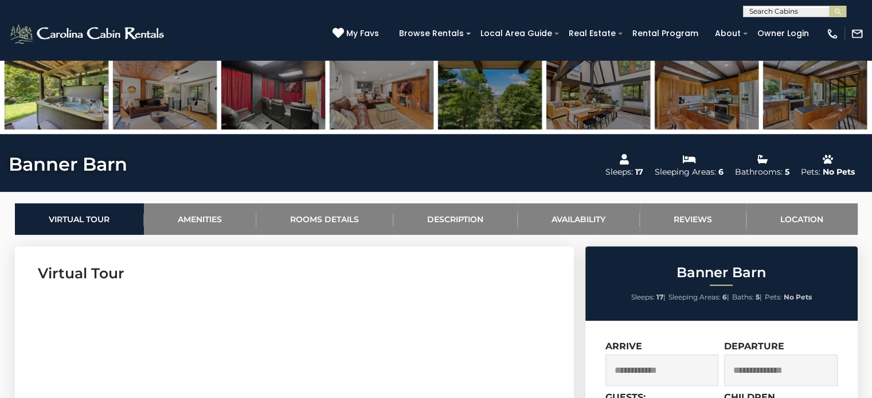
scroll to position [751, 0]
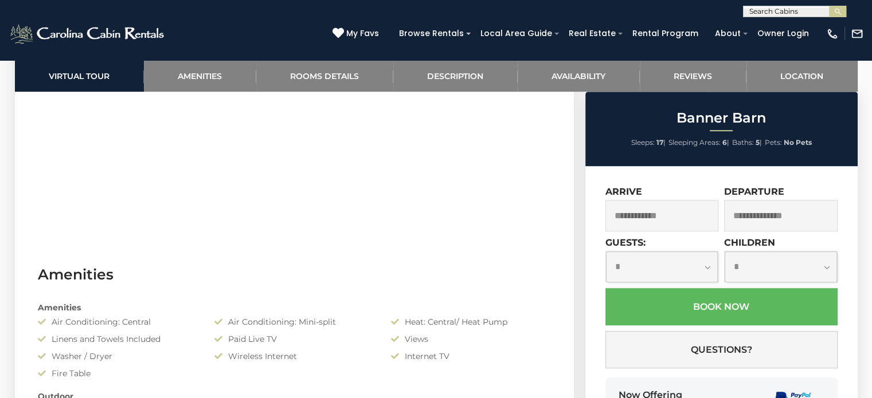
click at [671, 221] on input "text" at bounding box center [662, 216] width 114 height 32
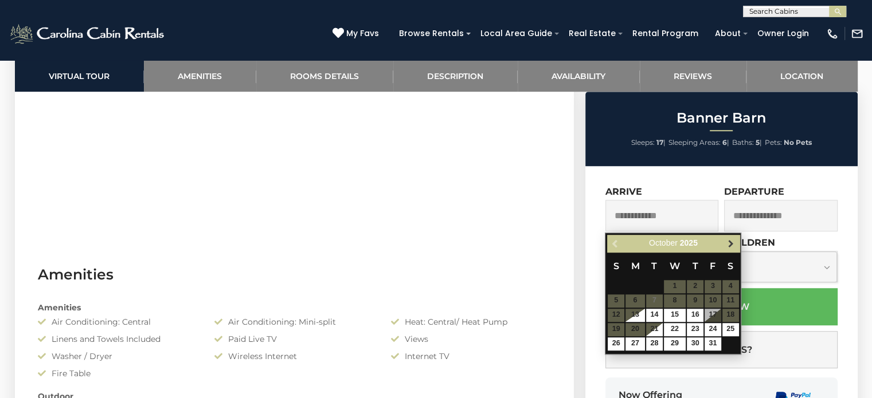
click at [734, 241] on span "Next" at bounding box center [730, 243] width 9 height 9
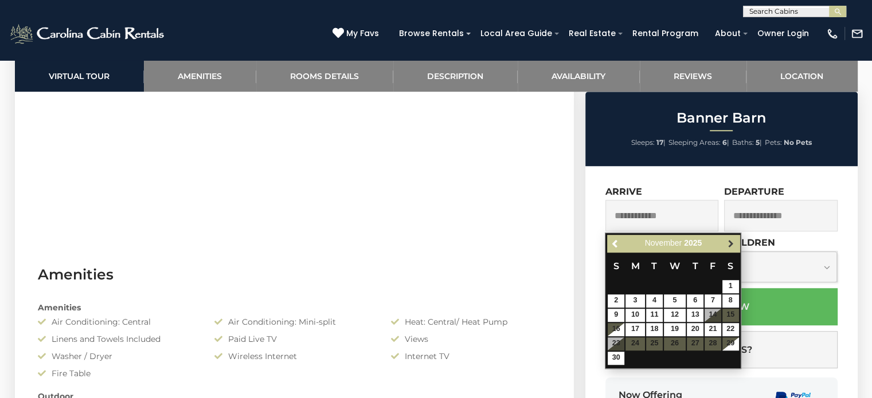
click at [730, 245] on span "Next" at bounding box center [730, 243] width 9 height 9
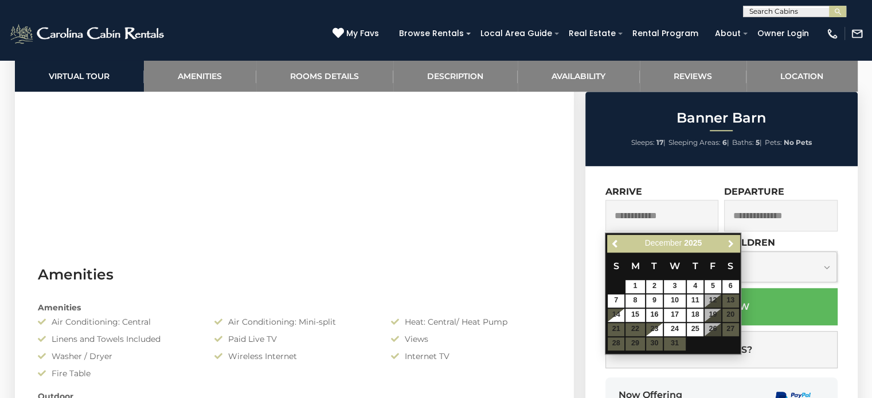
click at [730, 245] on span "Next" at bounding box center [730, 243] width 9 height 9
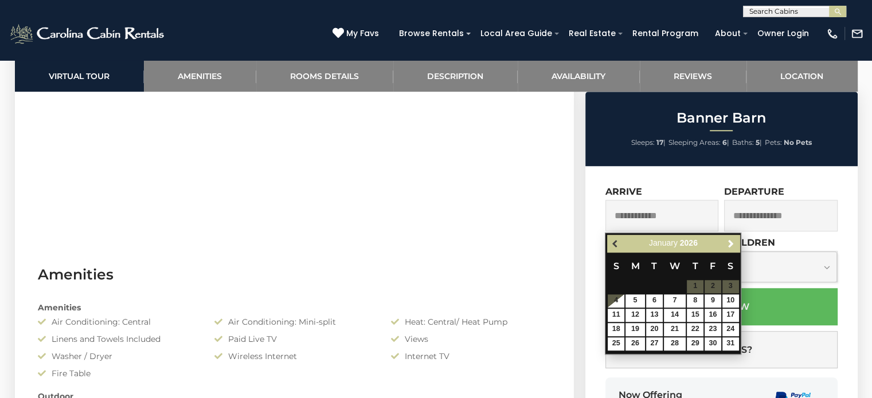
click at [614, 243] on span "Previous" at bounding box center [615, 243] width 9 height 9
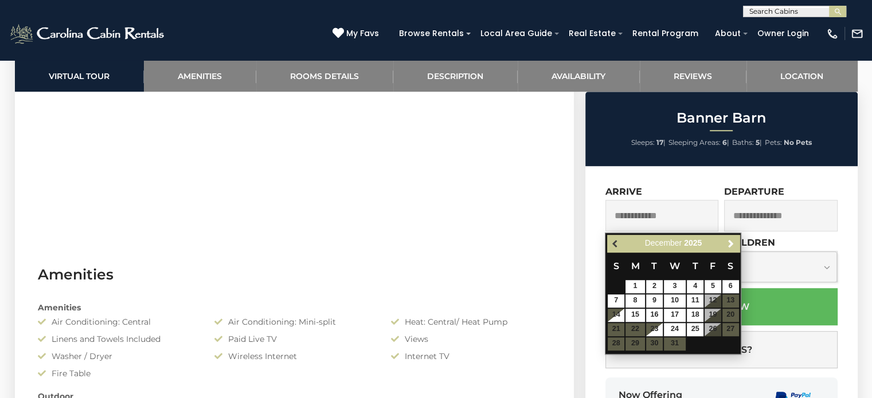
click at [618, 240] on span "Previous" at bounding box center [615, 243] width 9 height 9
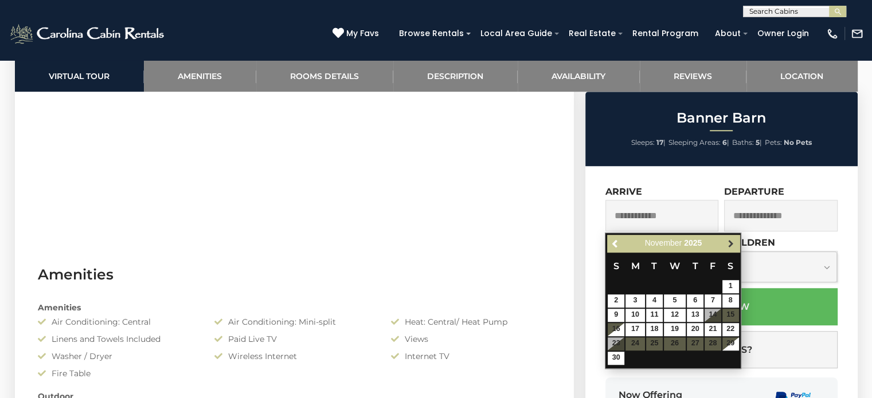
click at [727, 240] on span "Next" at bounding box center [730, 243] width 9 height 9
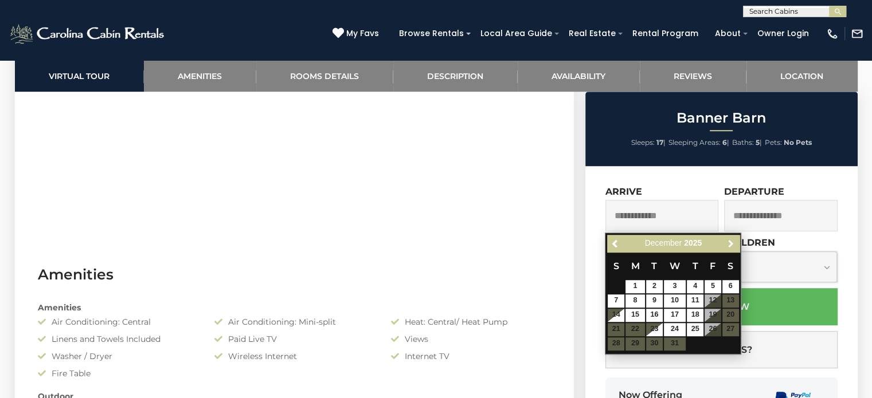
click at [727, 240] on span "Next" at bounding box center [730, 243] width 9 height 9
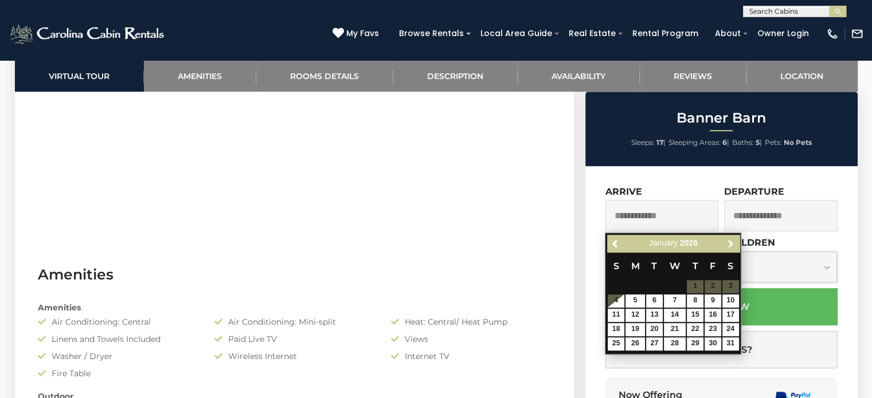
click at [727, 240] on span "Next" at bounding box center [730, 243] width 9 height 9
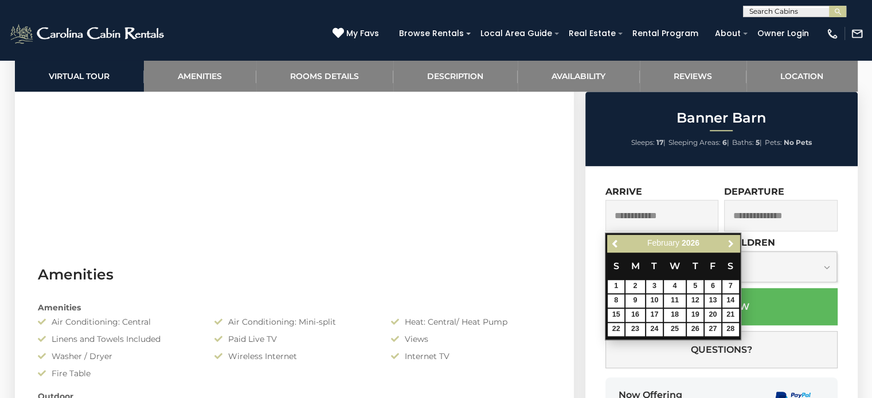
click at [727, 240] on span "Next" at bounding box center [730, 243] width 9 height 9
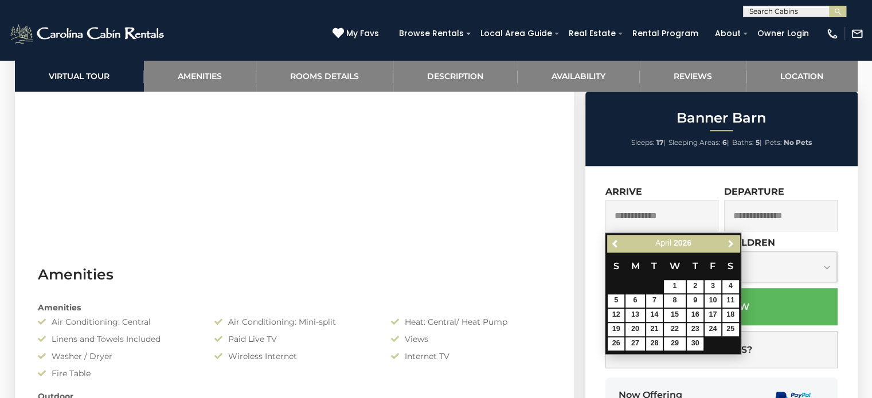
click at [727, 240] on span "Next" at bounding box center [730, 243] width 9 height 9
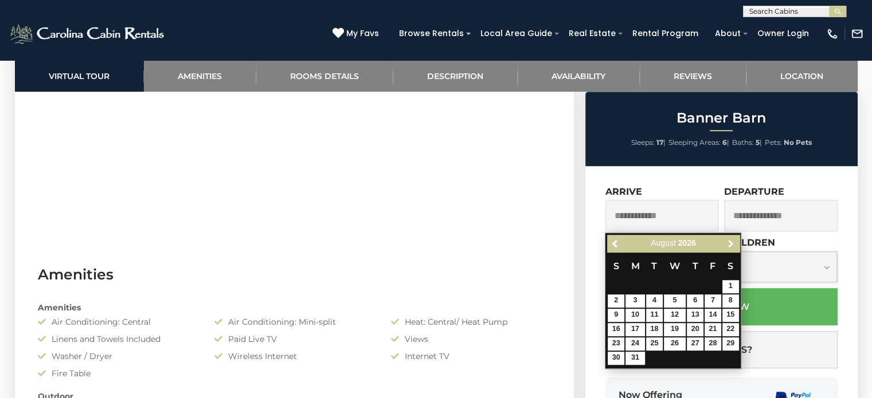
click at [727, 240] on span "Next" at bounding box center [730, 243] width 9 height 9
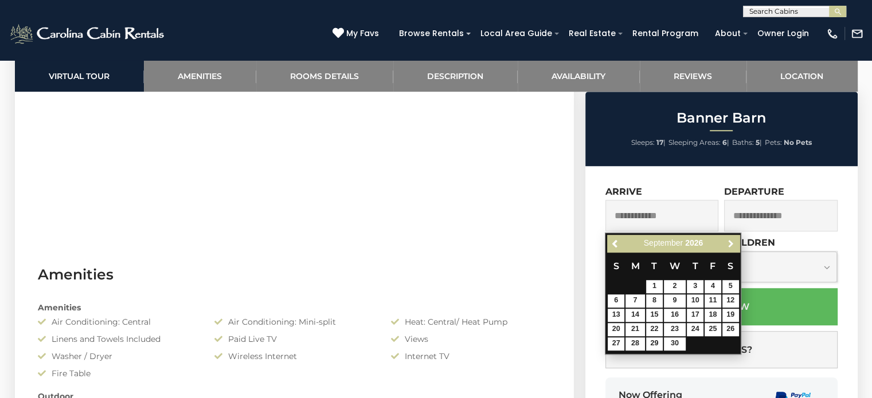
click at [727, 240] on span "Next" at bounding box center [730, 243] width 9 height 9
click at [647, 318] on link "17" at bounding box center [654, 315] width 17 height 13
type input "**********"
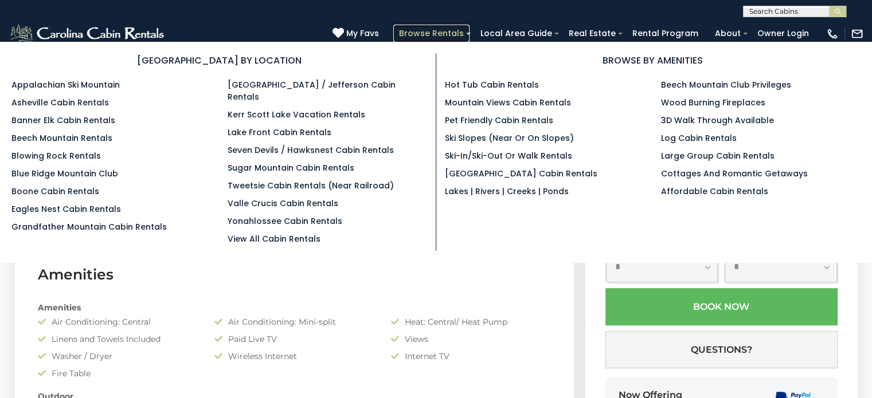
click at [448, 36] on link "Browse Rentals" at bounding box center [431, 34] width 76 height 18
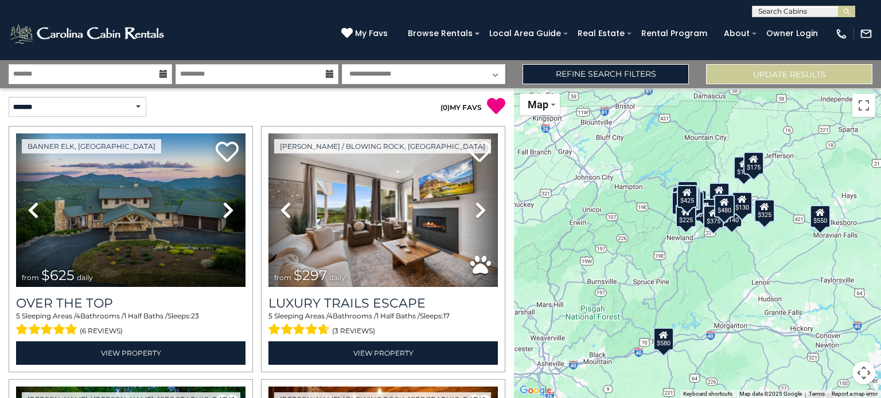
click at [865, 371] on button "Map camera controls" at bounding box center [863, 373] width 23 height 23
click at [837, 315] on button "Zoom in" at bounding box center [834, 315] width 23 height 23
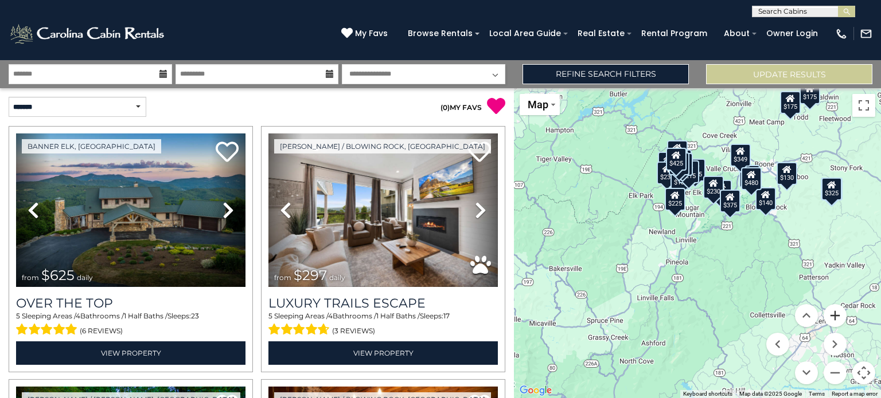
click at [837, 315] on button "Zoom in" at bounding box center [834, 315] width 23 height 23
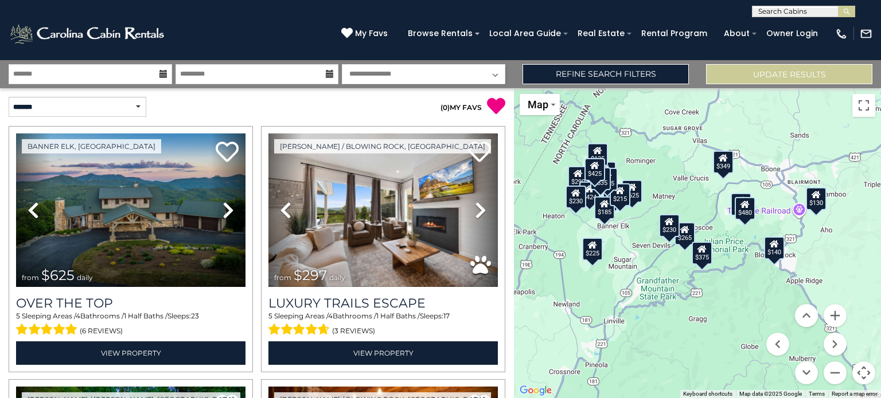
drag, startPoint x: 742, startPoint y: 246, endPoint x: 681, endPoint y: 330, distance: 103.9
click at [681, 330] on div "$625 $297 $175 $165 $300 $580 $290 $424 $395 $270 $185 $265 $230 $550 $349 $230…" at bounding box center [697, 243] width 367 height 310
click at [835, 321] on button "Zoom in" at bounding box center [834, 315] width 23 height 23
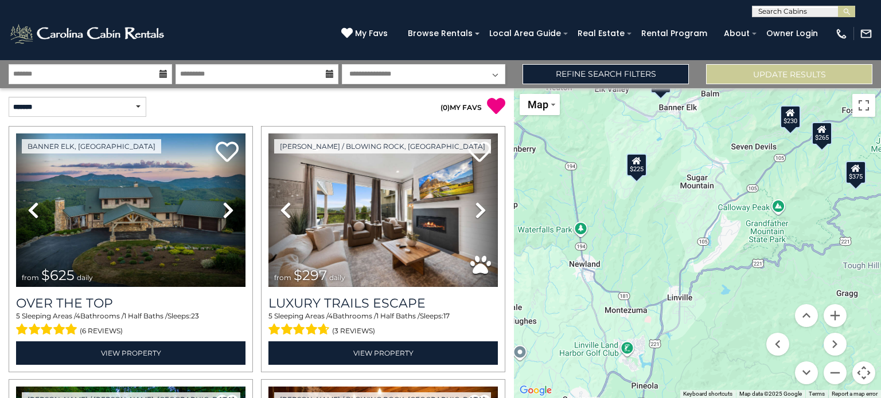
drag, startPoint x: 663, startPoint y: 278, endPoint x: 810, endPoint y: 177, distance: 177.3
click at [810, 177] on div "$625 $297 $175 $165 $300 $580 $290 $424 $395 $270 $185 $265 $230 $550 $349 $230…" at bounding box center [697, 243] width 367 height 310
click at [837, 374] on button "Zoom out" at bounding box center [834, 373] width 23 height 23
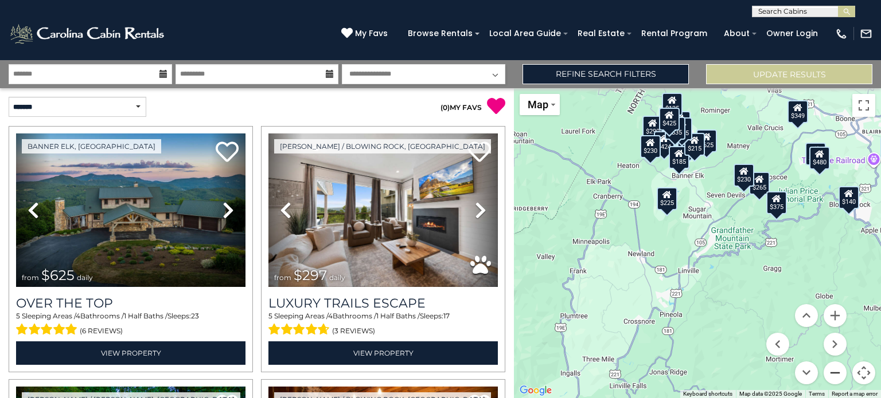
click at [837, 374] on button "Zoom out" at bounding box center [834, 373] width 23 height 23
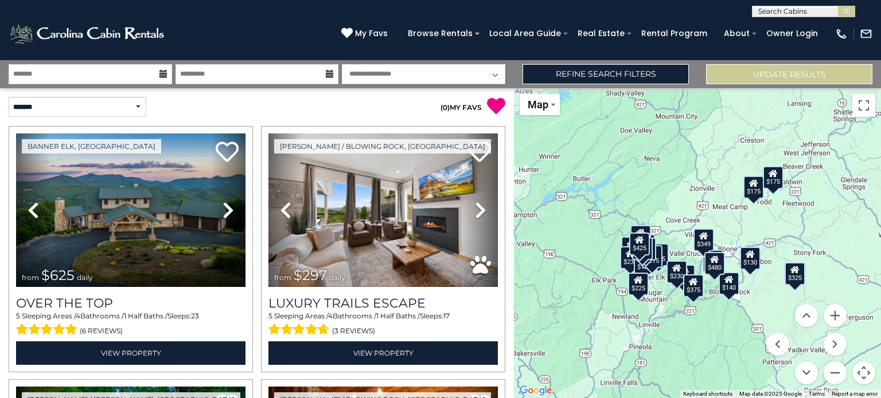
drag, startPoint x: 779, startPoint y: 263, endPoint x: 734, endPoint y: 333, distance: 82.5
click at [734, 333] on div "$625 $297 $175 $165 $300 $580 $290 $424 $395 $270 $185 $265 $230 $550 $349 $230…" at bounding box center [697, 243] width 367 height 310
